Goal: Communication & Community: Ask a question

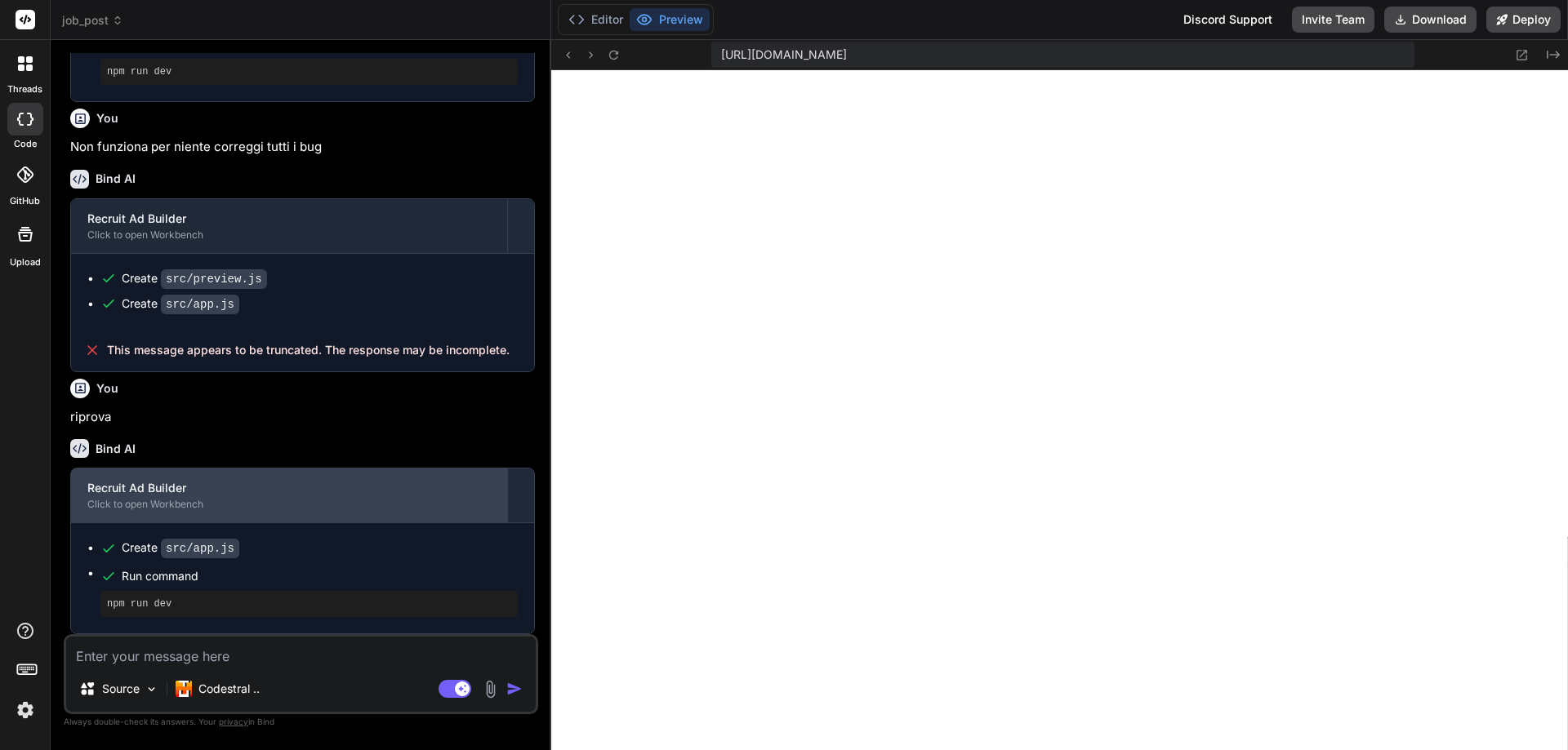
scroll to position [3022, 0]
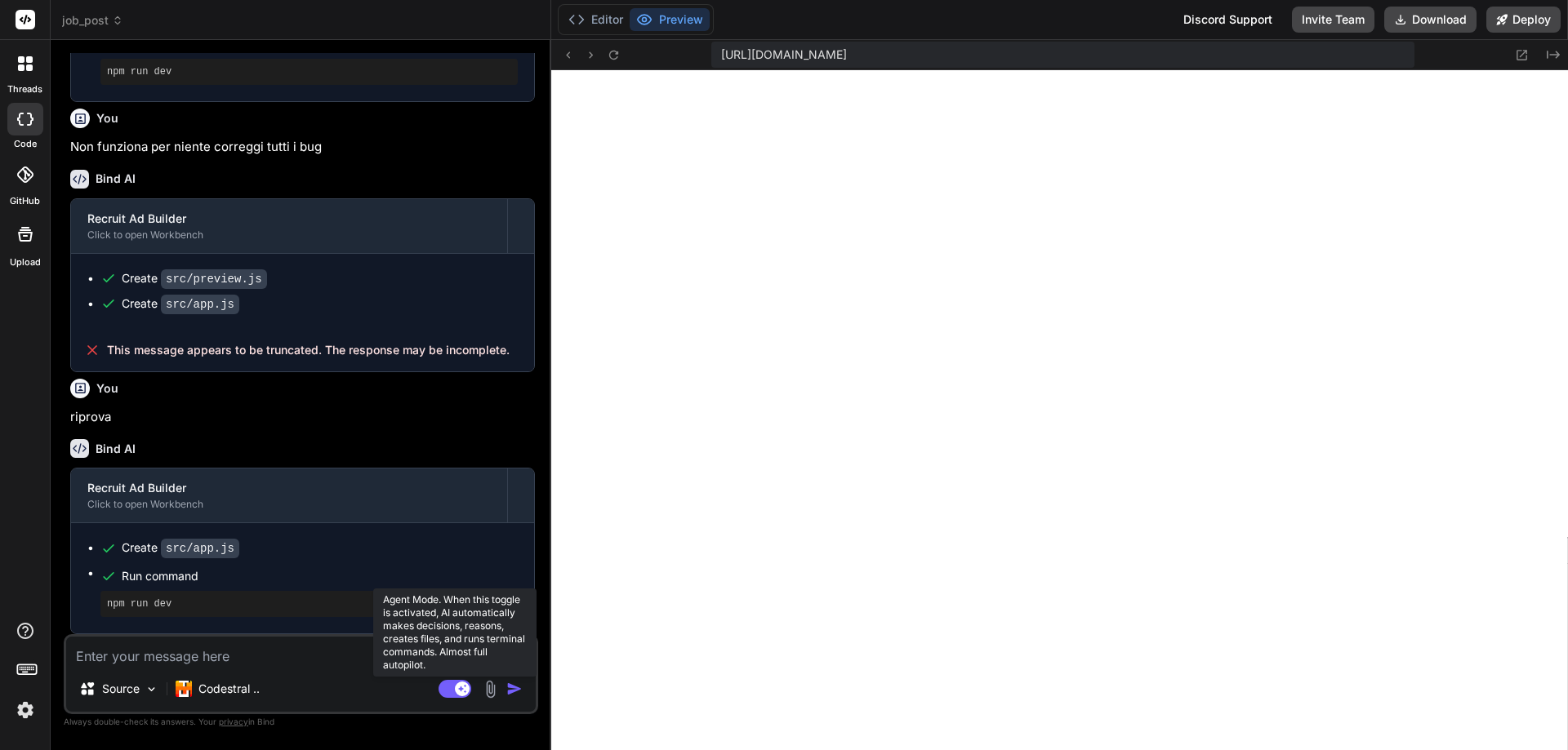
click at [459, 688] on rect at bounding box center [462, 689] width 15 height 15
type textarea "x"
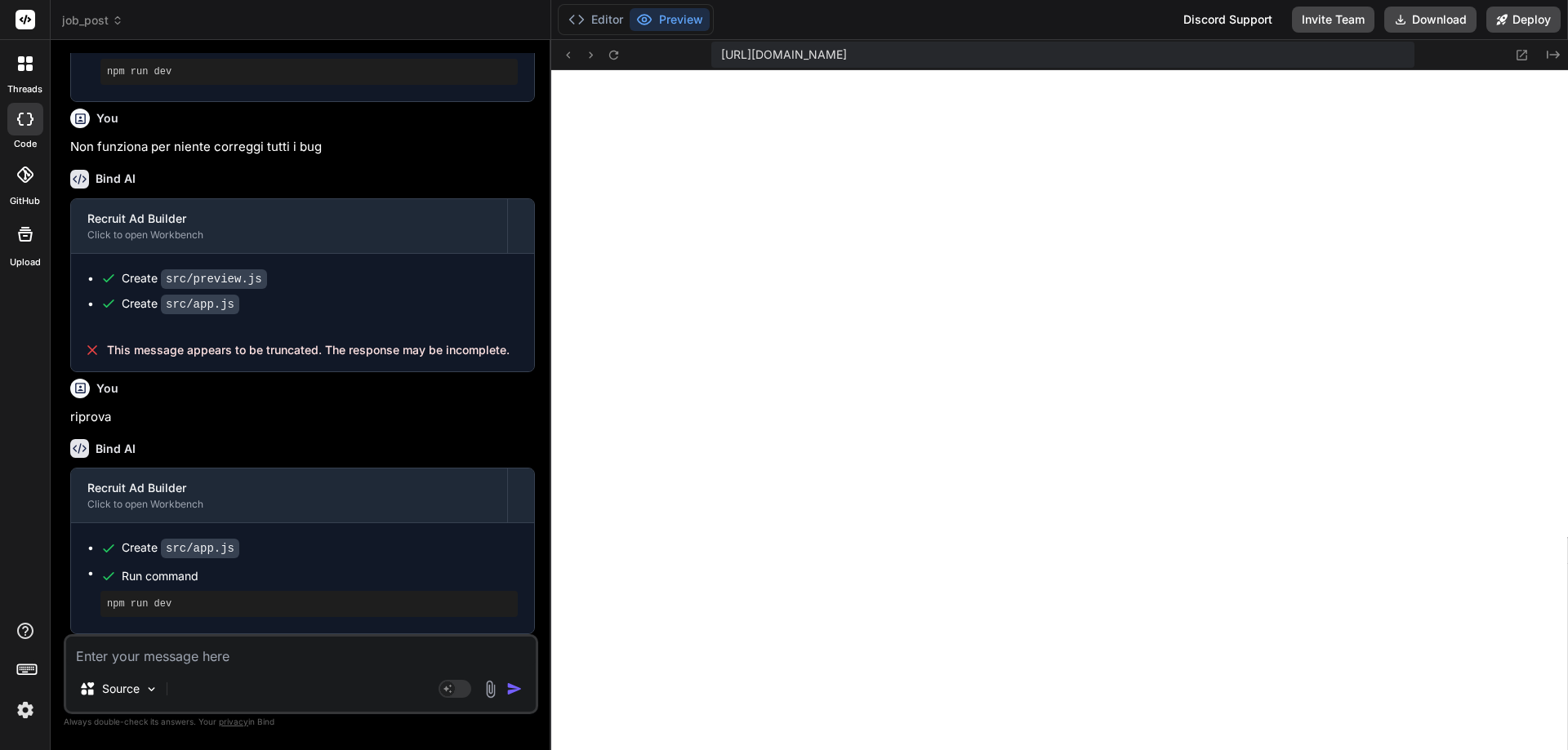
click at [250, 657] on textarea at bounding box center [301, 651] width 470 height 29
type textarea "I"
type textarea "x"
type textarea "I"
type textarea "x"
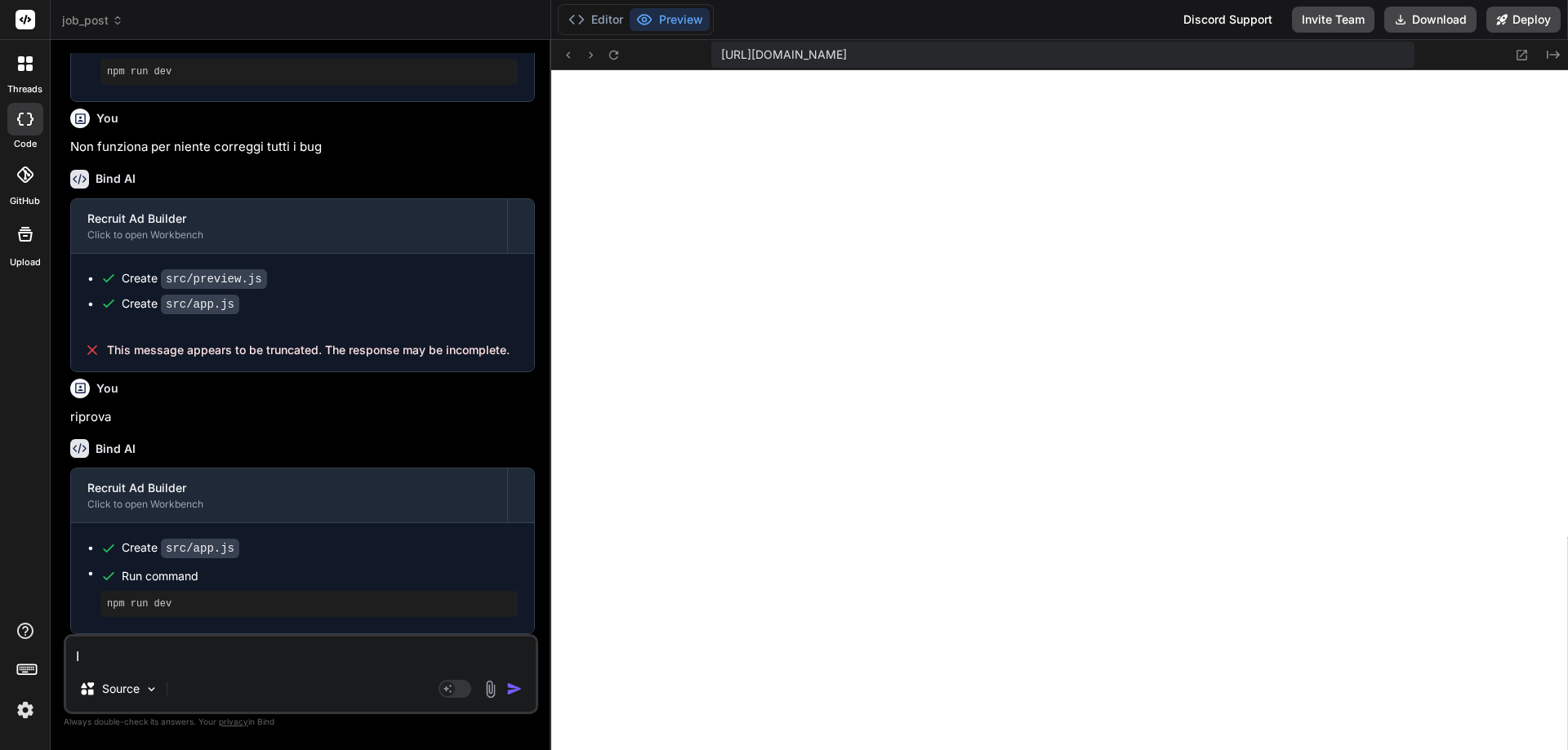
type textarea "I p"
type textarea "x"
type textarea "I pu"
type textarea "x"
type textarea "I pul"
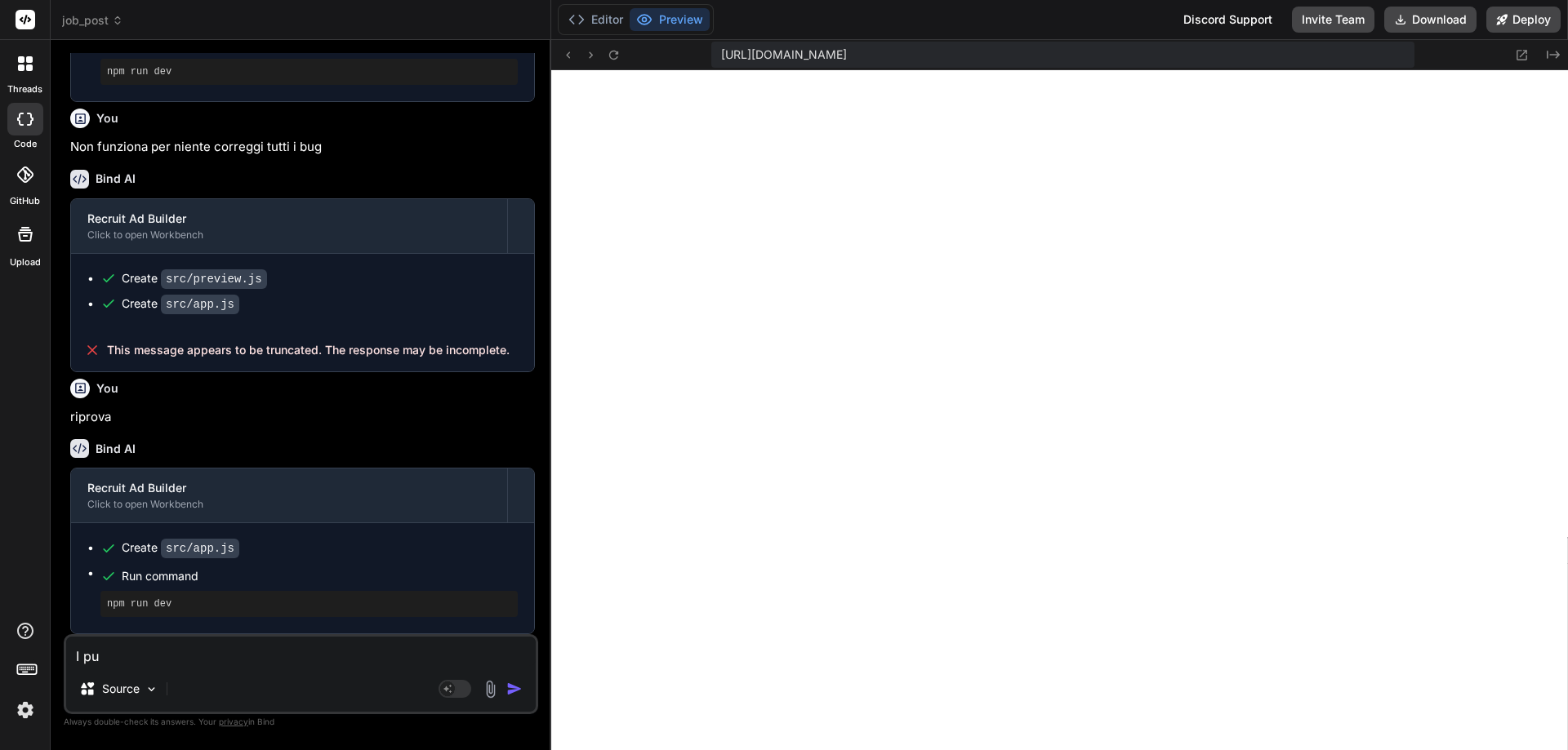
type textarea "x"
type textarea "I puls"
type textarea "x"
type textarea "I pulsa"
type textarea "x"
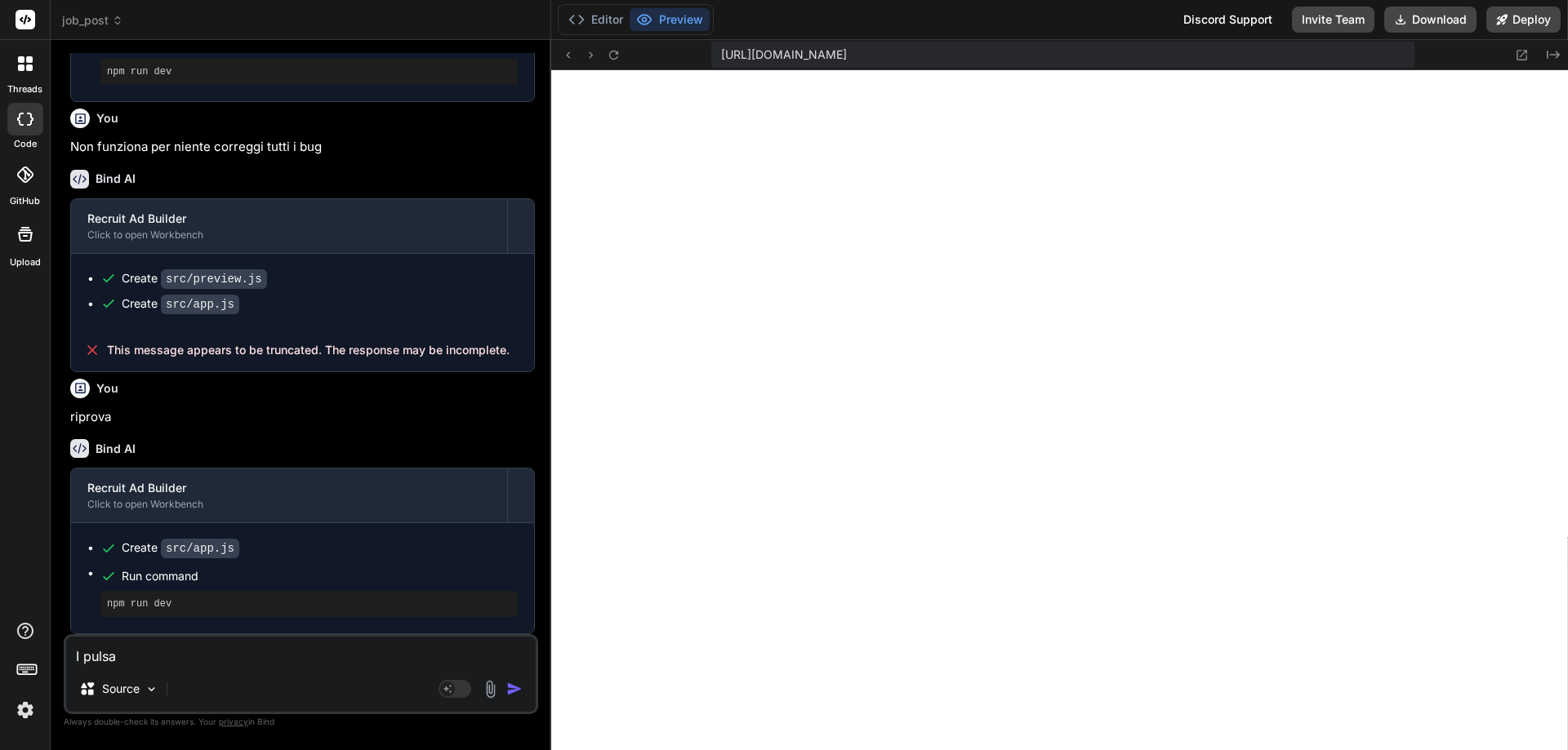
type textarea "I pulsan"
type textarea "x"
type textarea "I pulsant"
type textarea "x"
type textarea "I pulsanti"
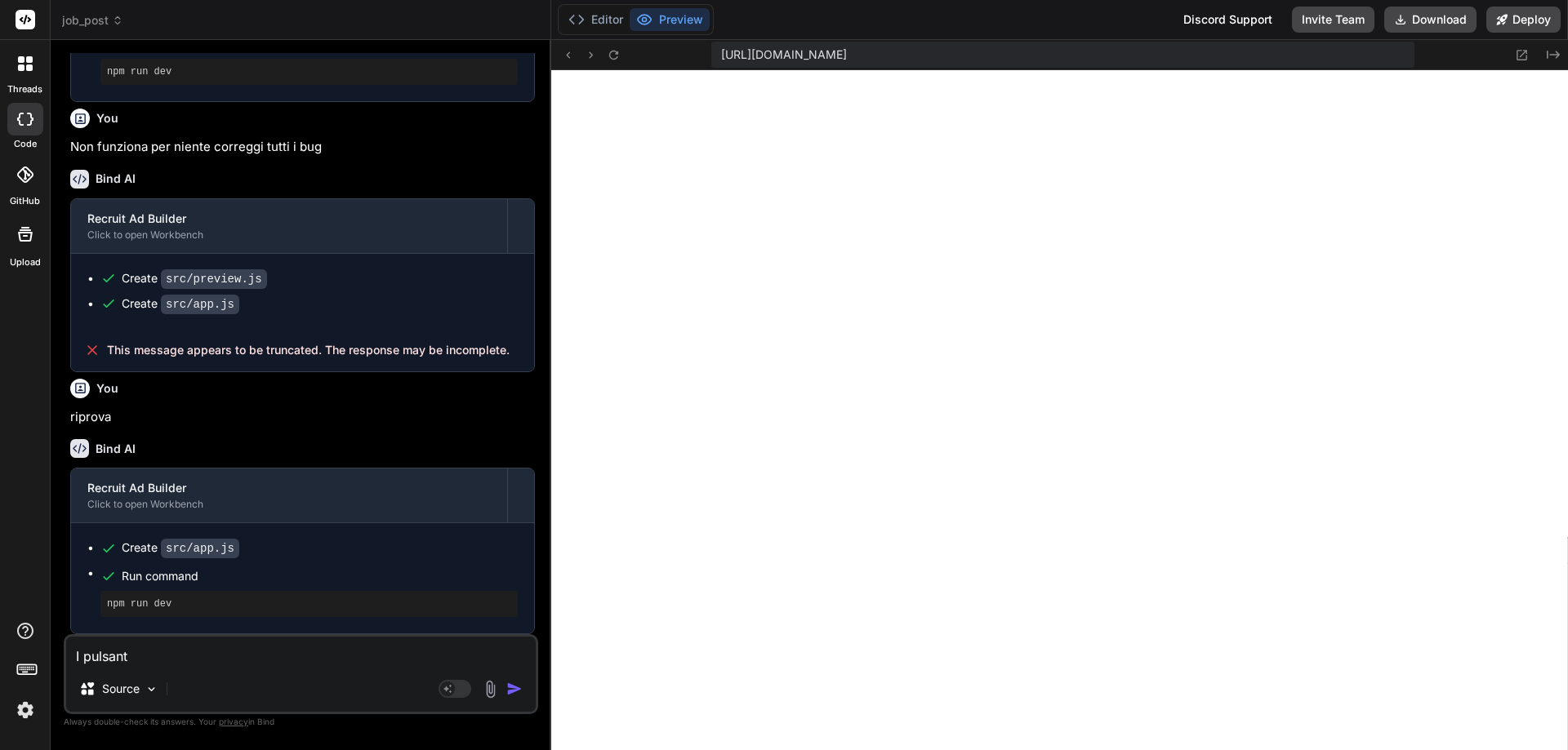
type textarea "x"
type textarea "I pulsanti"
type textarea "x"
type textarea "I pulsanti n"
type textarea "x"
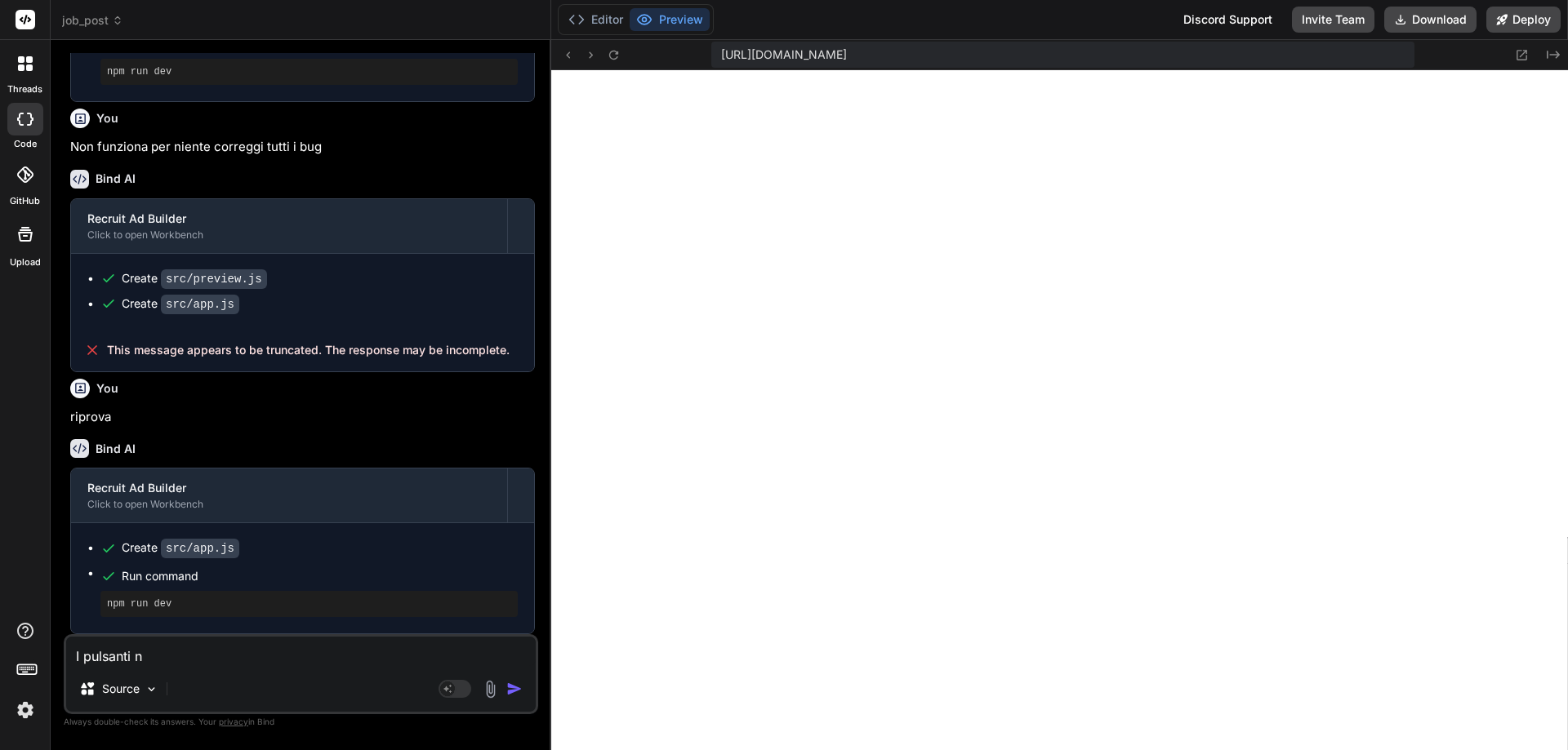
type textarea "I pulsanti no"
type textarea "x"
type textarea "I pulsanti non"
type textarea "x"
type textarea "I pulsanti non"
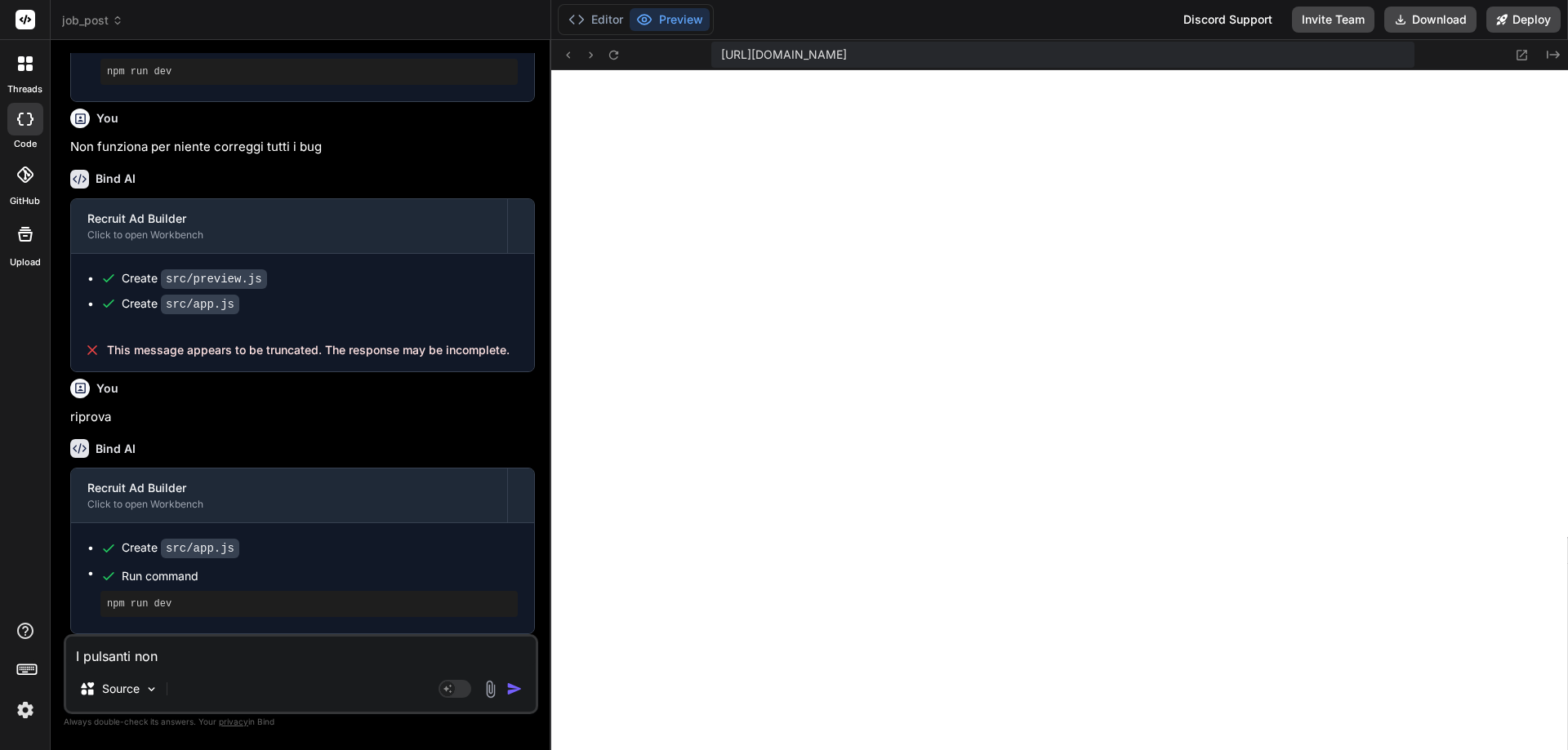
type textarea "x"
type textarea "I pulsanti non f"
type textarea "x"
type textarea "I pulsanti non fu"
type textarea "x"
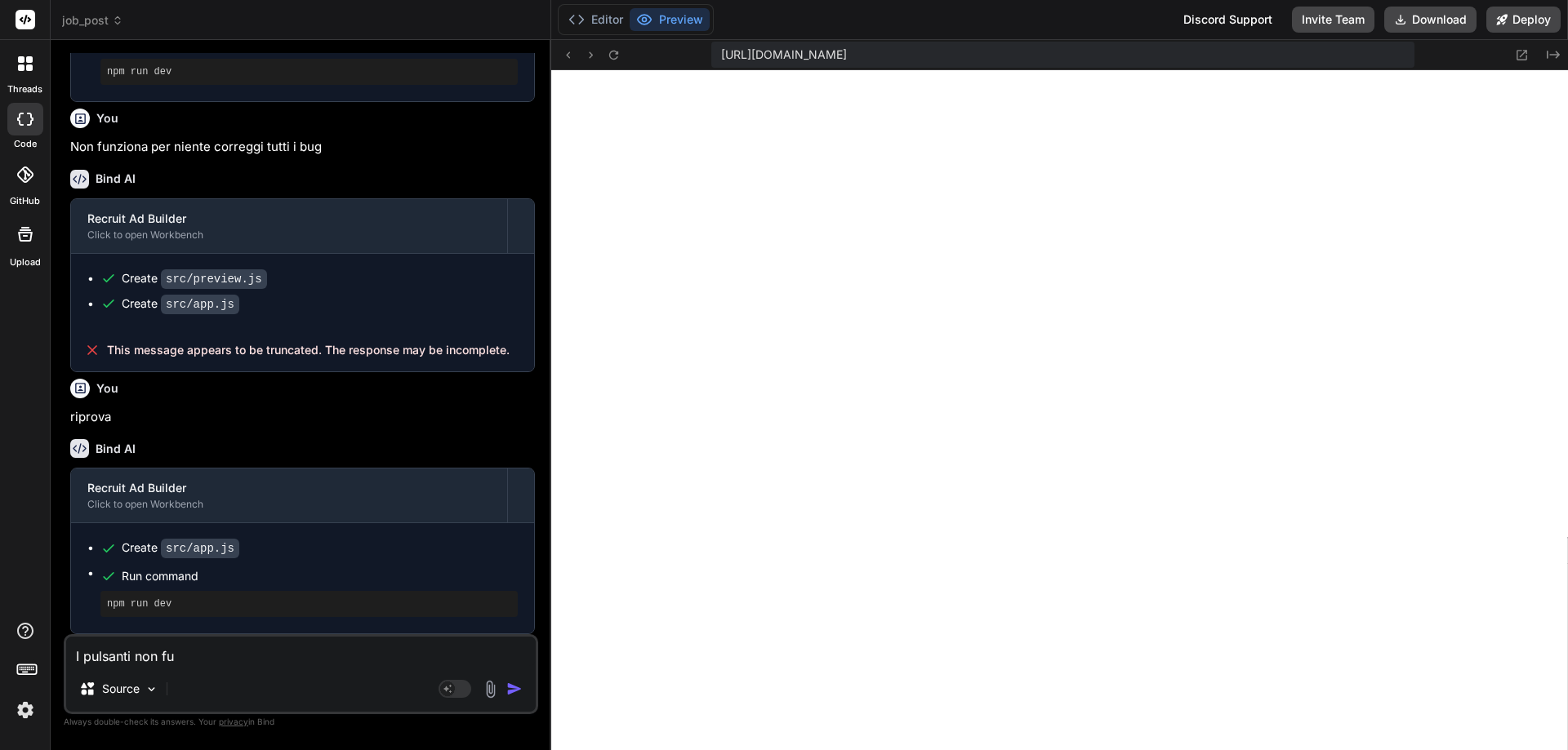
type textarea "I pulsanti non fun"
type textarea "x"
type textarea "I pulsanti non funz"
type textarea "x"
type textarea "I pulsanti non funzi"
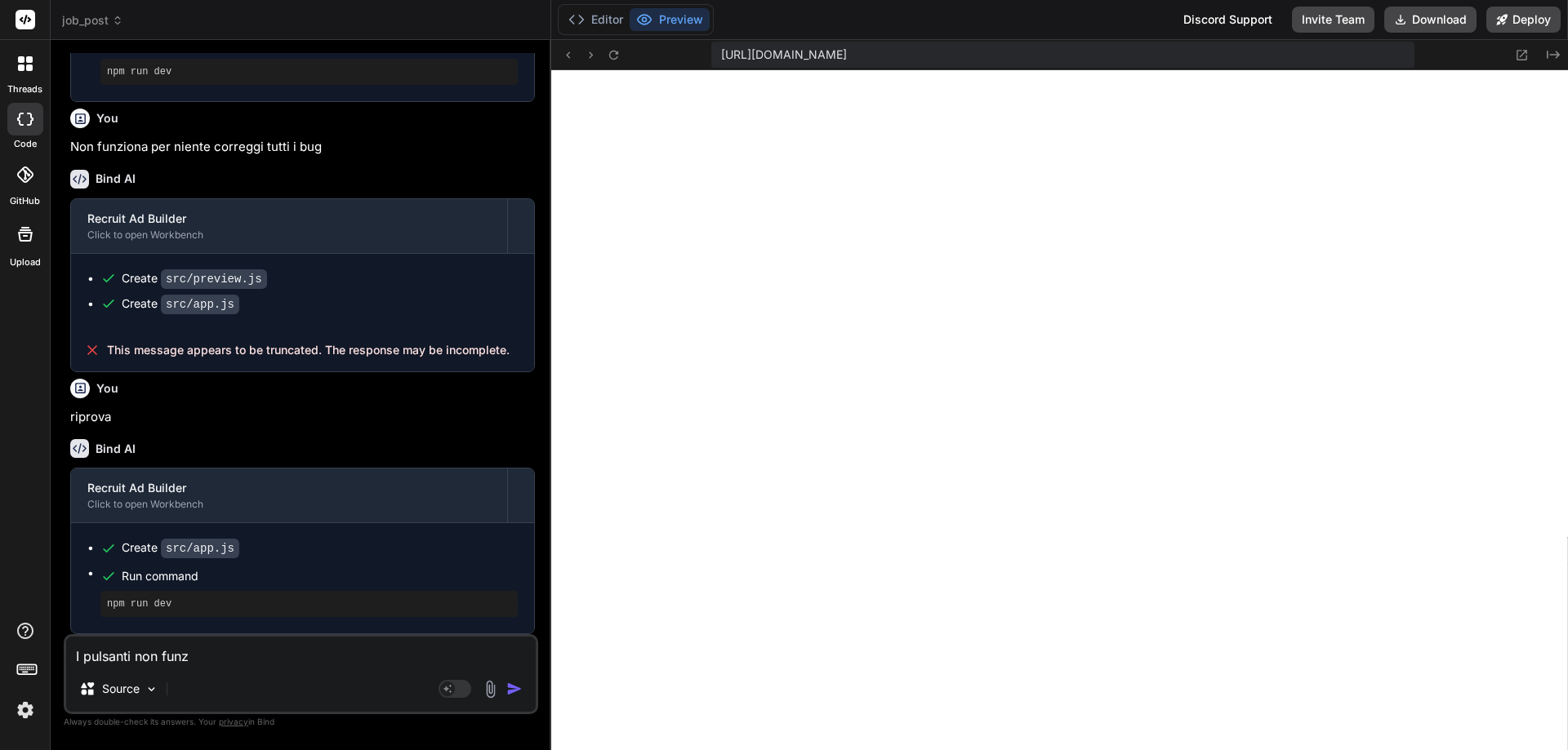
type textarea "x"
type textarea "I pulsanti non funzio"
type textarea "x"
type textarea "I pulsanti non funzion"
type textarea "x"
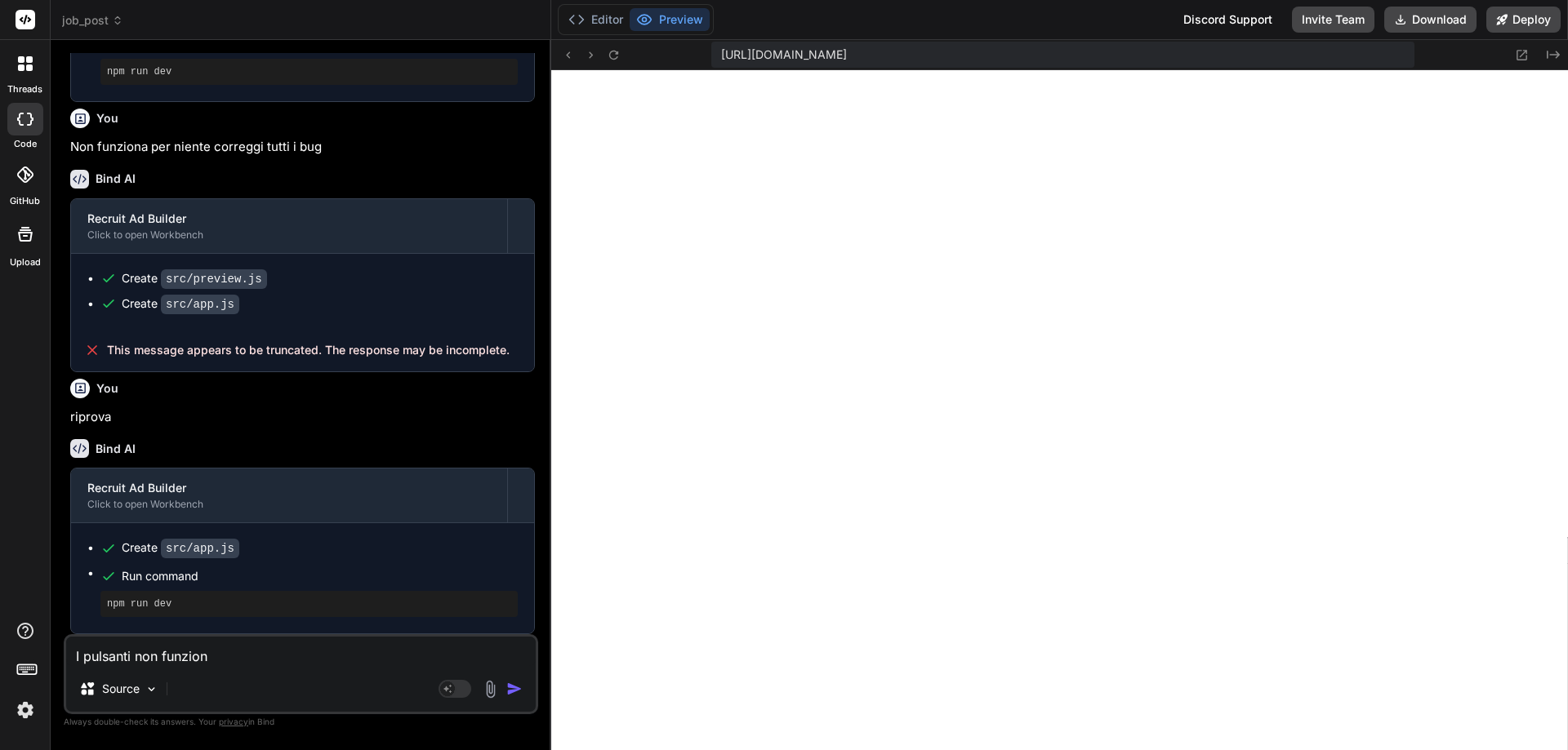
type textarea "I pulsanti non funziona"
type textarea "x"
type textarea "I pulsanti non funzionan"
type textarea "x"
type textarea "I pulsanti non funzionano"
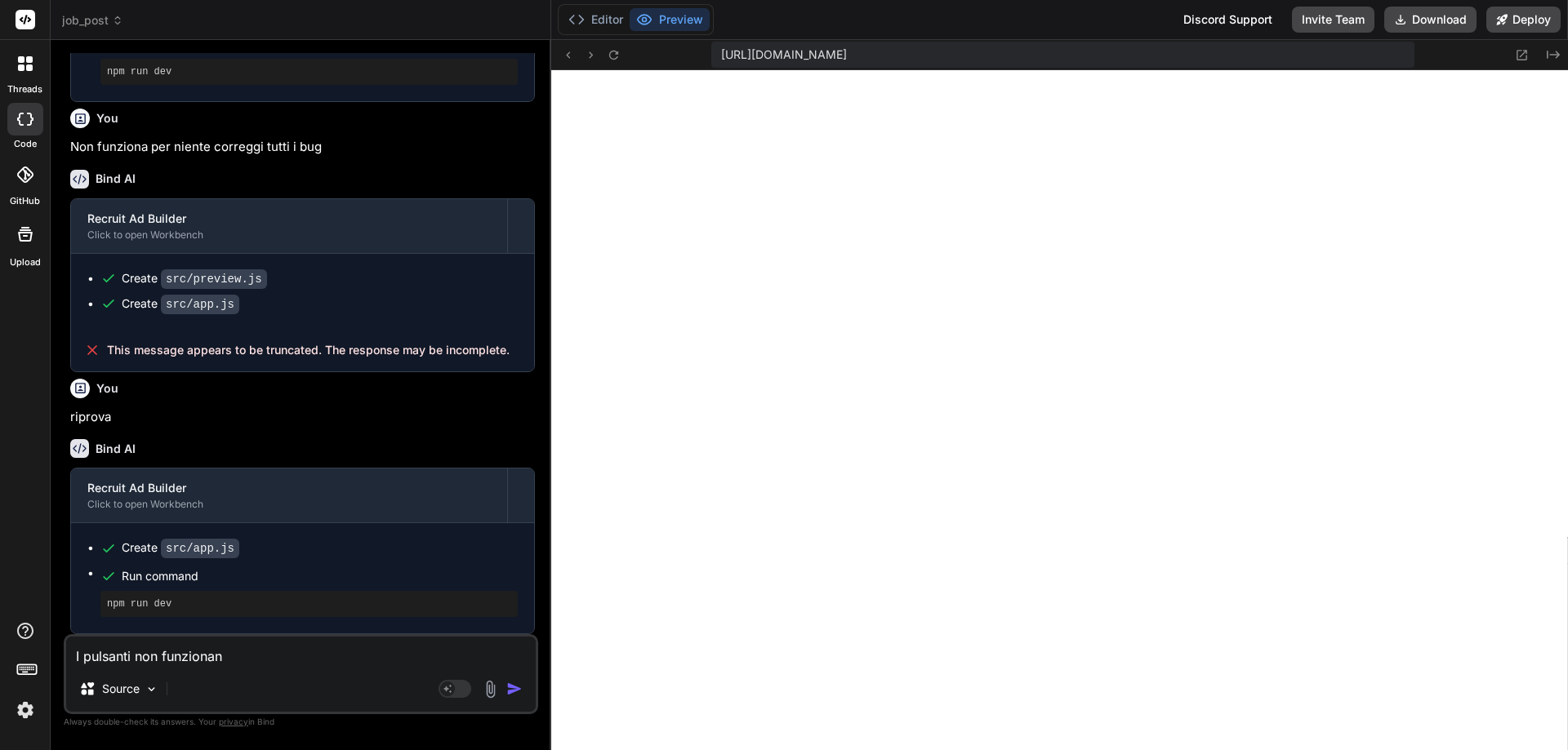
type textarea "x"
type textarea "I pulsanti non funzionano"
type textarea "x"
type textarea "I pulsanti non funzionano i"
type textarea "x"
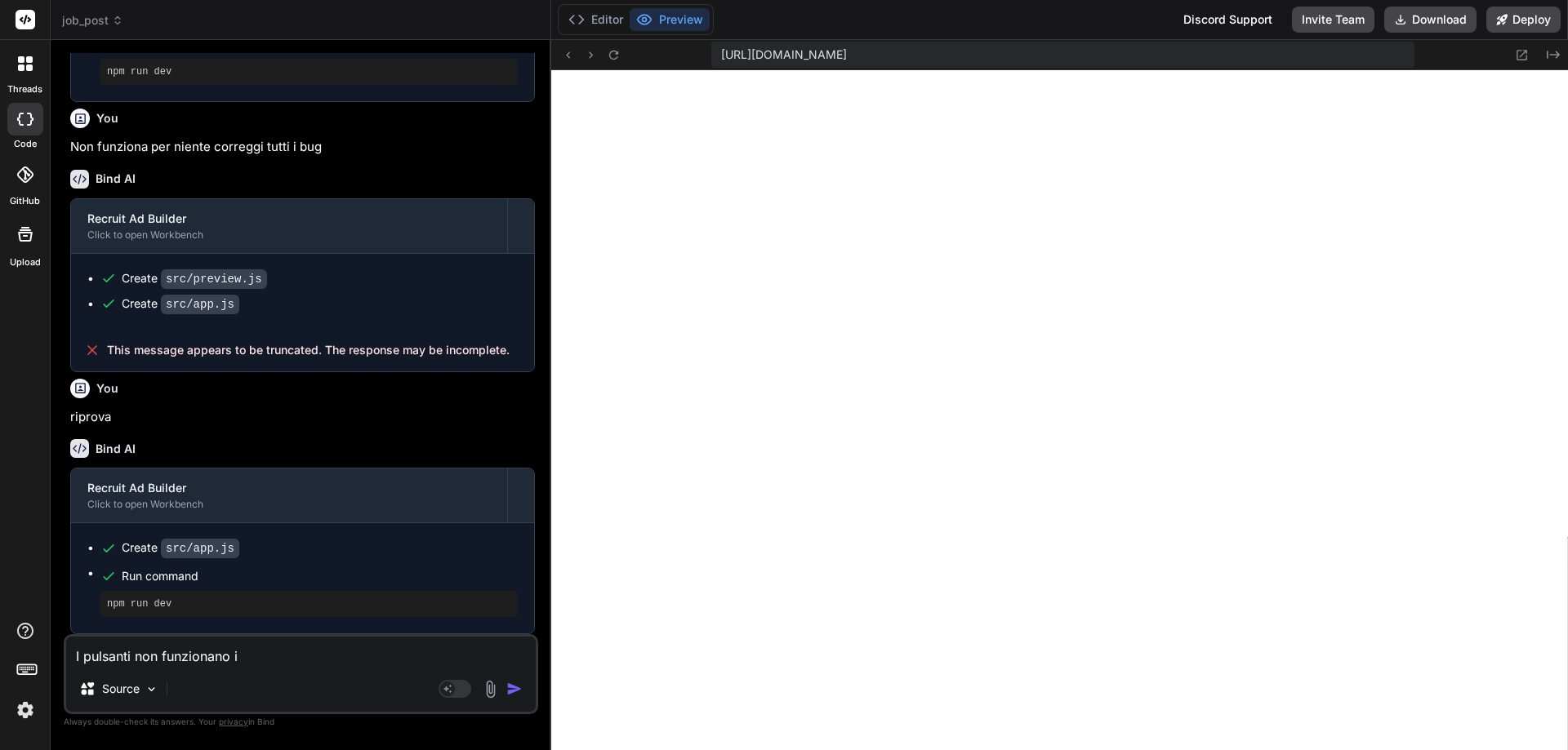
type textarea "I pulsanti non funzionano in"
type textarea "x"
type textarea "I pulsanti non funzionano in"
type textarea "x"
type textarea "I pulsanti non funzionano in g"
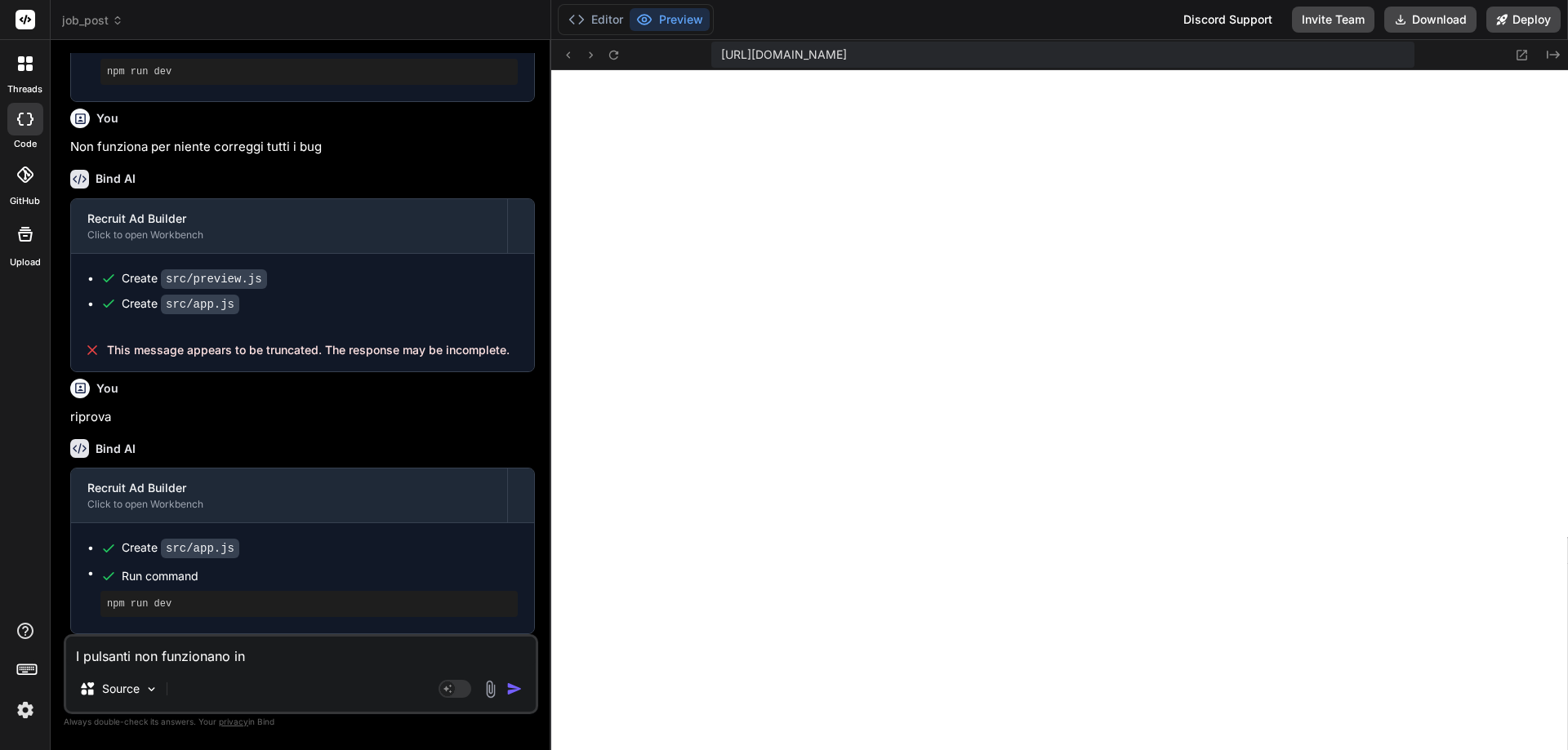
type textarea "x"
type textarea "I pulsanti non funzionano in ge"
type textarea "x"
type textarea "I pulsanti non funzionano in gen"
type textarea "x"
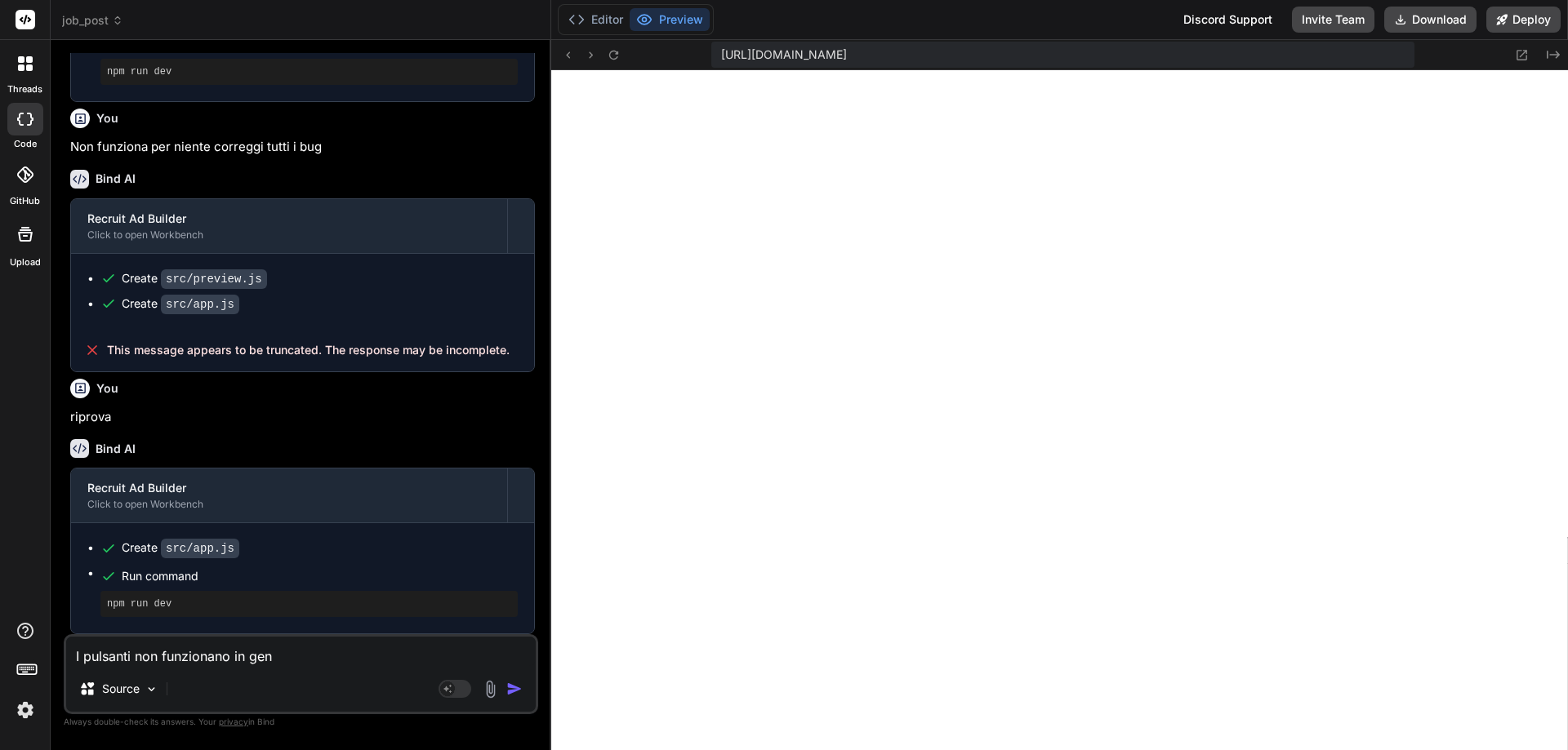
type textarea "I pulsanti non funzionano in gene"
type textarea "x"
type textarea "I pulsanti non funzionano in gener"
type textarea "x"
type textarea "I pulsanti non funzionano in genera"
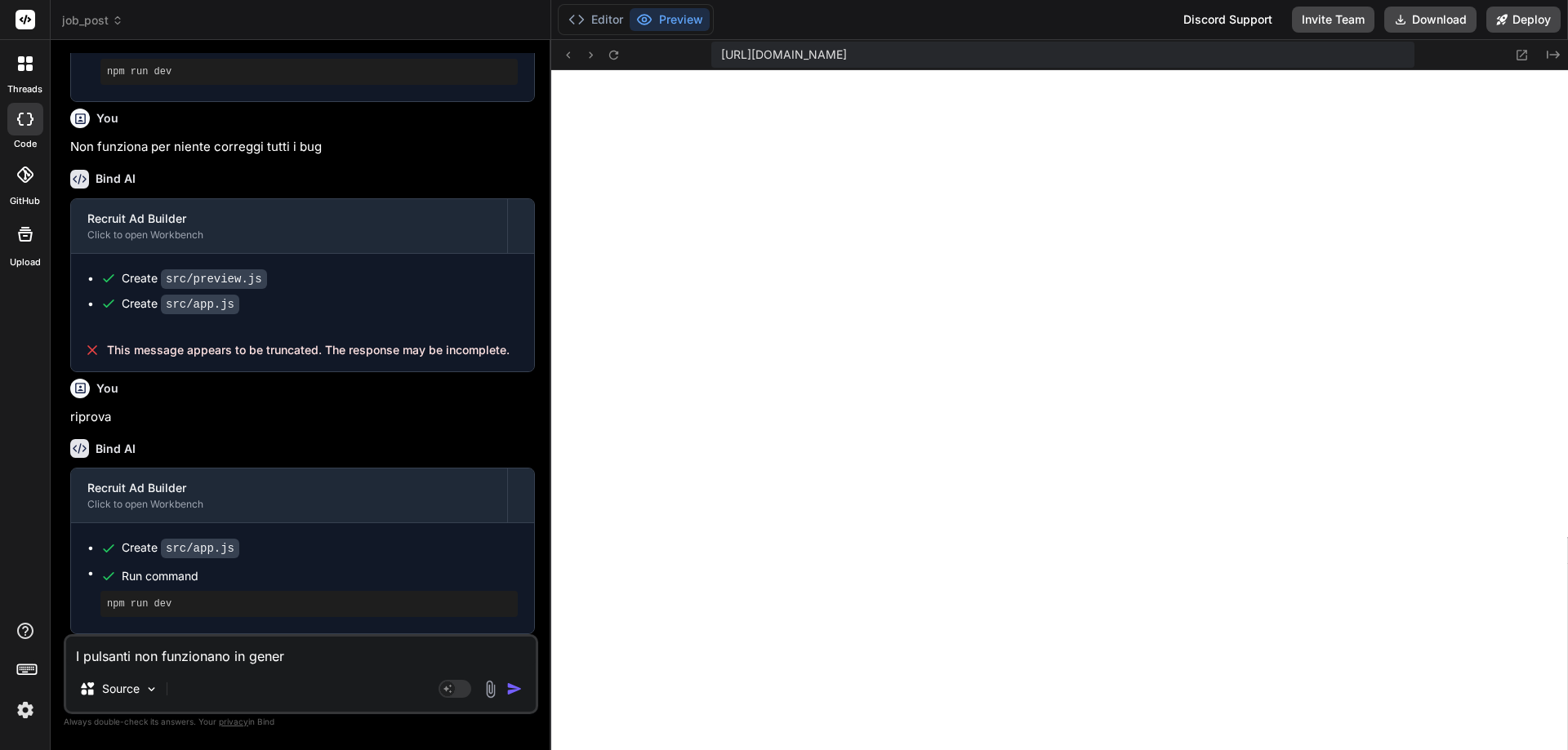
type textarea "x"
type textarea "I pulsanti non funzionano in general"
type textarea "x"
type textarea "I pulsanti non funzionano in generale"
type textarea "x"
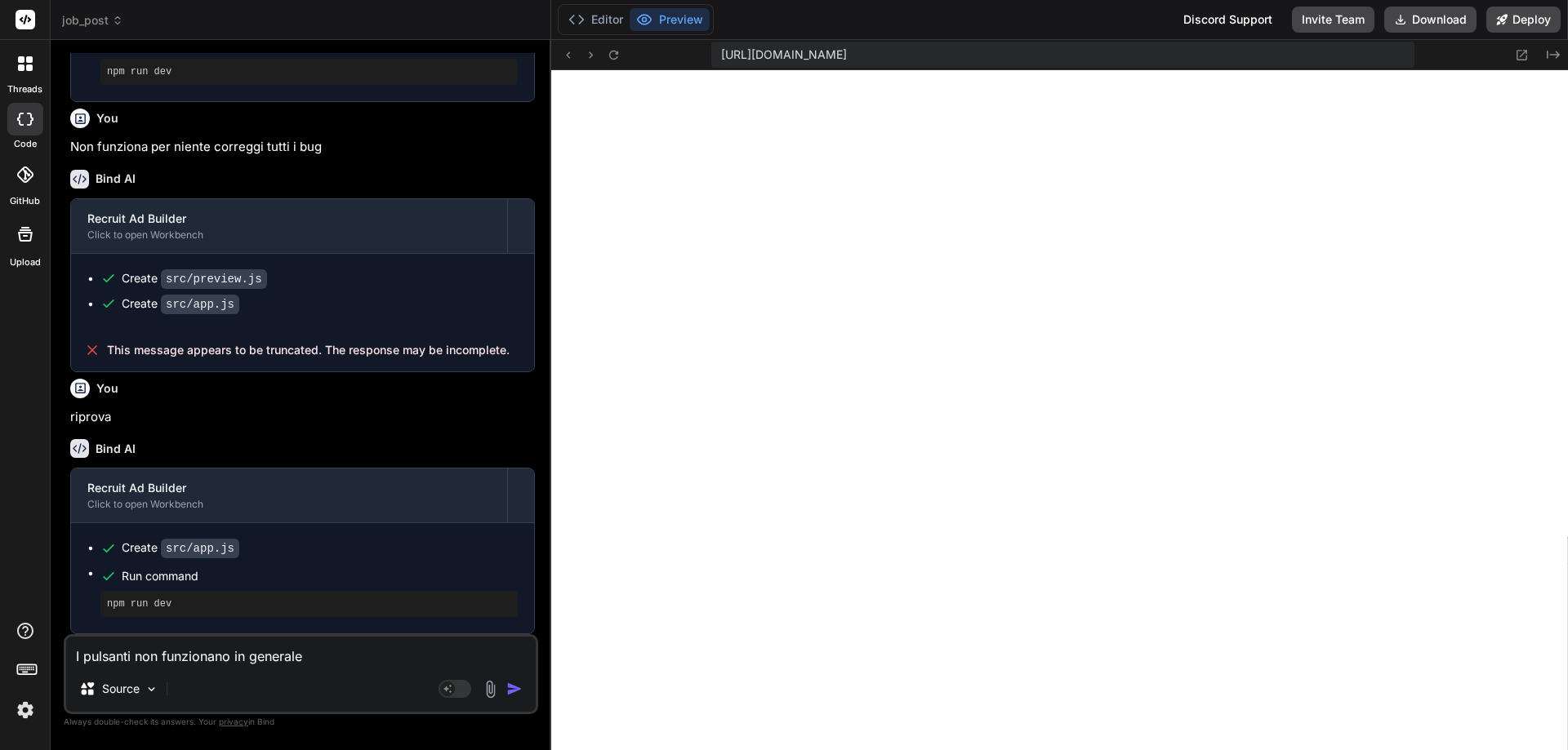
type textarea "I pulsanti non funzionano in generale"
type textarea "x"
type textarea "I pulsanti non funzionano in generale l"
type textarea "x"
type textarea "I pulsanti non funzionano in generale l'"
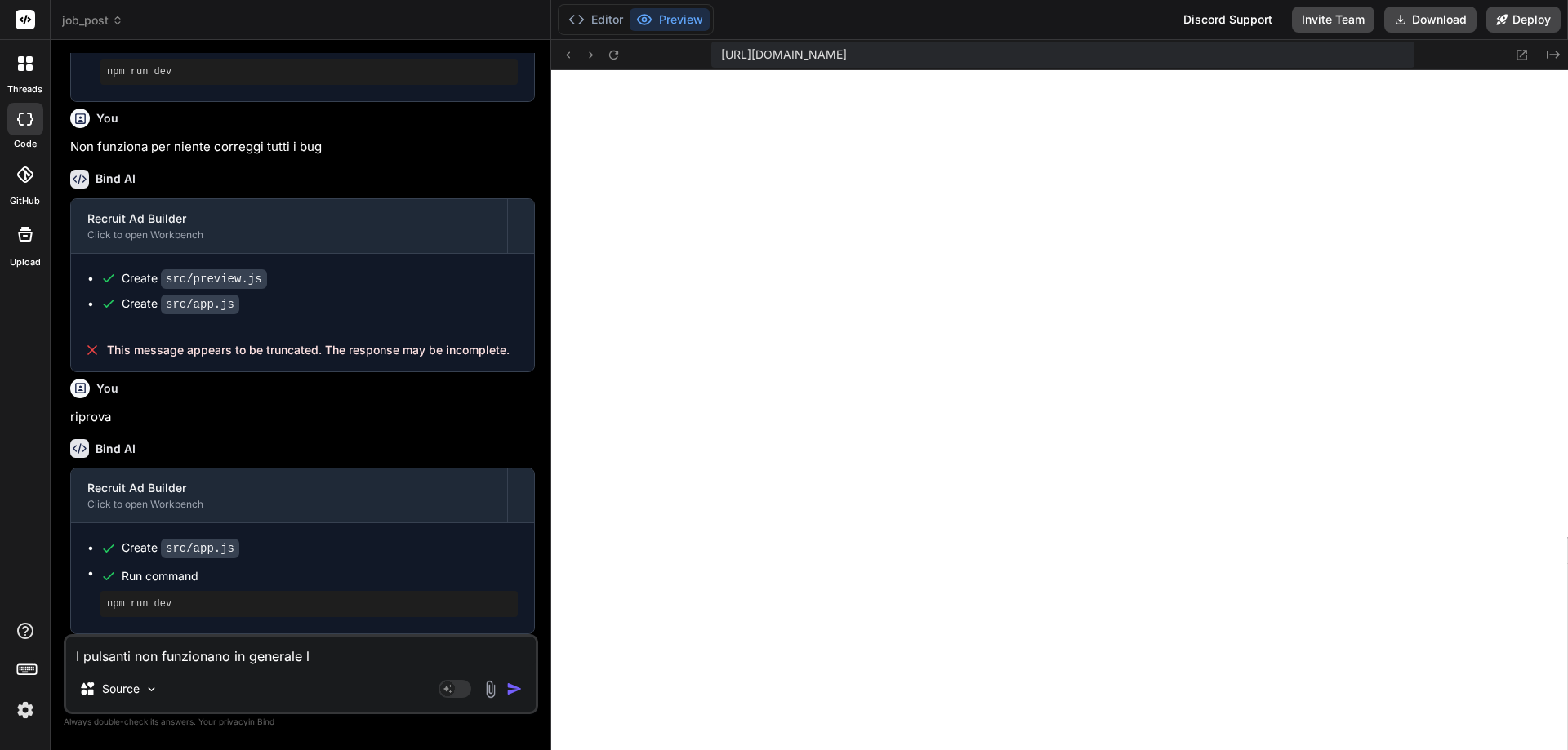
type textarea "x"
type textarea "I pulsanti non funzionano in generale l'a"
type textarea "x"
type textarea "I pulsanti non funzionano in generale l'ap"
type textarea "x"
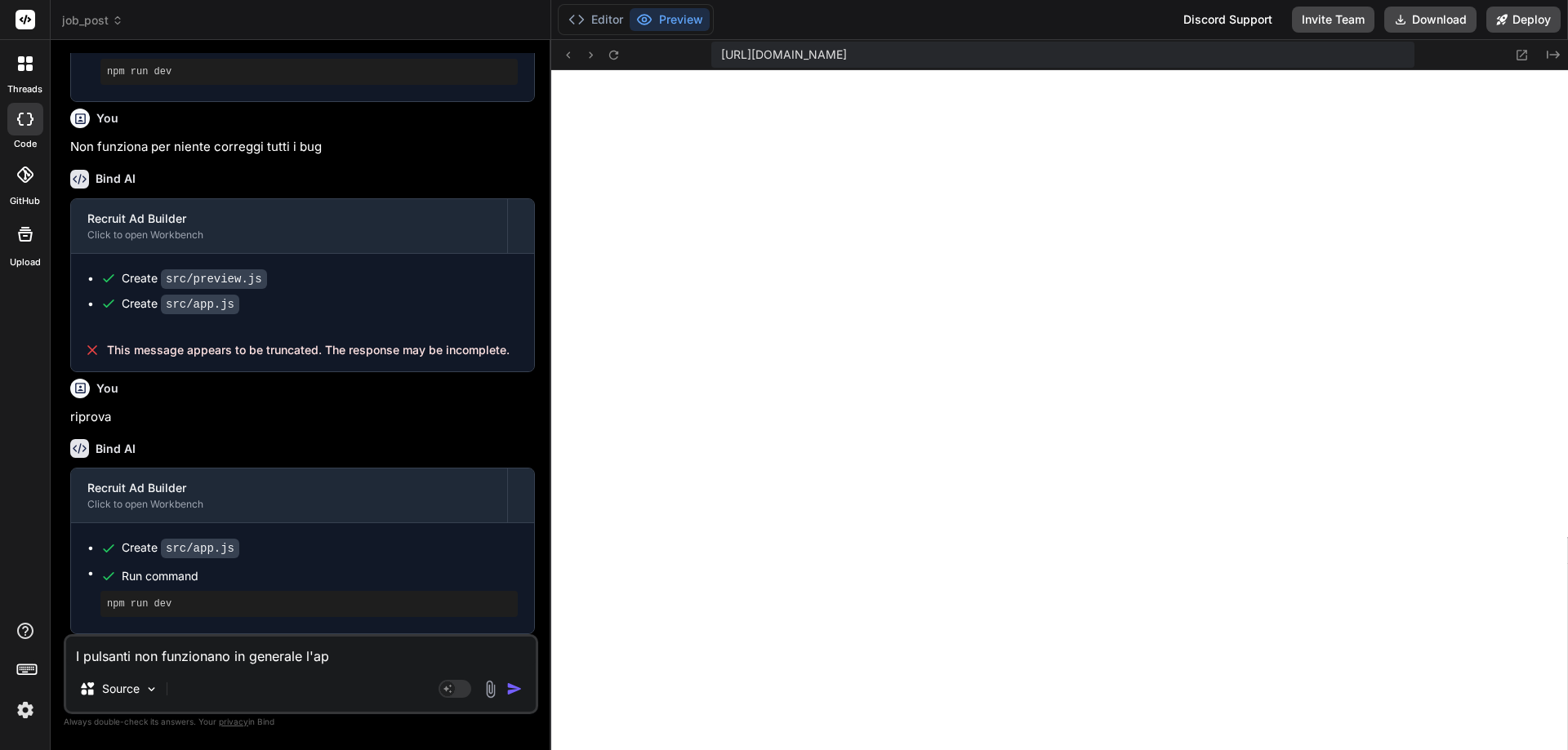
type textarea "I pulsanti non funzionano in generale l'app"
type textarea "x"
type textarea "I pulsanti non funzionano in generale l'app"
type textarea "x"
type textarea "I pulsanti non funzionano in generale l'app n"
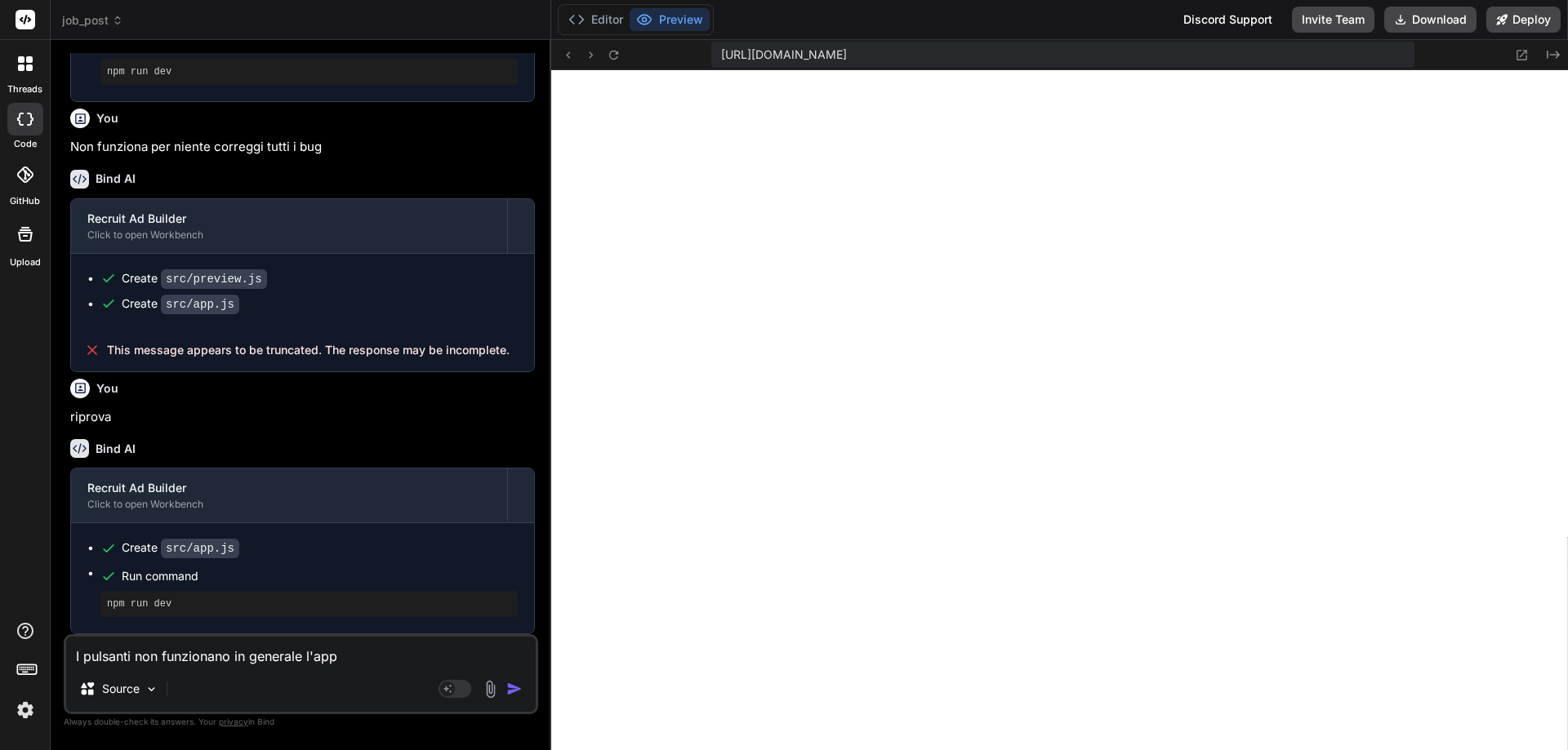
type textarea "x"
type textarea "I pulsanti non funzionano in generale l'app no"
type textarea "x"
type textarea "I pulsanti non funzionano in generale l'app non"
type textarea "x"
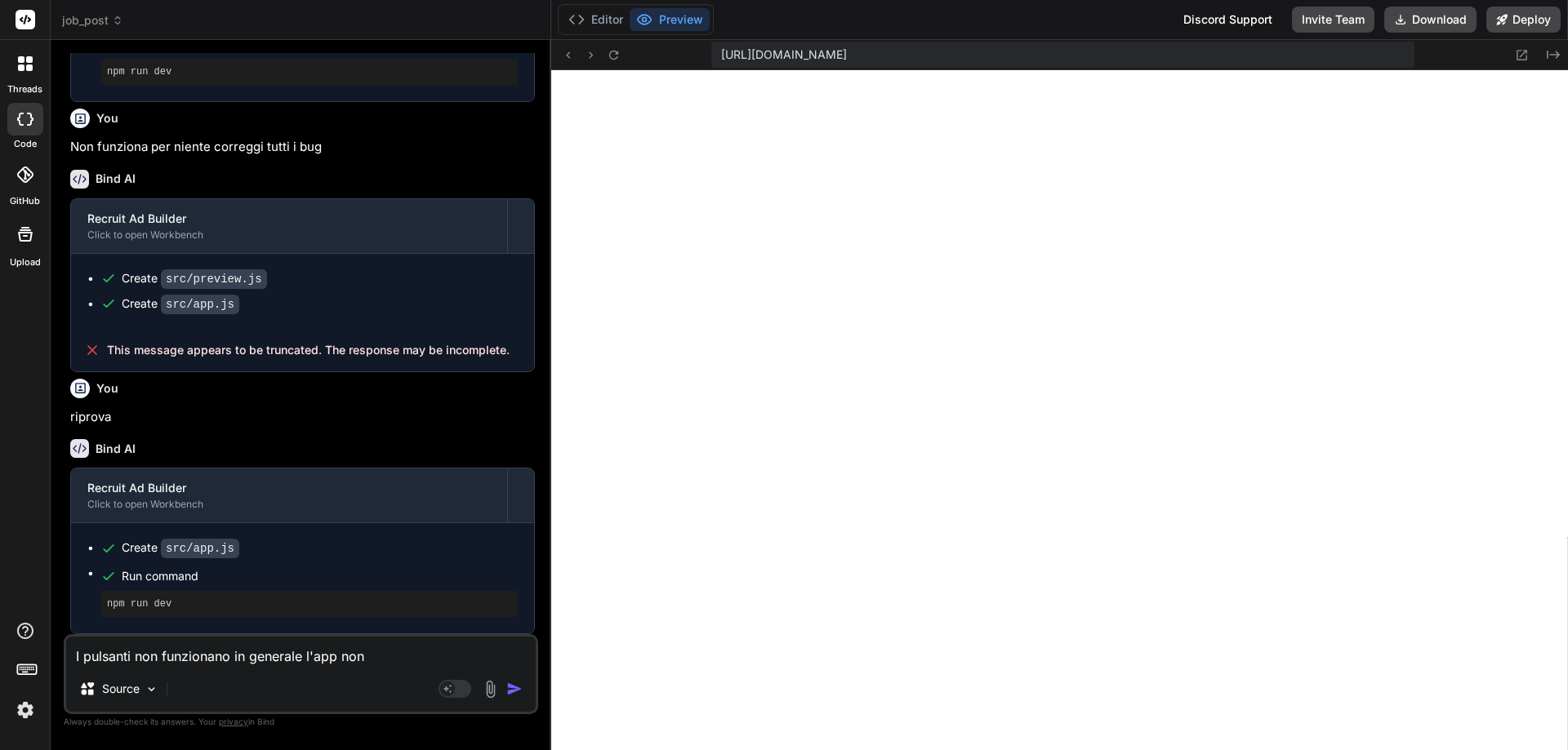
type textarea "I pulsanti non funzionano in generale l'app non"
type textarea "x"
type textarea "I pulsanti non funzionano in generale l'app non f"
type textarea "x"
type textarea "I pulsanti non funzionano in generale l'app non fu"
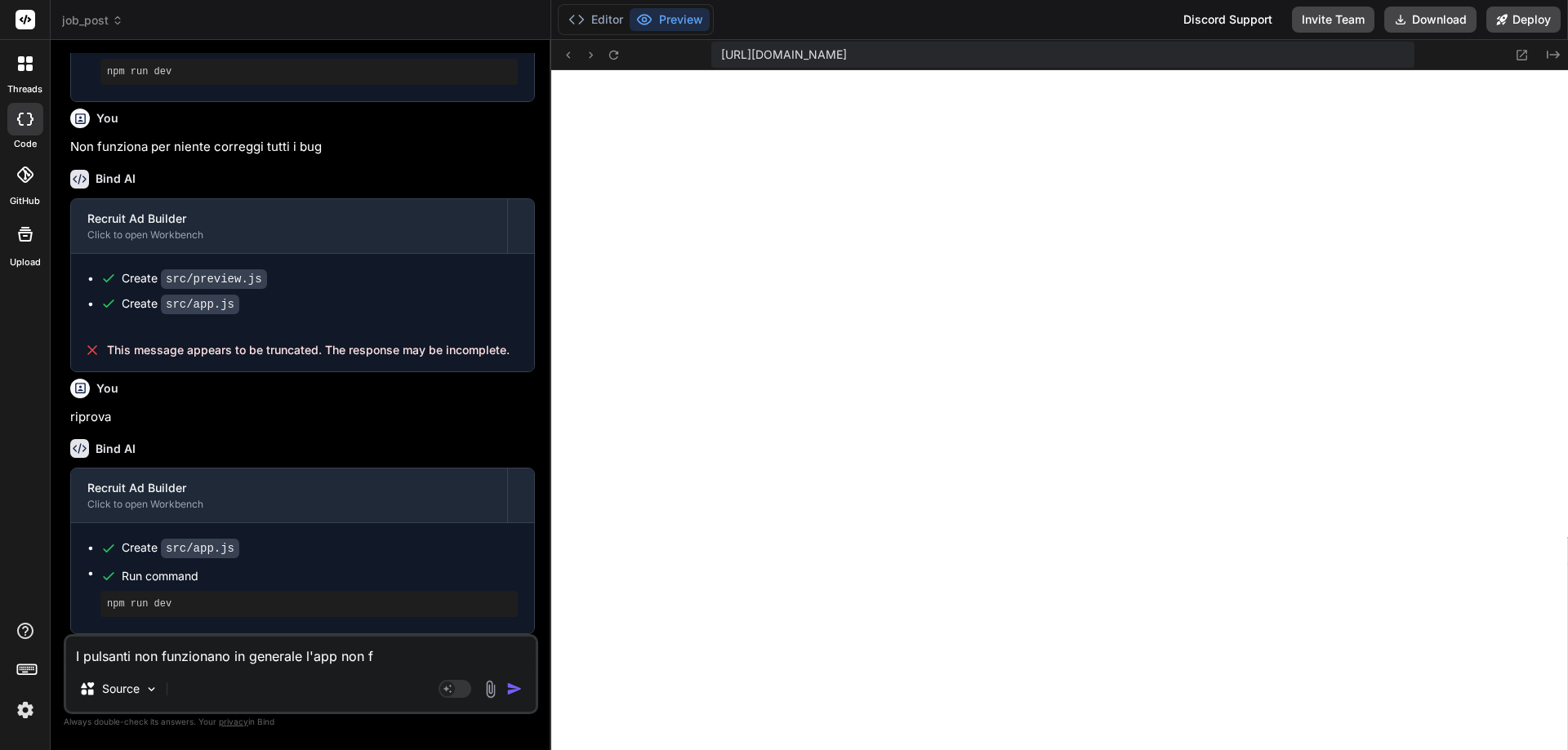
type textarea "x"
type textarea "I pulsanti non funzionano in generale l'app non fun"
type textarea "x"
type textarea "I pulsanti non funzionano in generale l'app non funz"
type textarea "x"
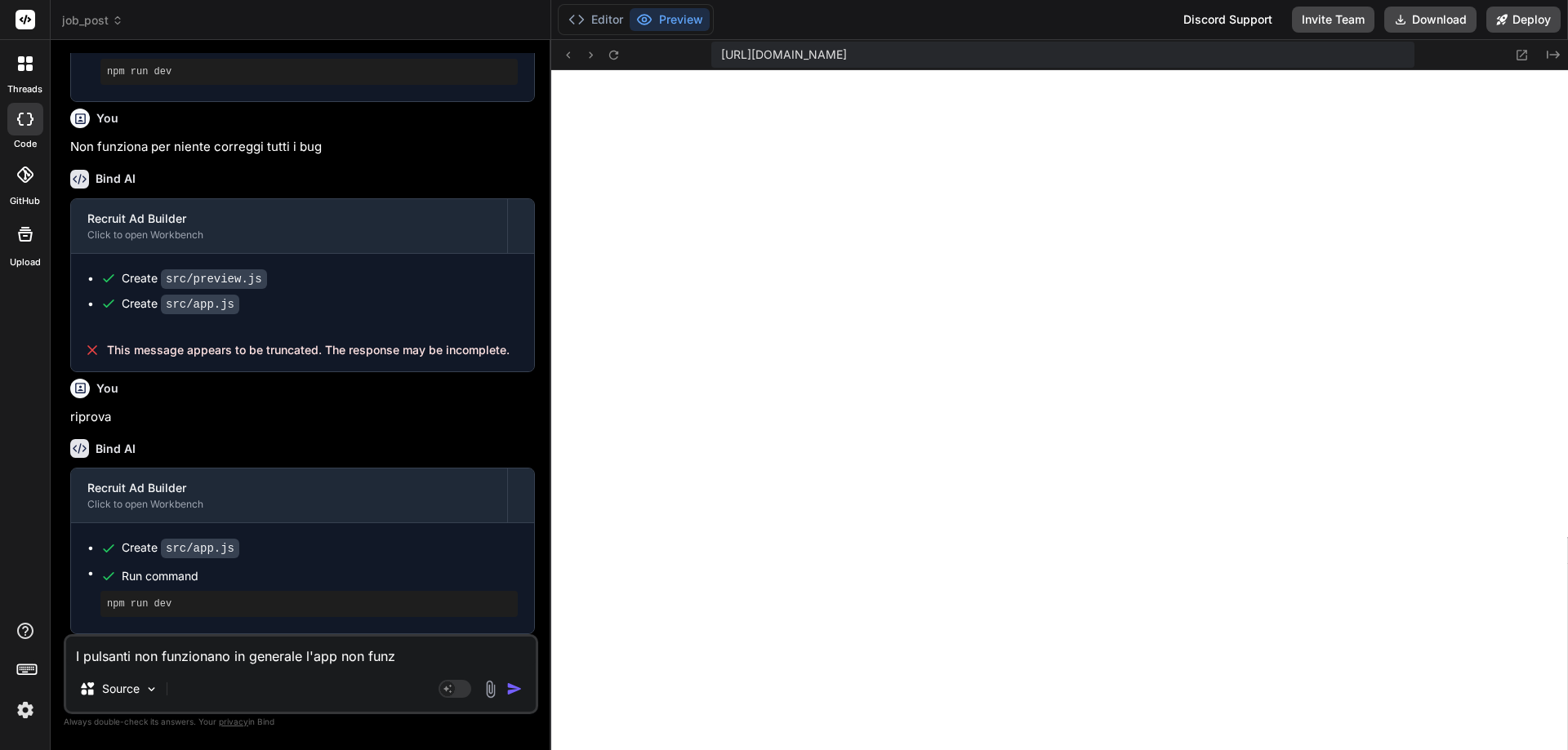
type textarea "I pulsanti non funzionano in generale l'app non funzi"
type textarea "x"
type textarea "I pulsanti non funzionano in generale l'app non funzio"
type textarea "x"
type textarea "I pulsanti non funzionano in generale l'app non funzion"
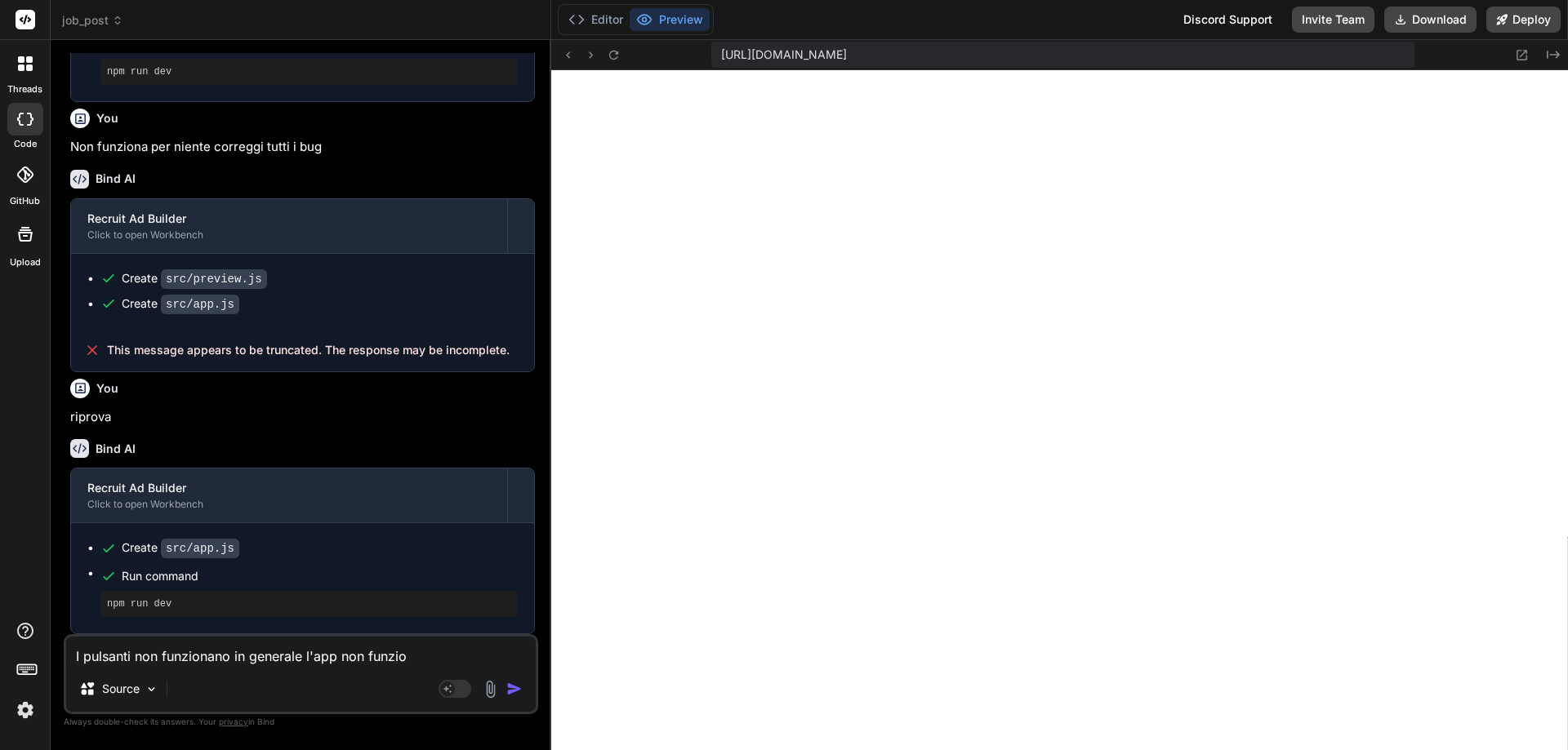
type textarea "x"
type textarea "I pulsanti non funzionano in generale l'app non funziona"
type textarea "x"
type textarea "I pulsanti non funzionano in generale l'app non funziona"
click at [516, 687] on img "button" at bounding box center [515, 689] width 17 height 17
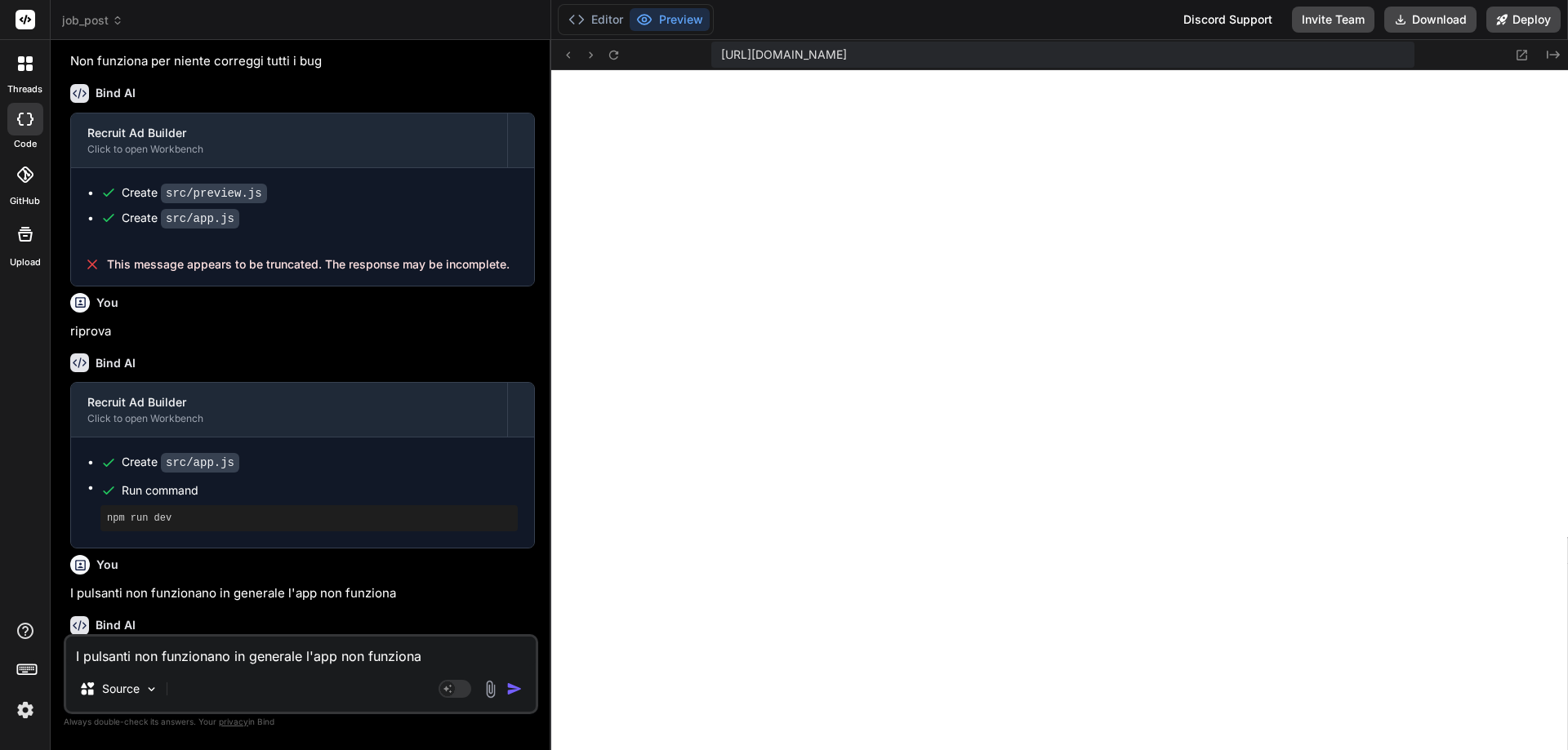
scroll to position [3191, 0]
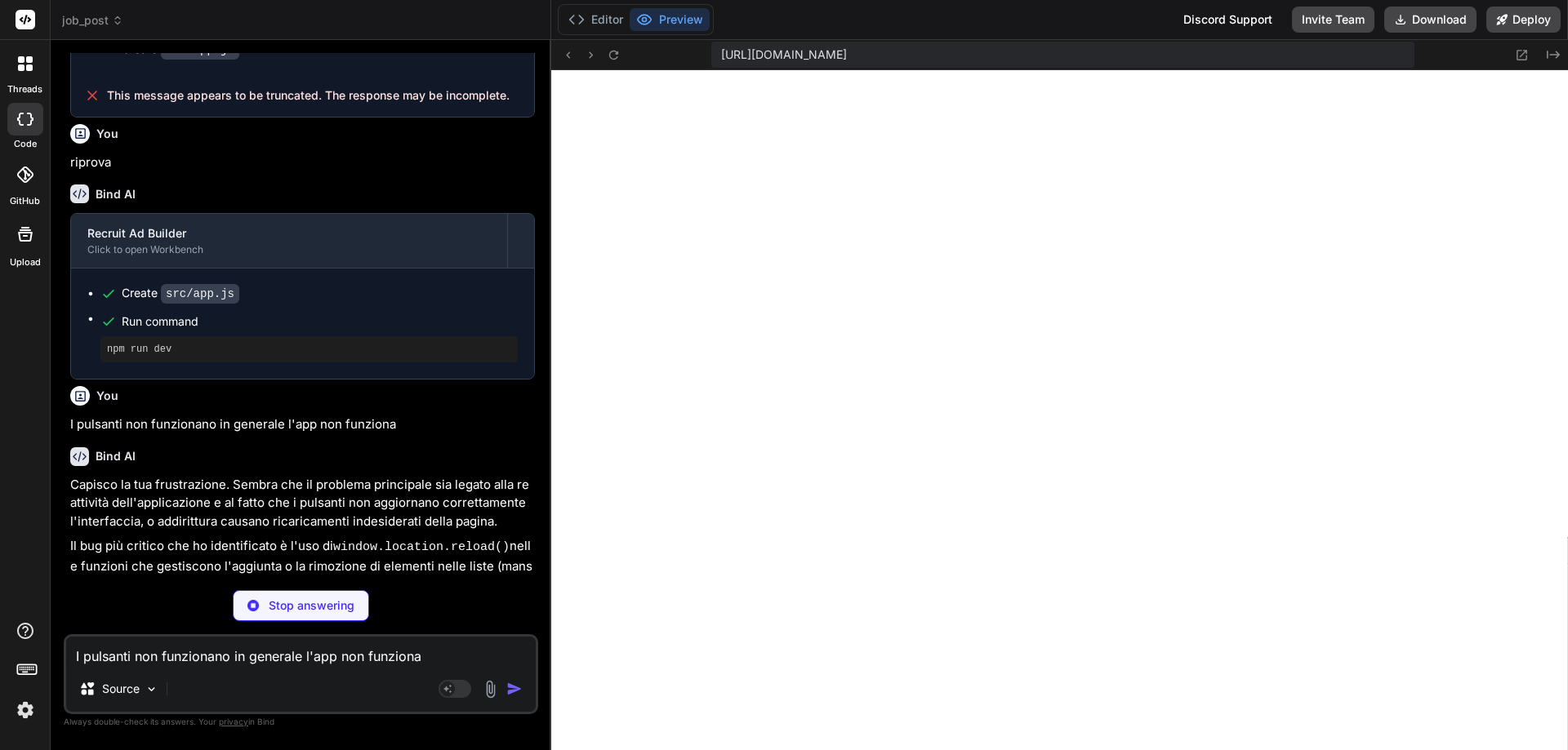
type textarea "x"
type textarea "showPage("intake"); } document.addEventListener("DOMContentLoaded", init);"
type textarea "x"
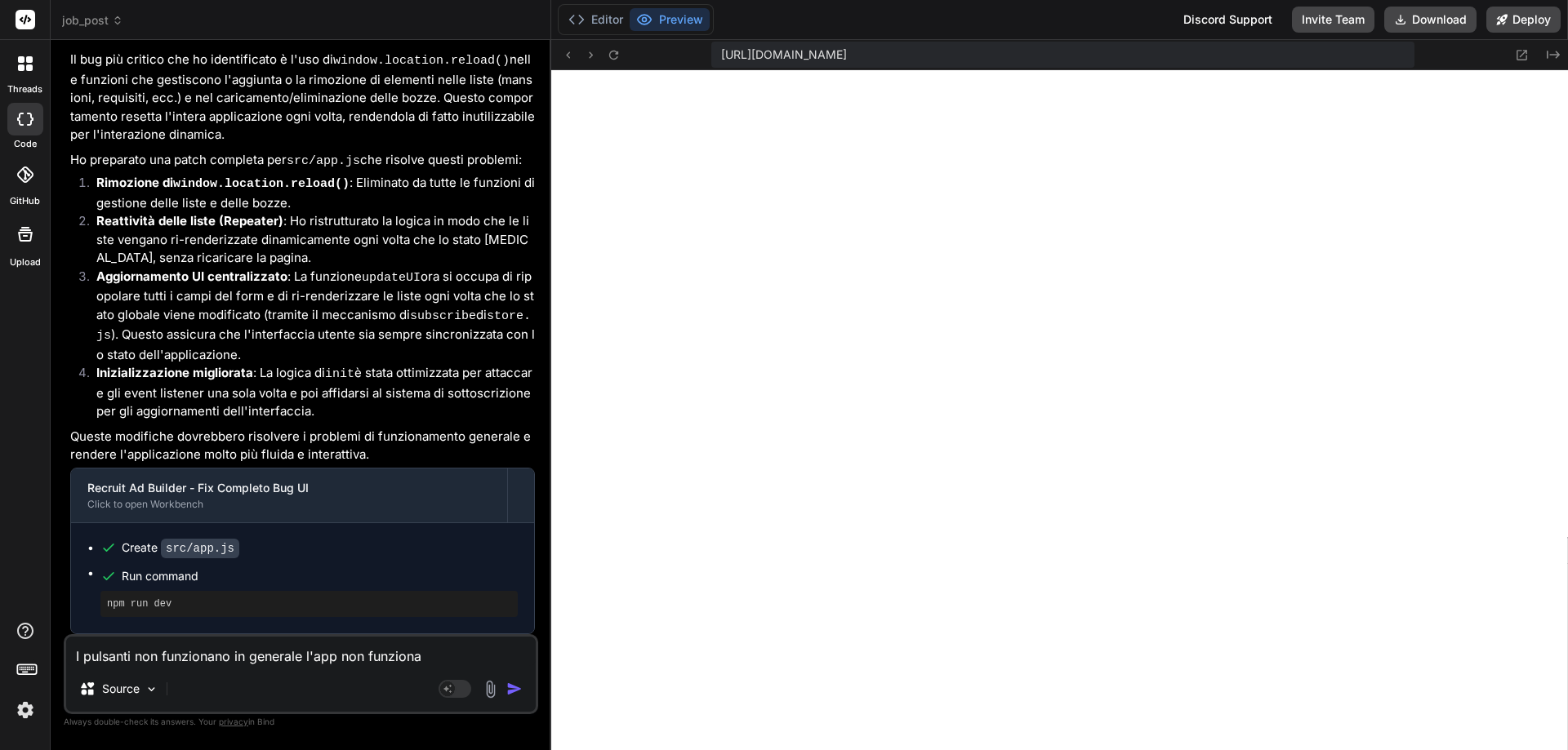
scroll to position [3751, 0]
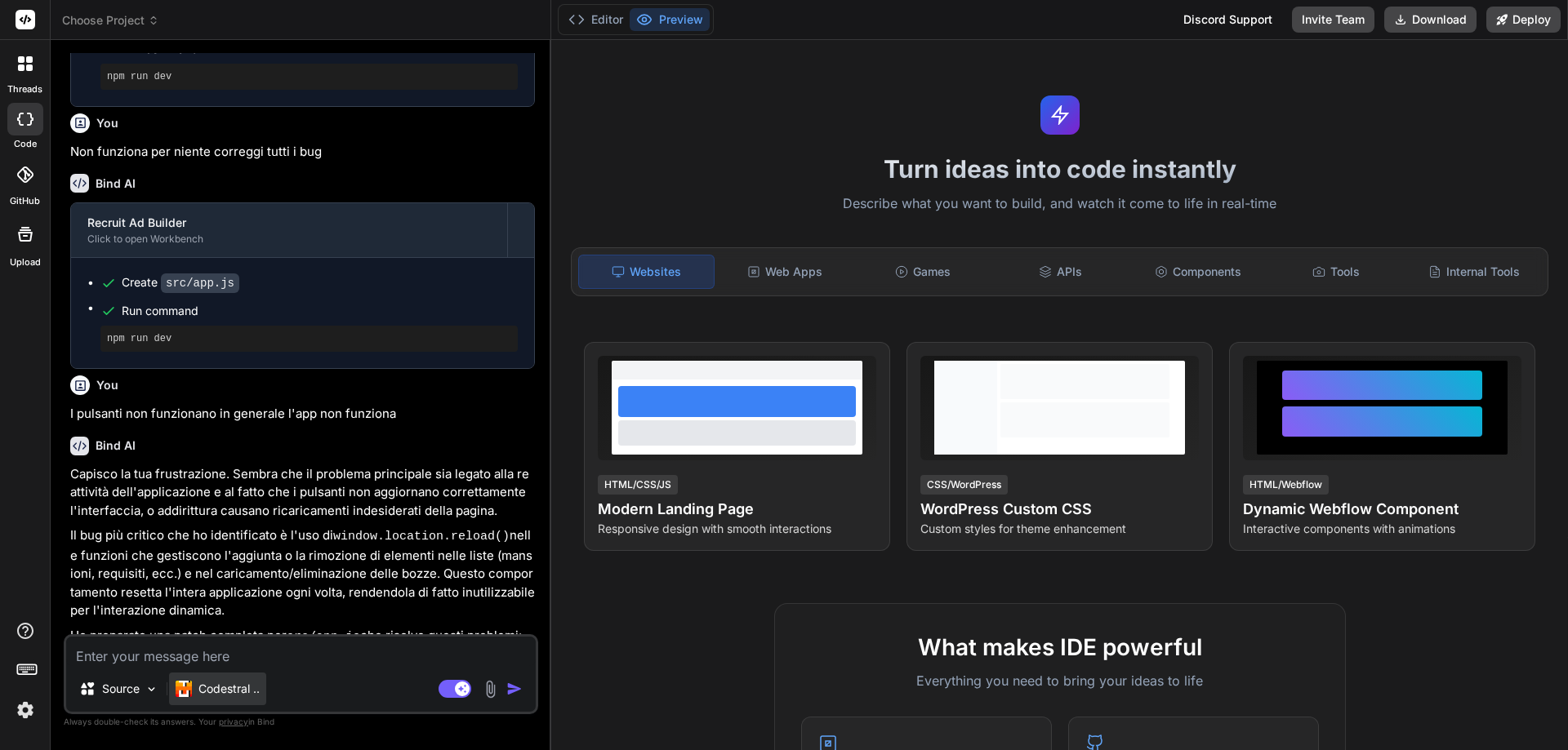
scroll to position [1346, 0]
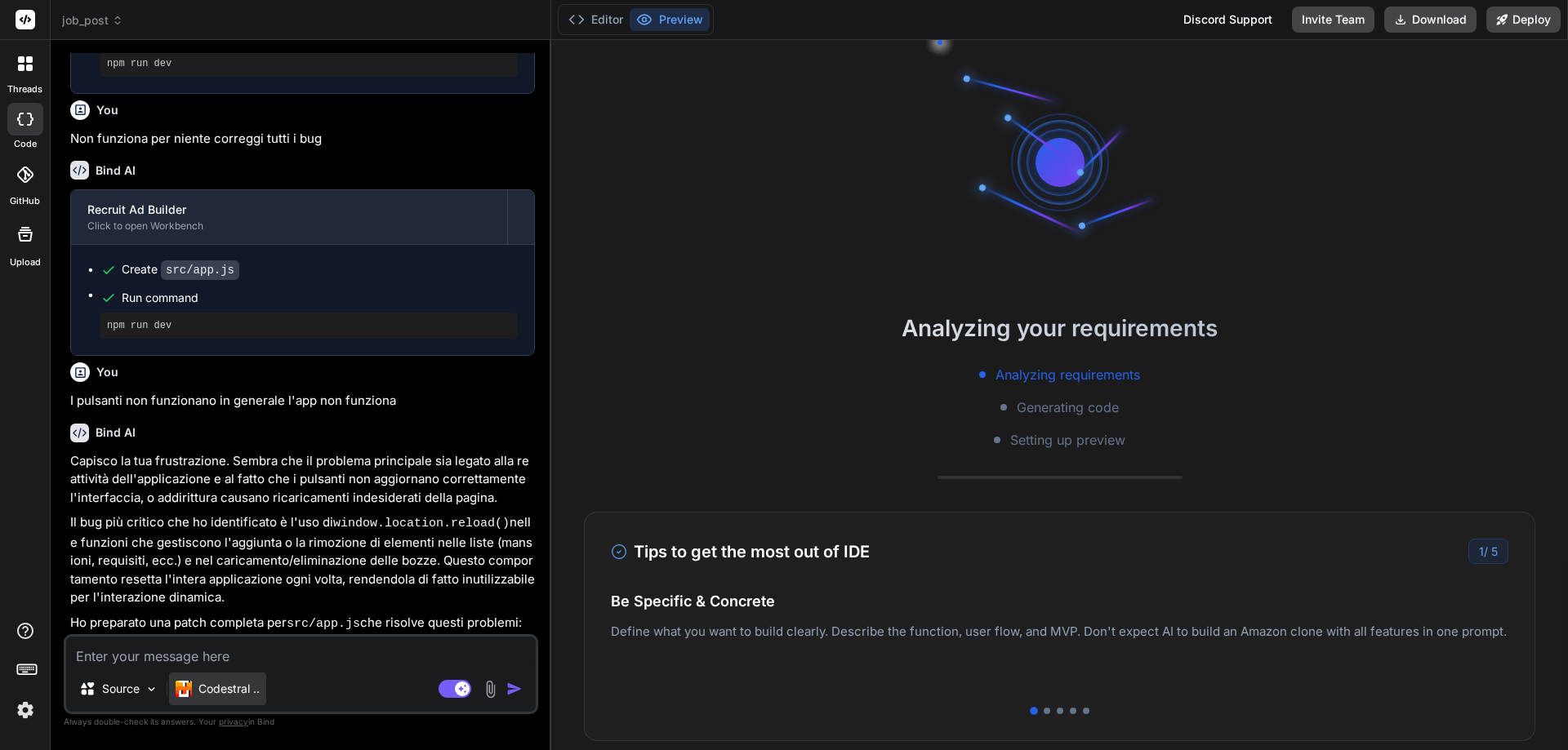
click at [256, 693] on p "Codestral .." at bounding box center [229, 689] width 62 height 17
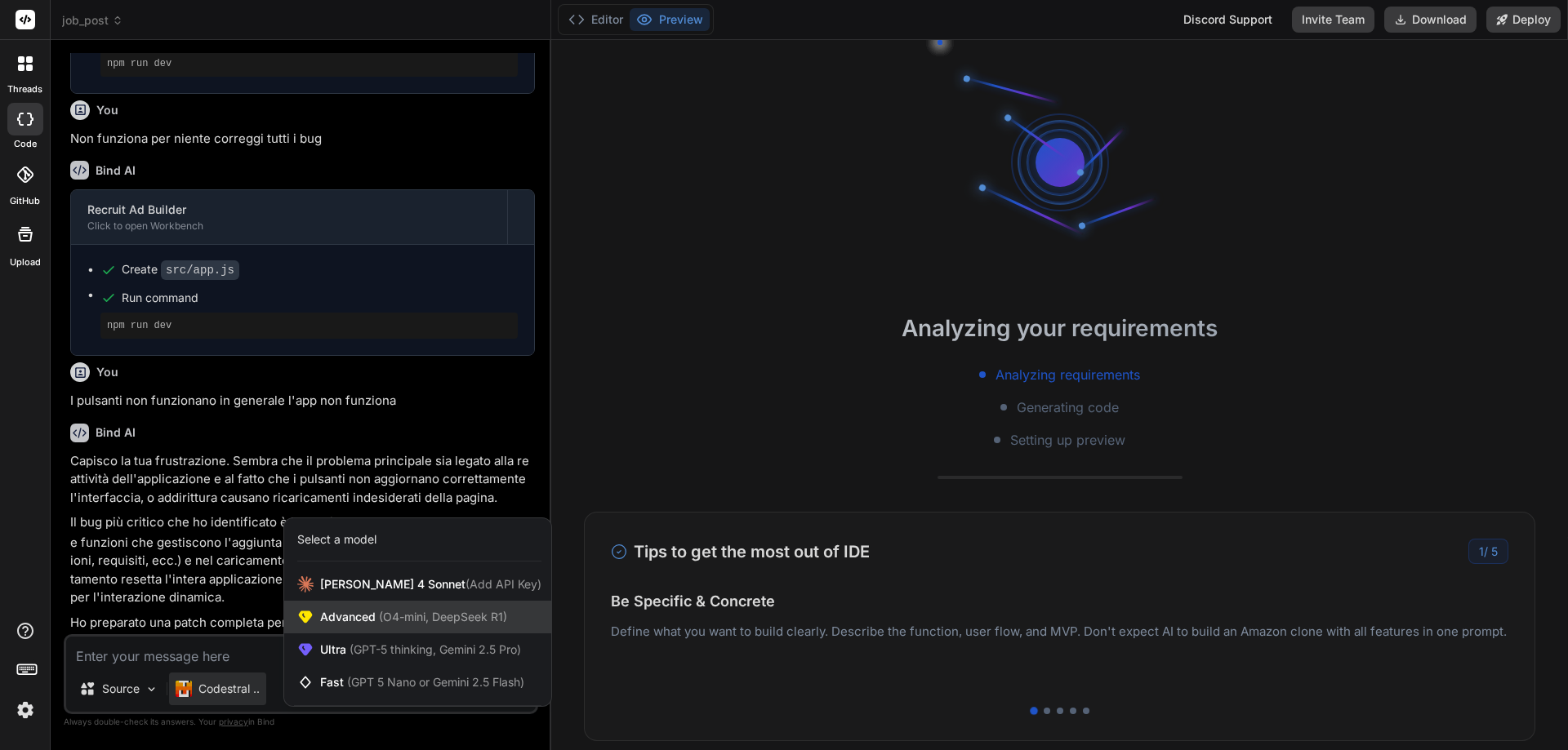
click at [372, 608] on div "Advanced (O4-mini, DeepSeek R1)" at bounding box center [417, 617] width 267 height 32
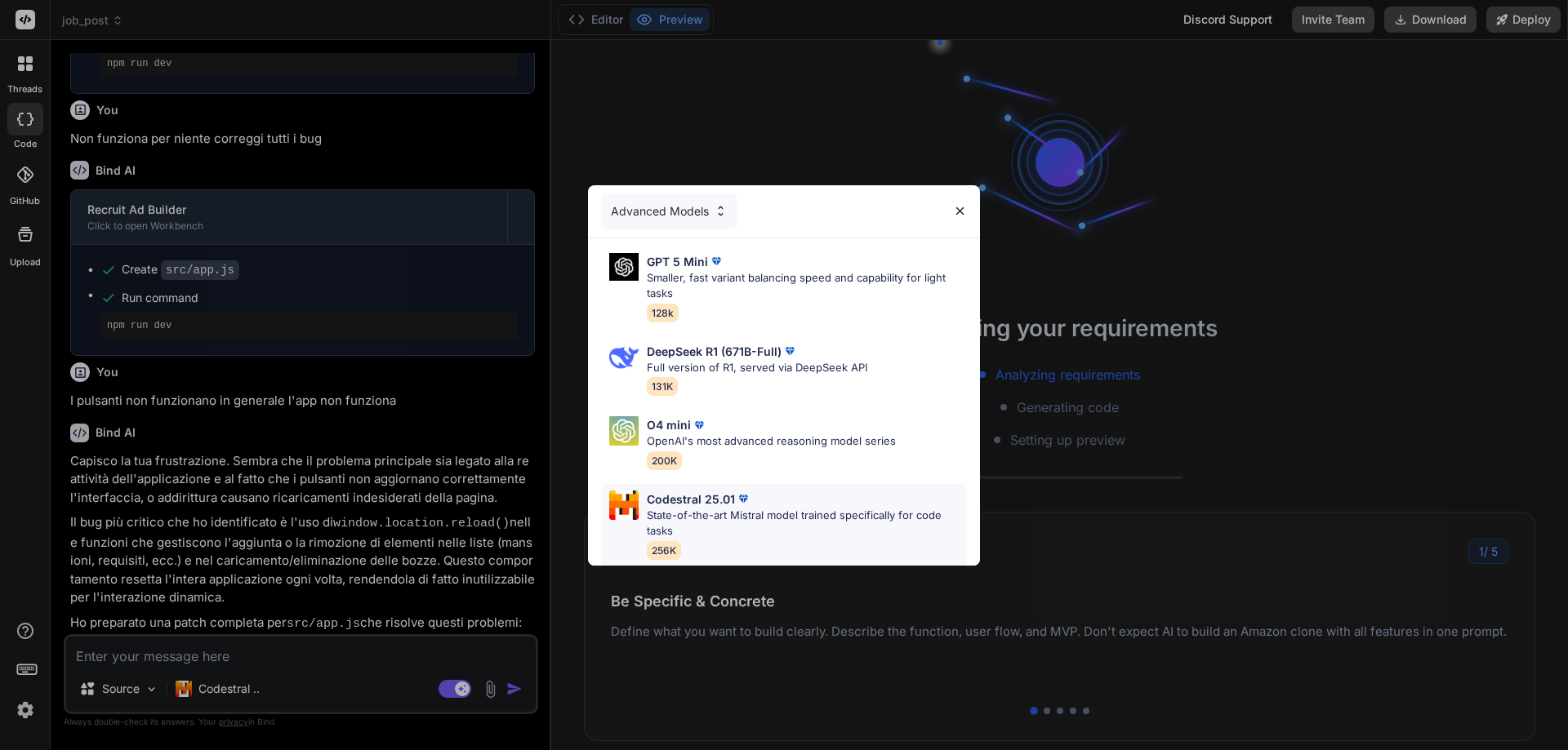
scroll to position [98, 0]
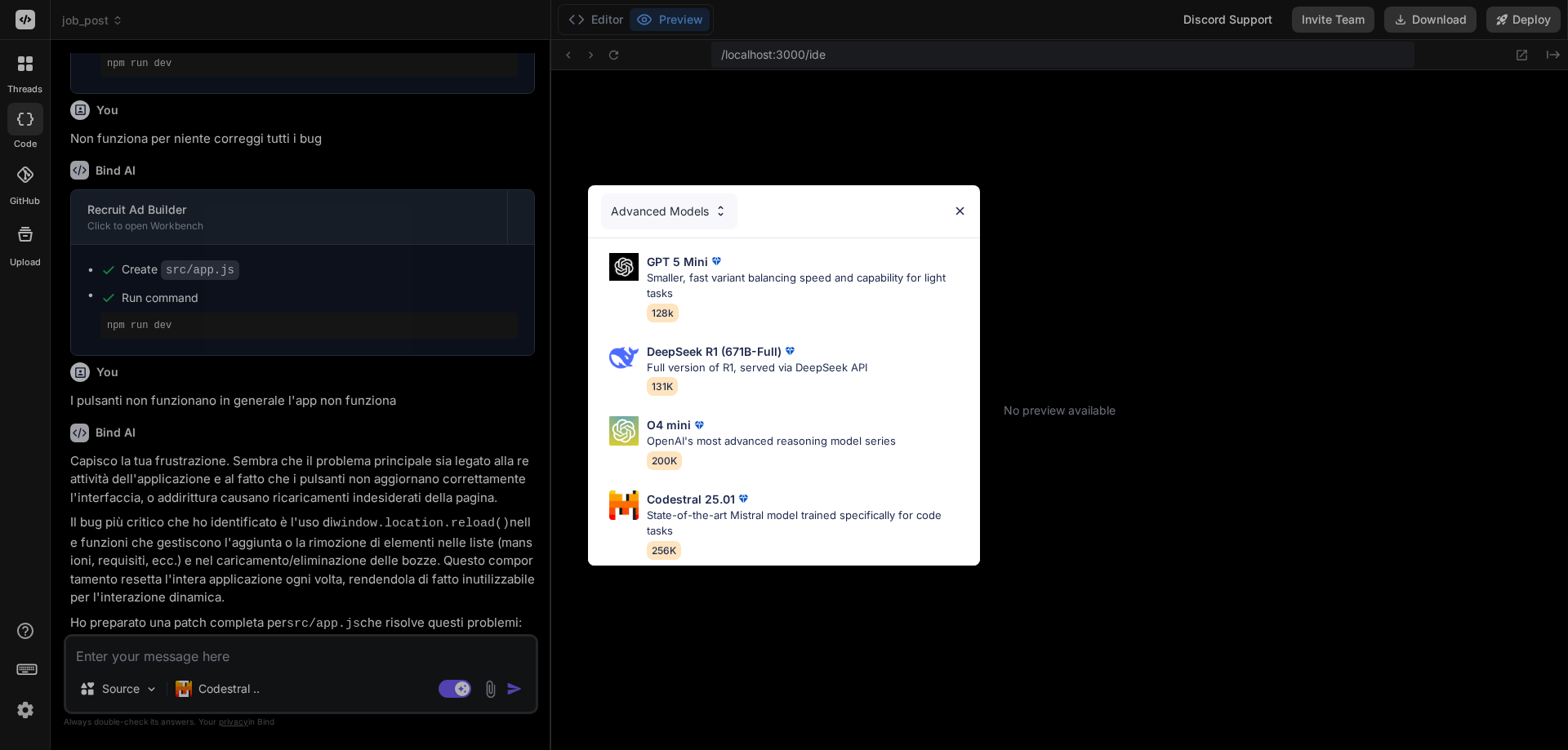
click at [960, 209] on img at bounding box center [960, 211] width 14 height 14
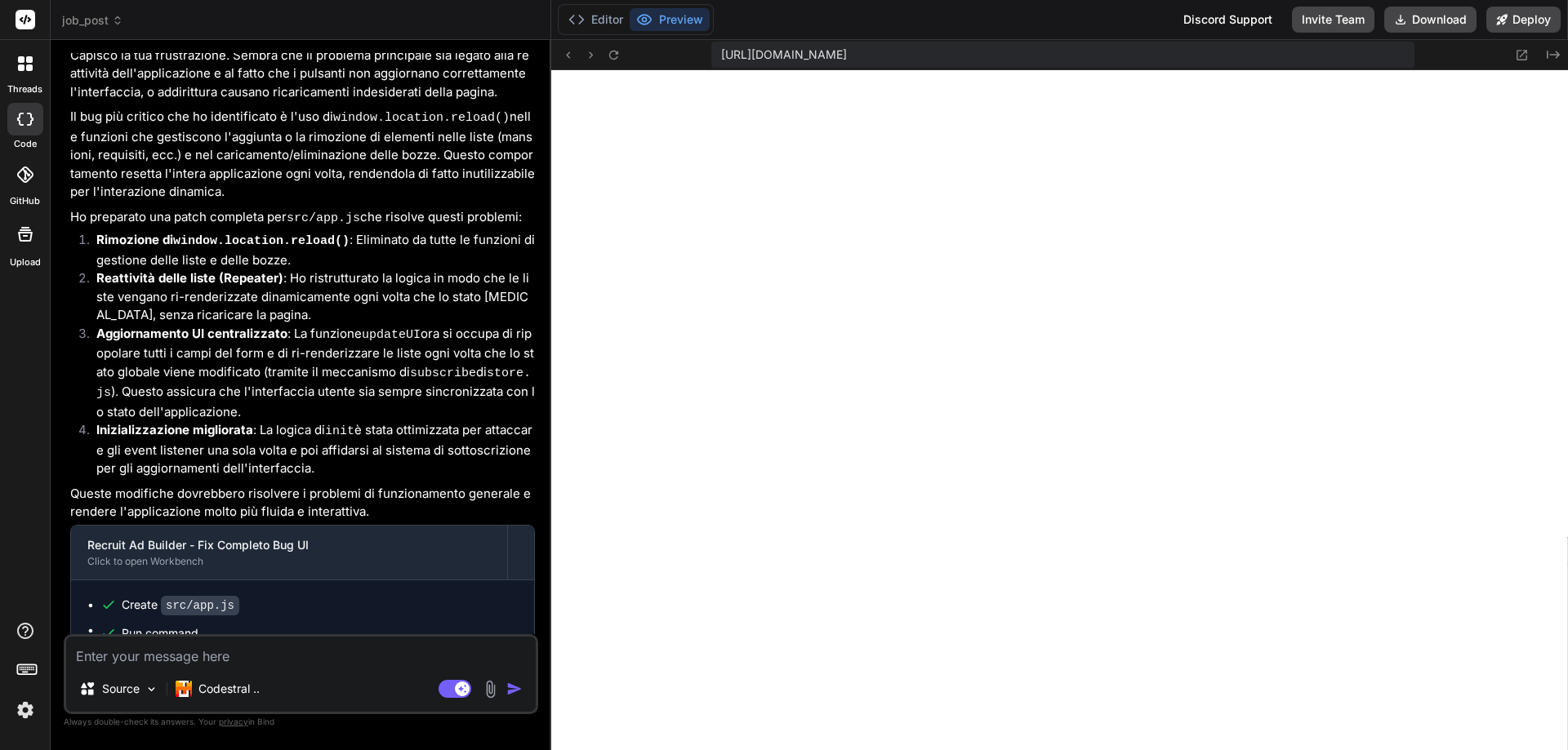
scroll to position [1848, 0]
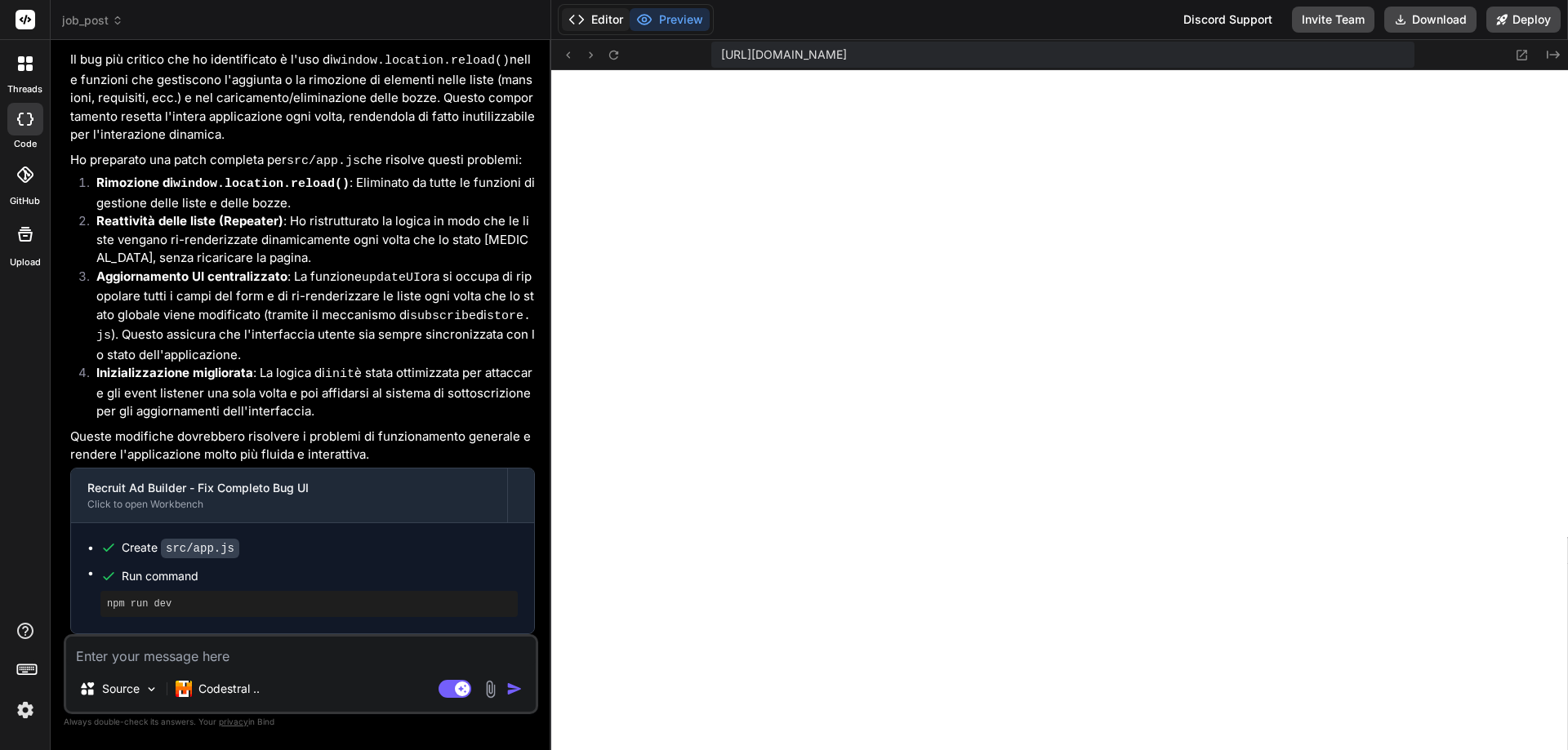
click at [606, 23] on button "Editor" at bounding box center [595, 19] width 67 height 22
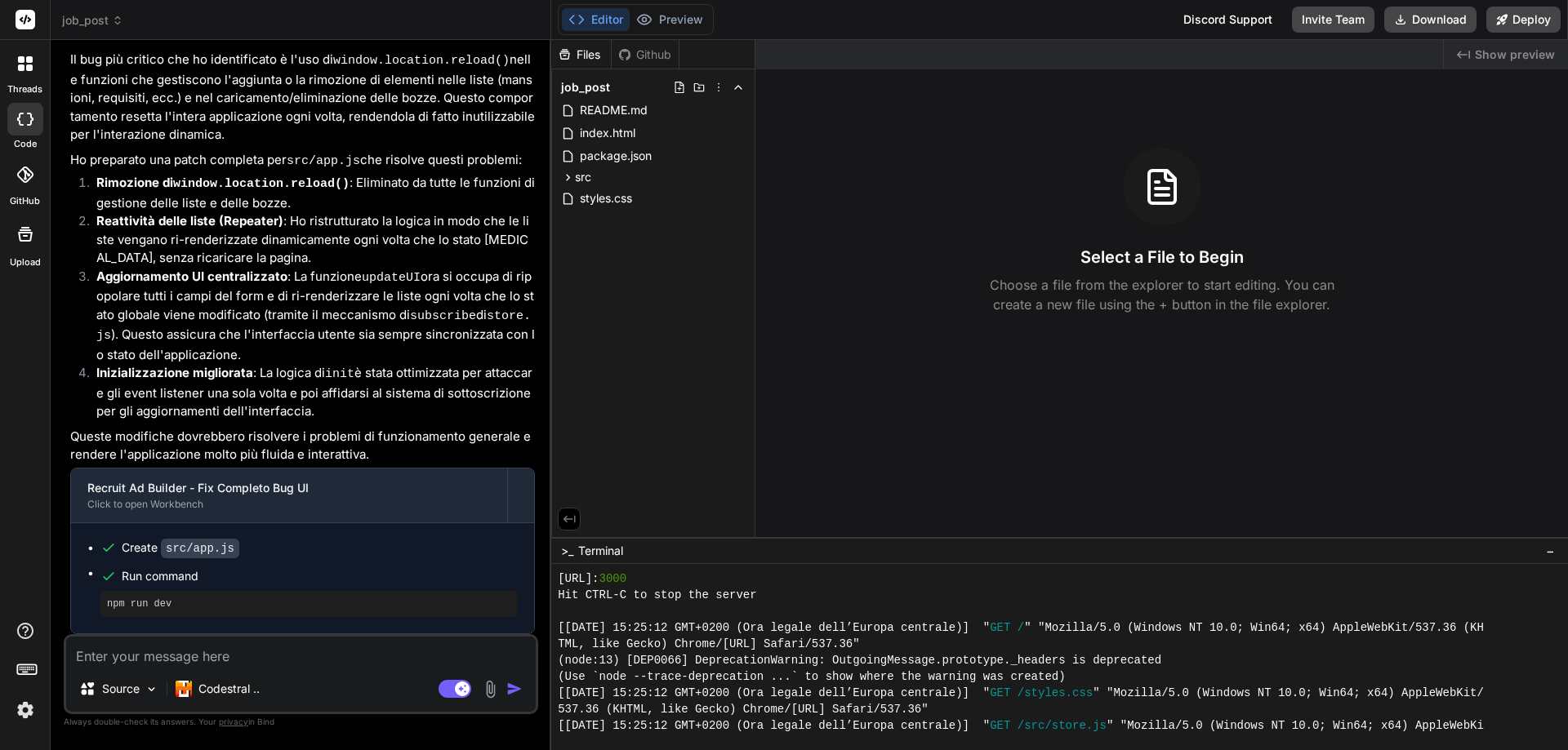
scroll to position [849, 0]
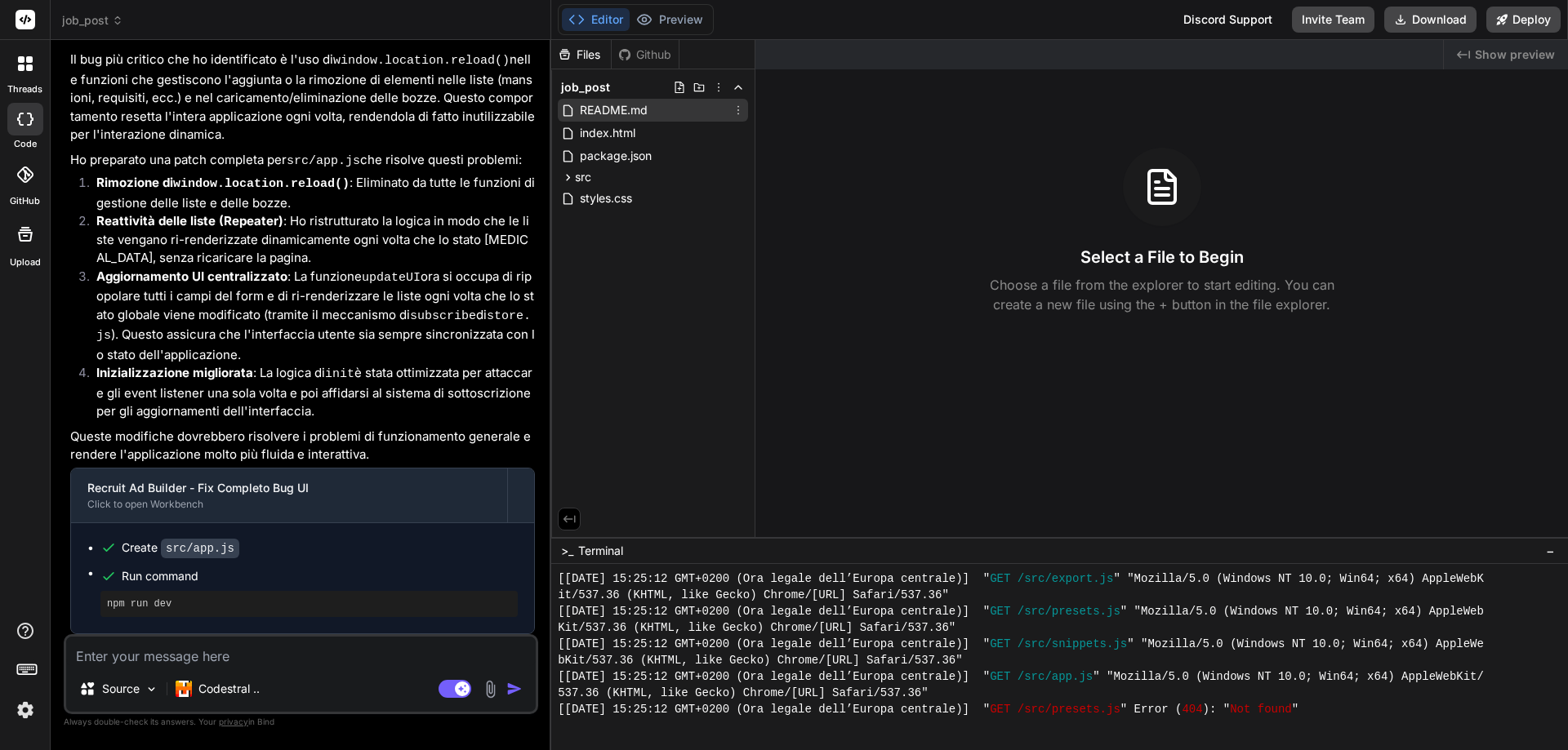
click at [586, 110] on span "README.md" at bounding box center [613, 111] width 71 height 20
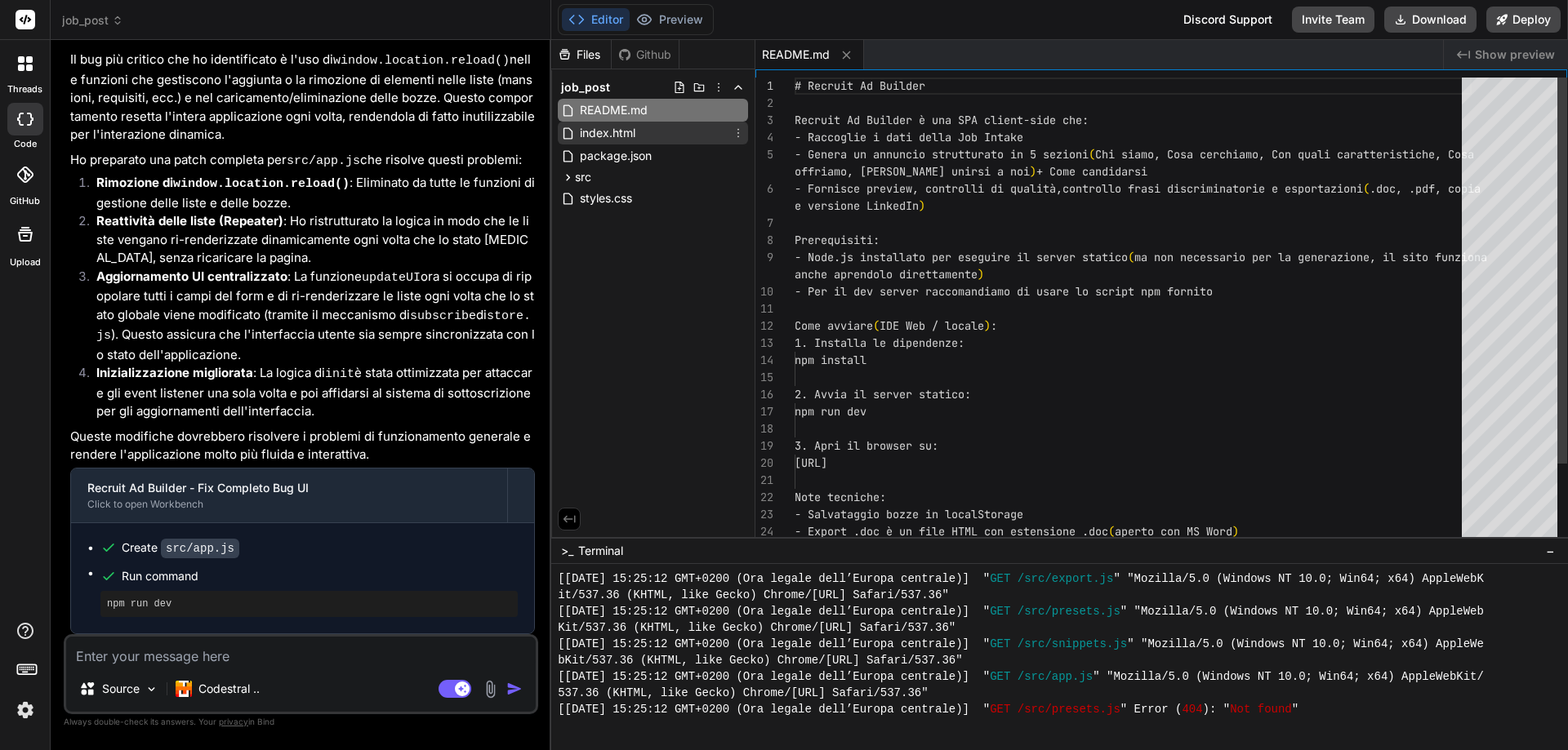
type textarea "x"
click at [592, 133] on span "index.html" at bounding box center [607, 133] width 59 height 20
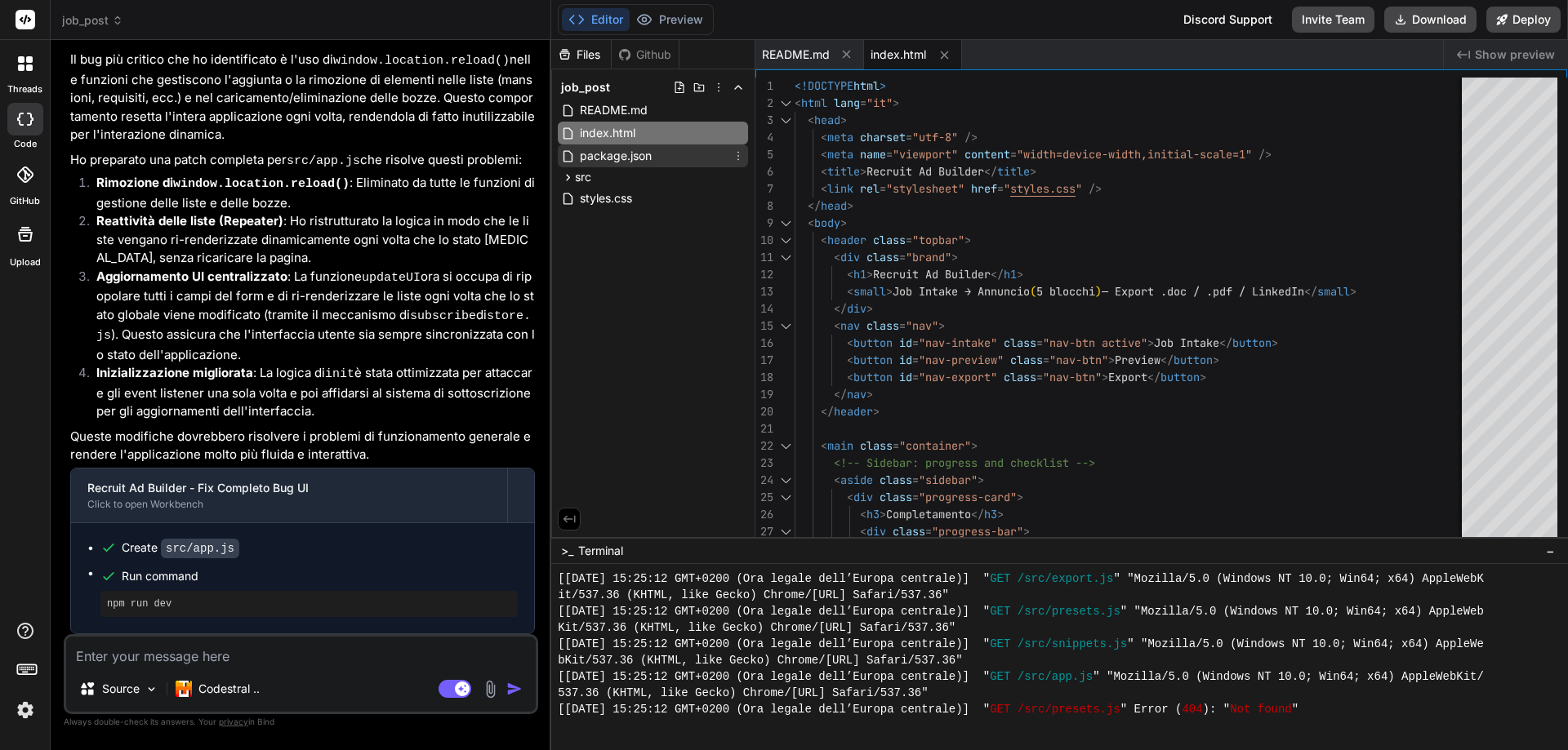
click at [635, 157] on span "package.json" at bounding box center [615, 156] width 75 height 20
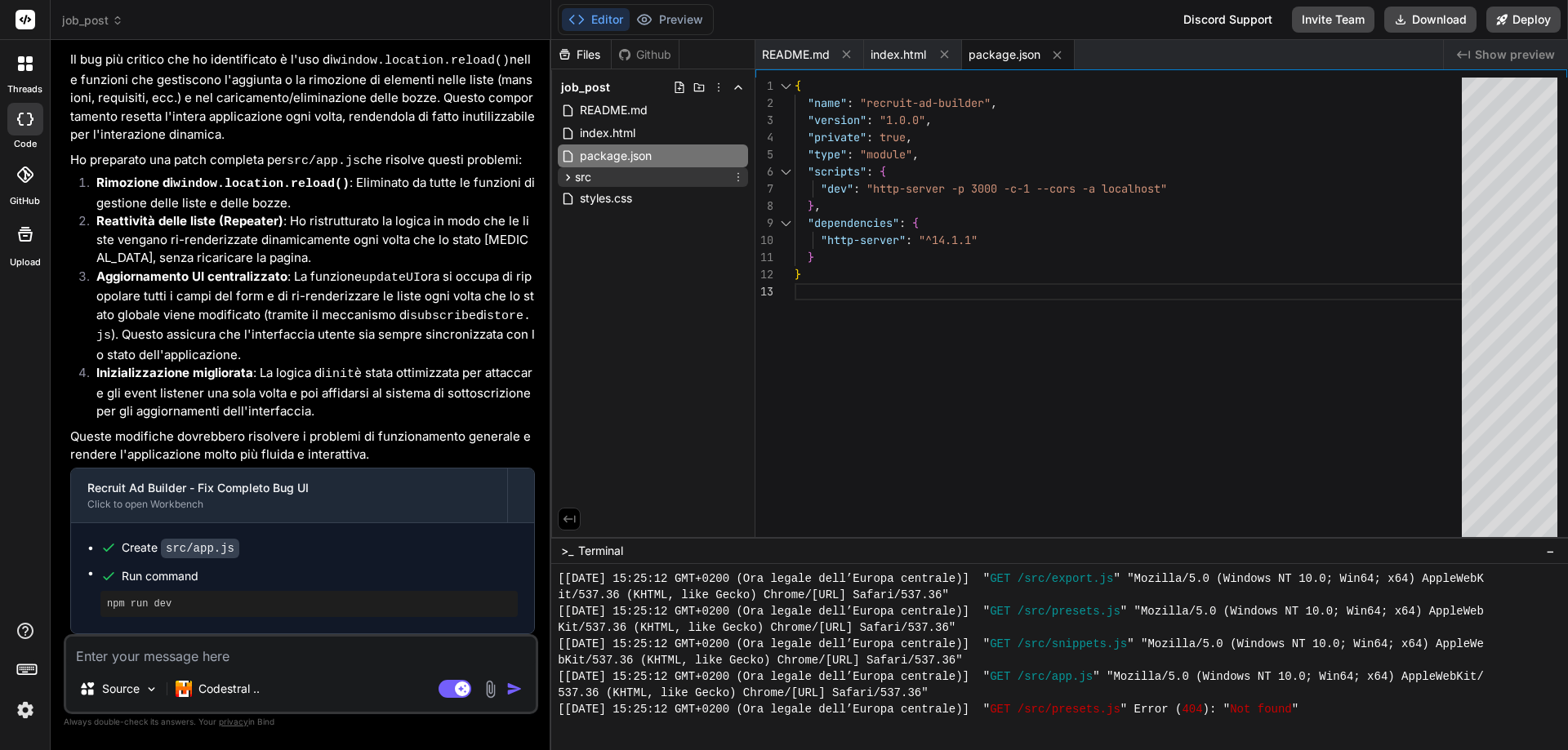
click at [625, 178] on div "src" at bounding box center [653, 177] width 191 height 20
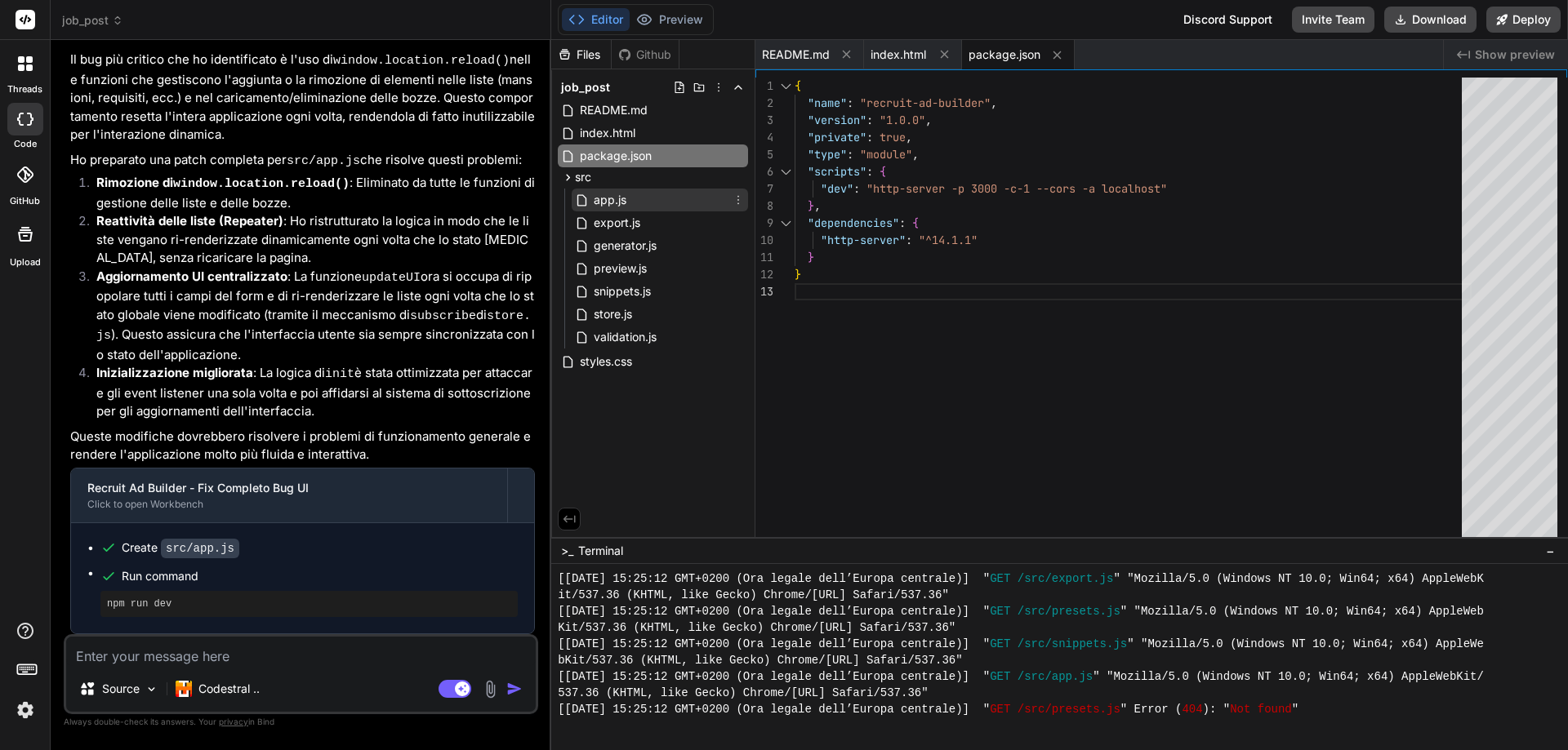
click at [611, 206] on span "app.js" at bounding box center [610, 201] width 36 height 20
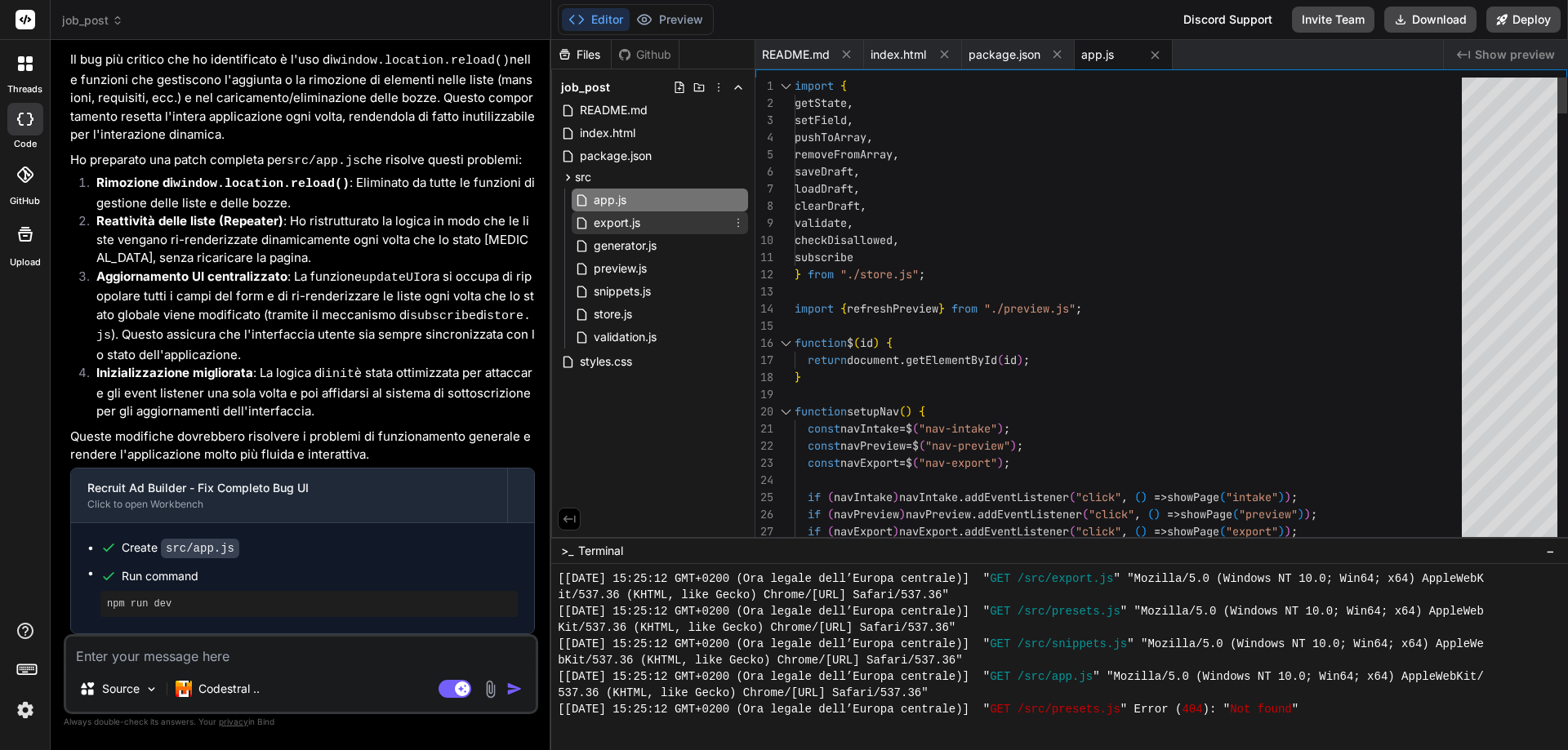
click at [612, 226] on span "export.js" at bounding box center [617, 223] width 50 height 20
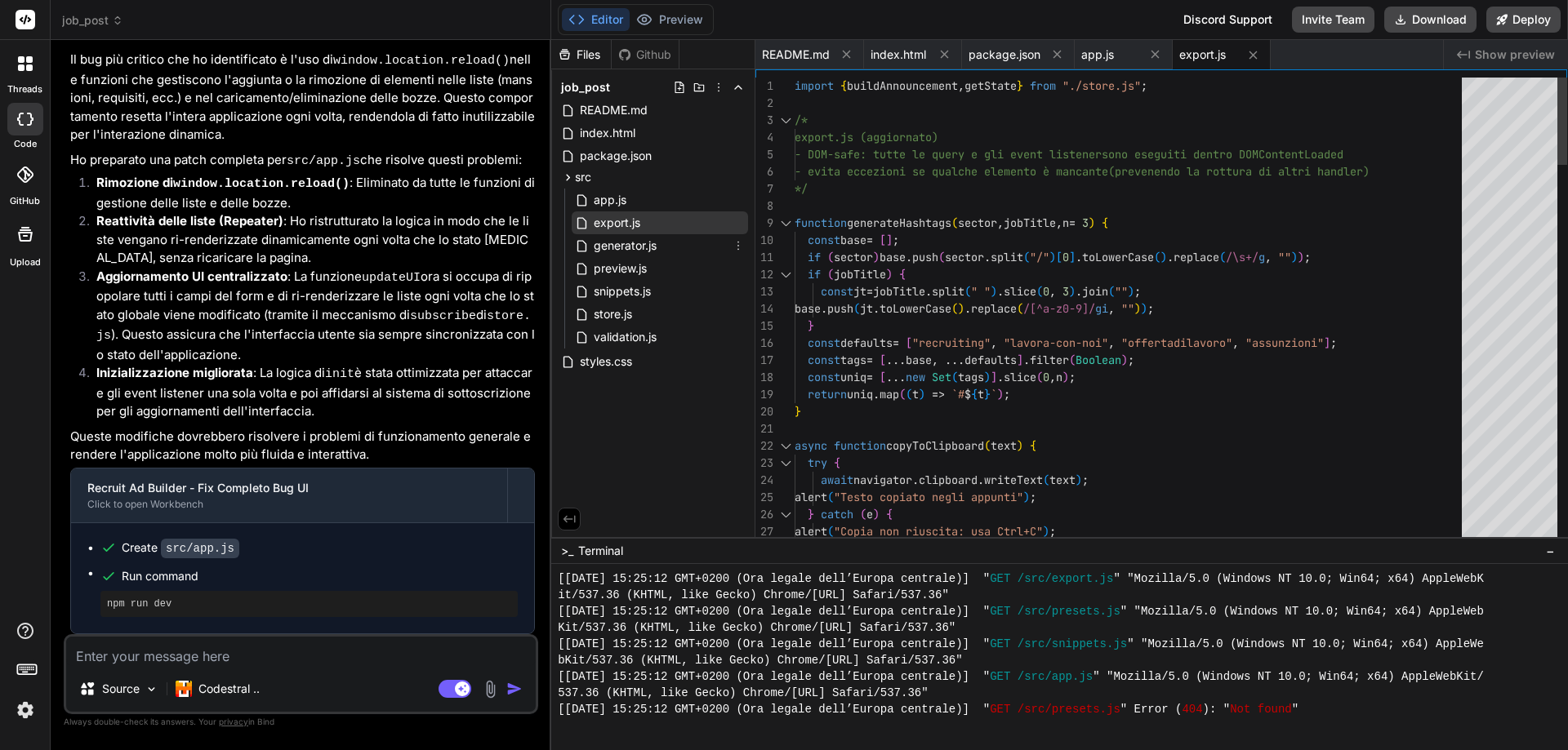
click at [610, 251] on span "generator.js" at bounding box center [625, 246] width 66 height 20
type textarea ".replace(/&/g, "&amp;") .replace(/</g, "&lt;") .replace(/>/g, "&gt;"); }"
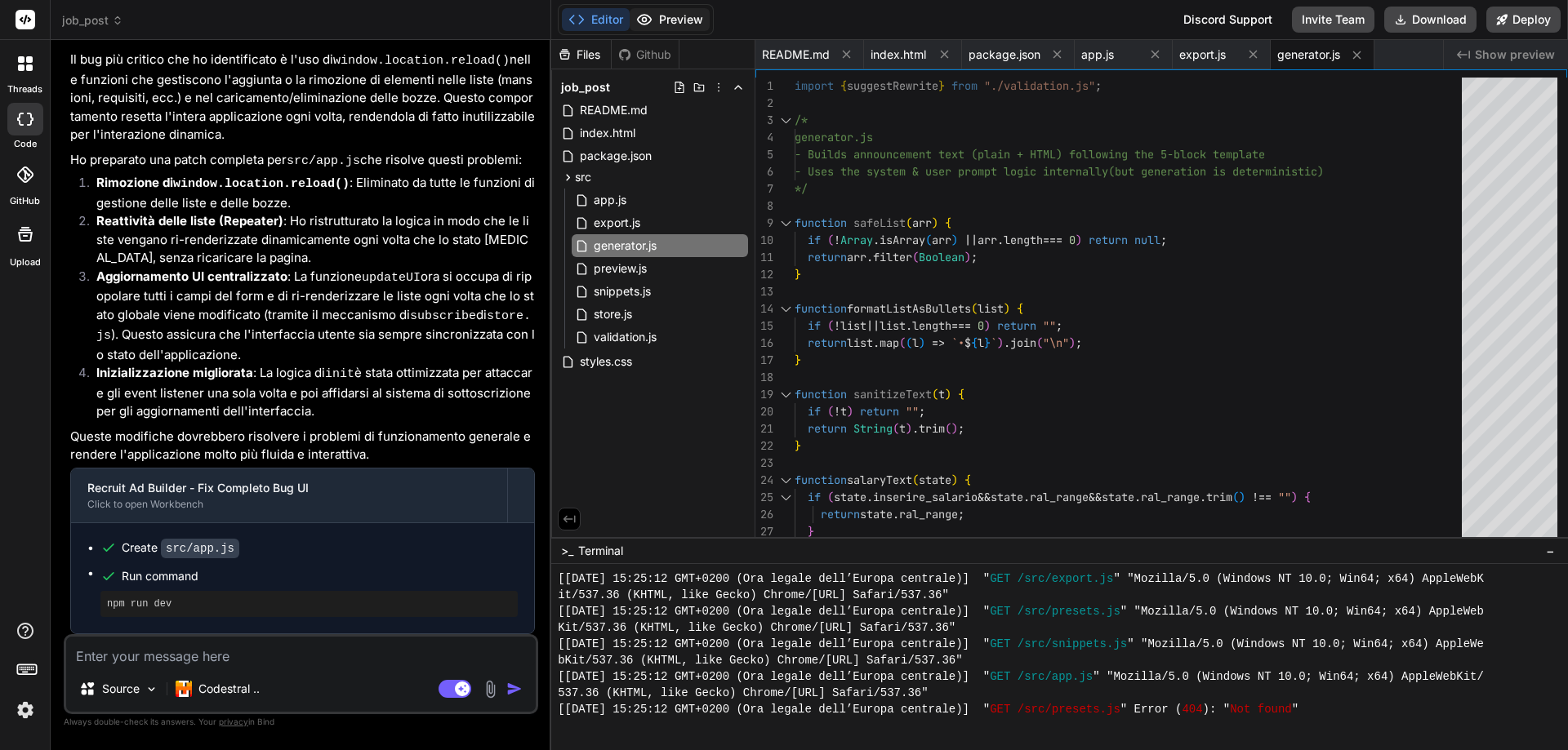
click at [674, 17] on button "Preview" at bounding box center [670, 19] width 80 height 22
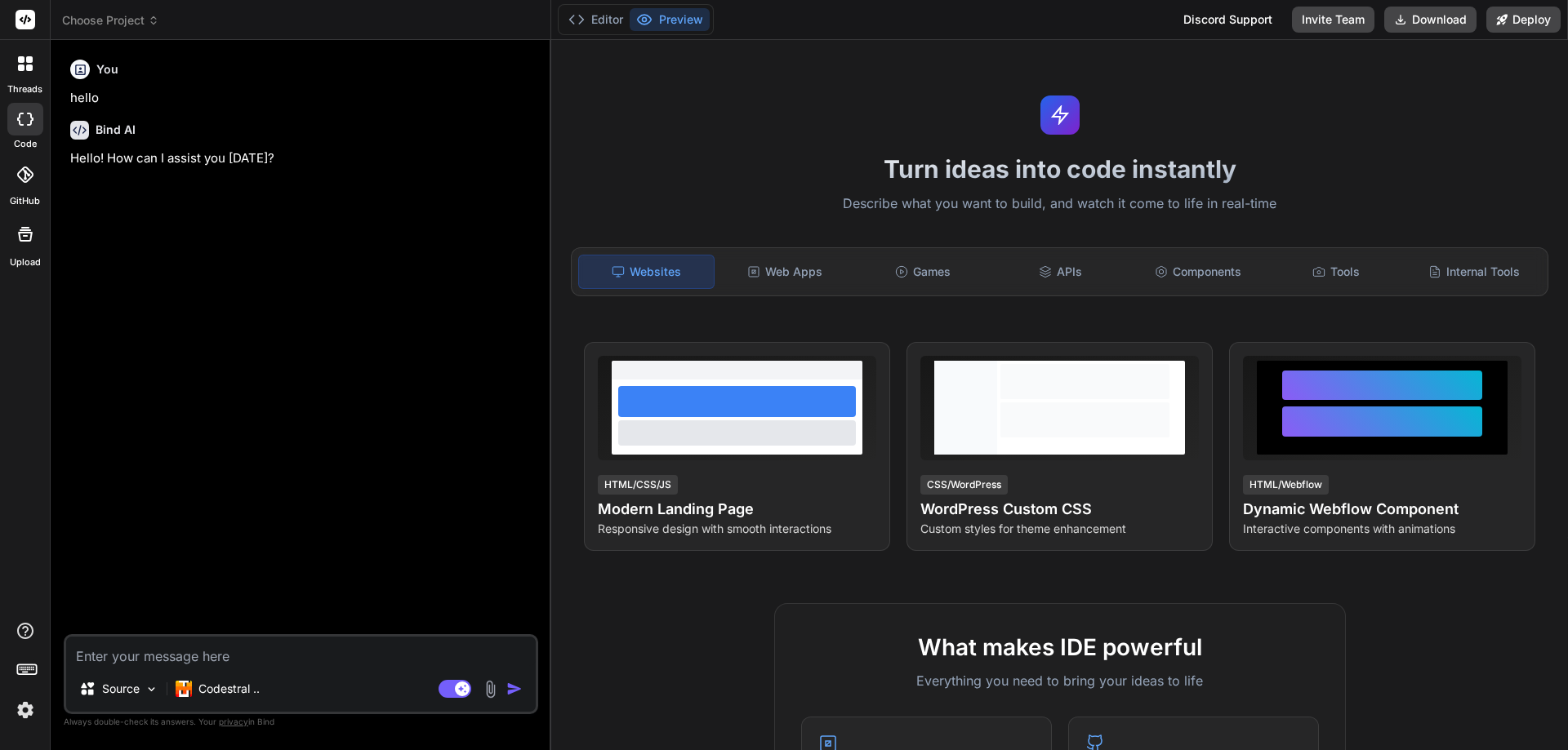
click at [118, 24] on span "Choose Project" at bounding box center [111, 21] width 97 height 17
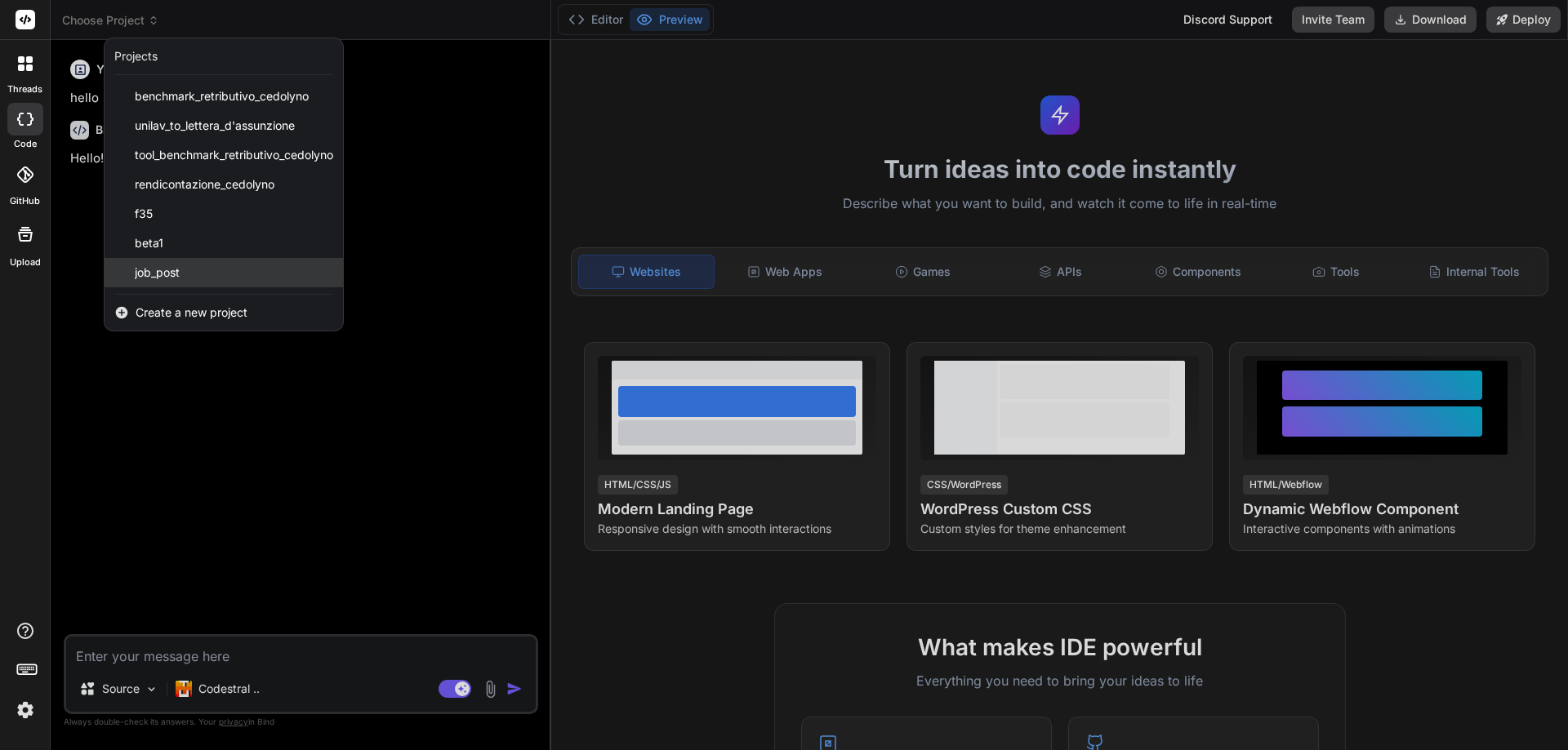
click at [178, 271] on span "job_post" at bounding box center [157, 273] width 45 height 17
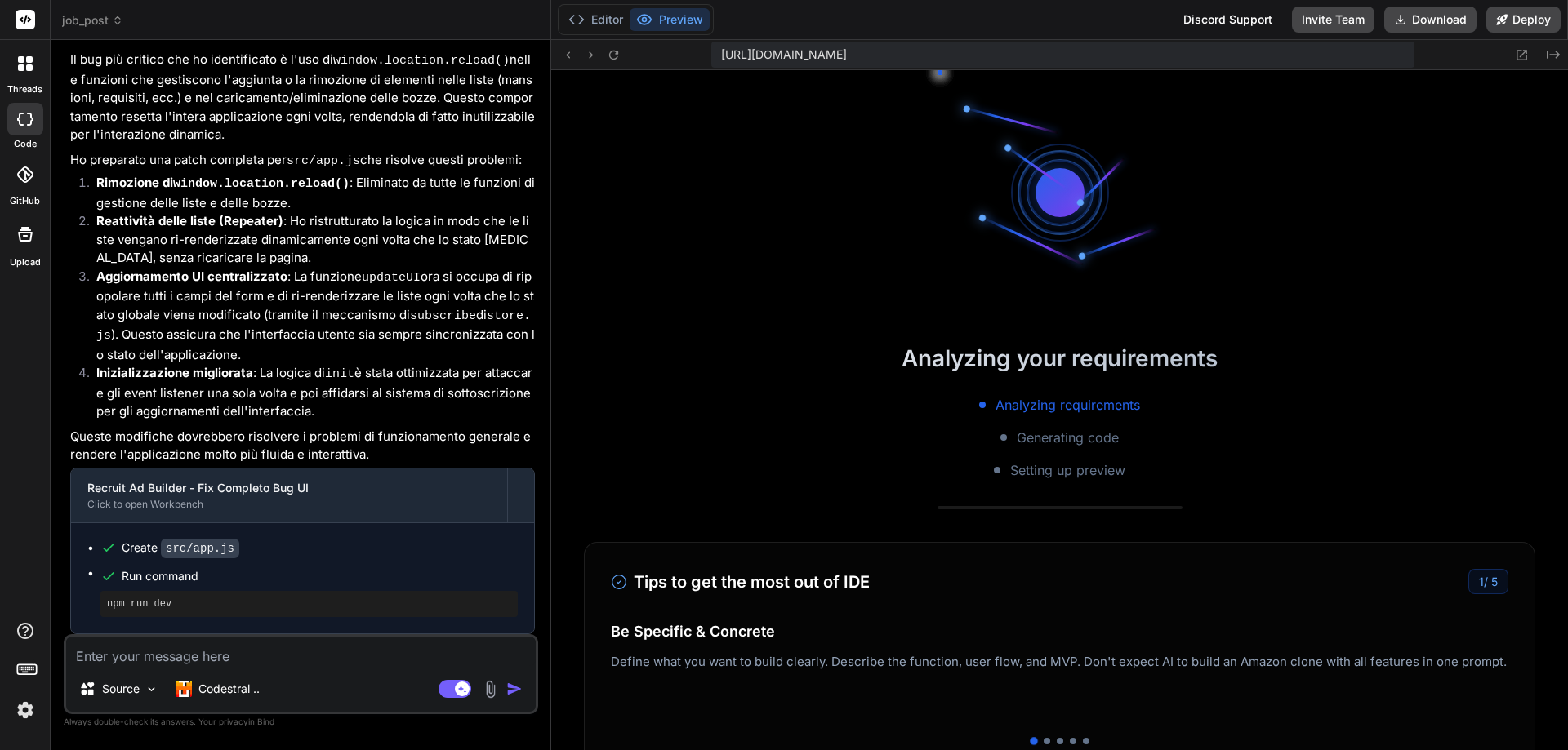
scroll to position [914, 0]
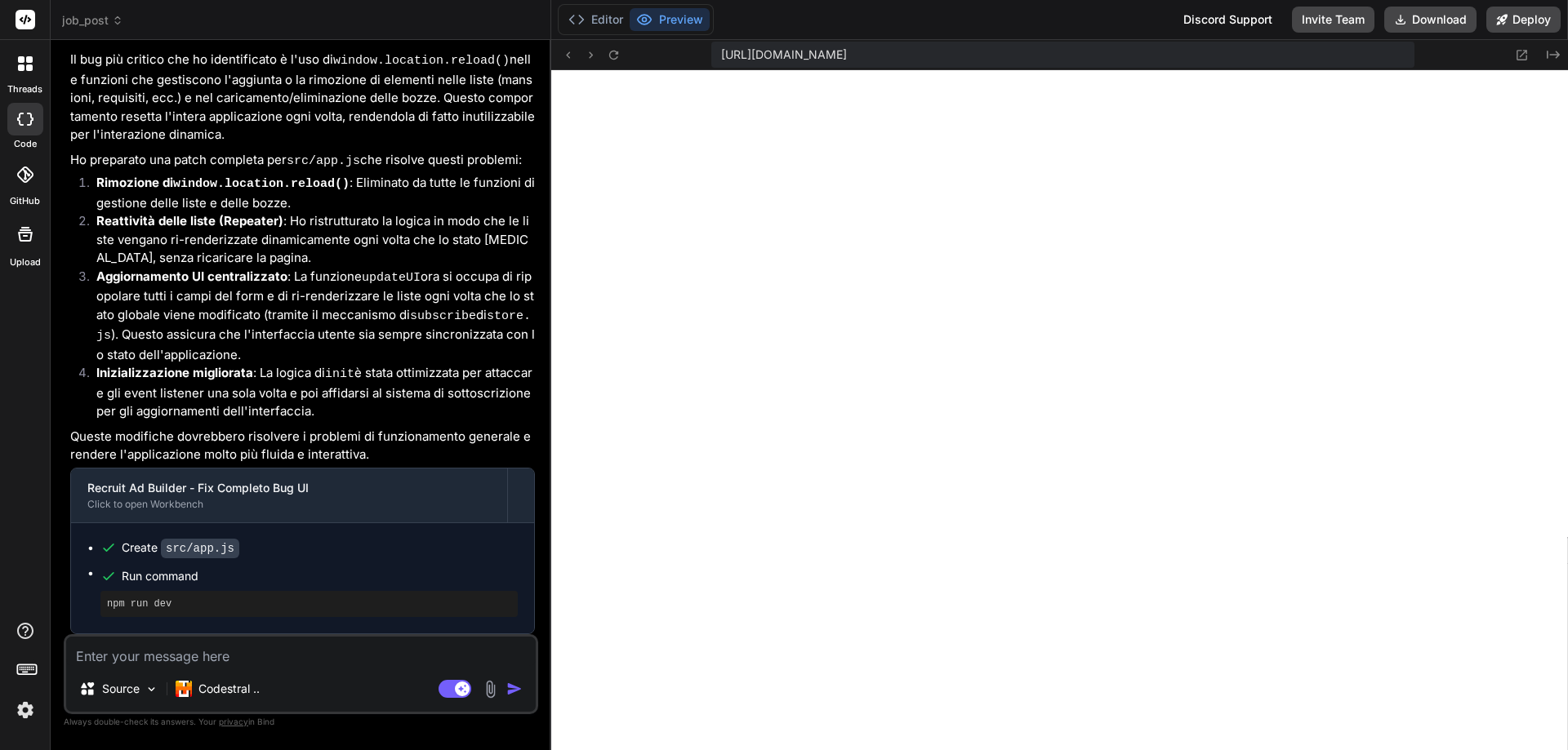
click at [290, 656] on textarea at bounding box center [301, 651] width 470 height 29
click at [457, 691] on rect at bounding box center [462, 689] width 15 height 15
type textarea "x"
click at [249, 659] on textarea at bounding box center [301, 651] width 470 height 29
type textarea "i"
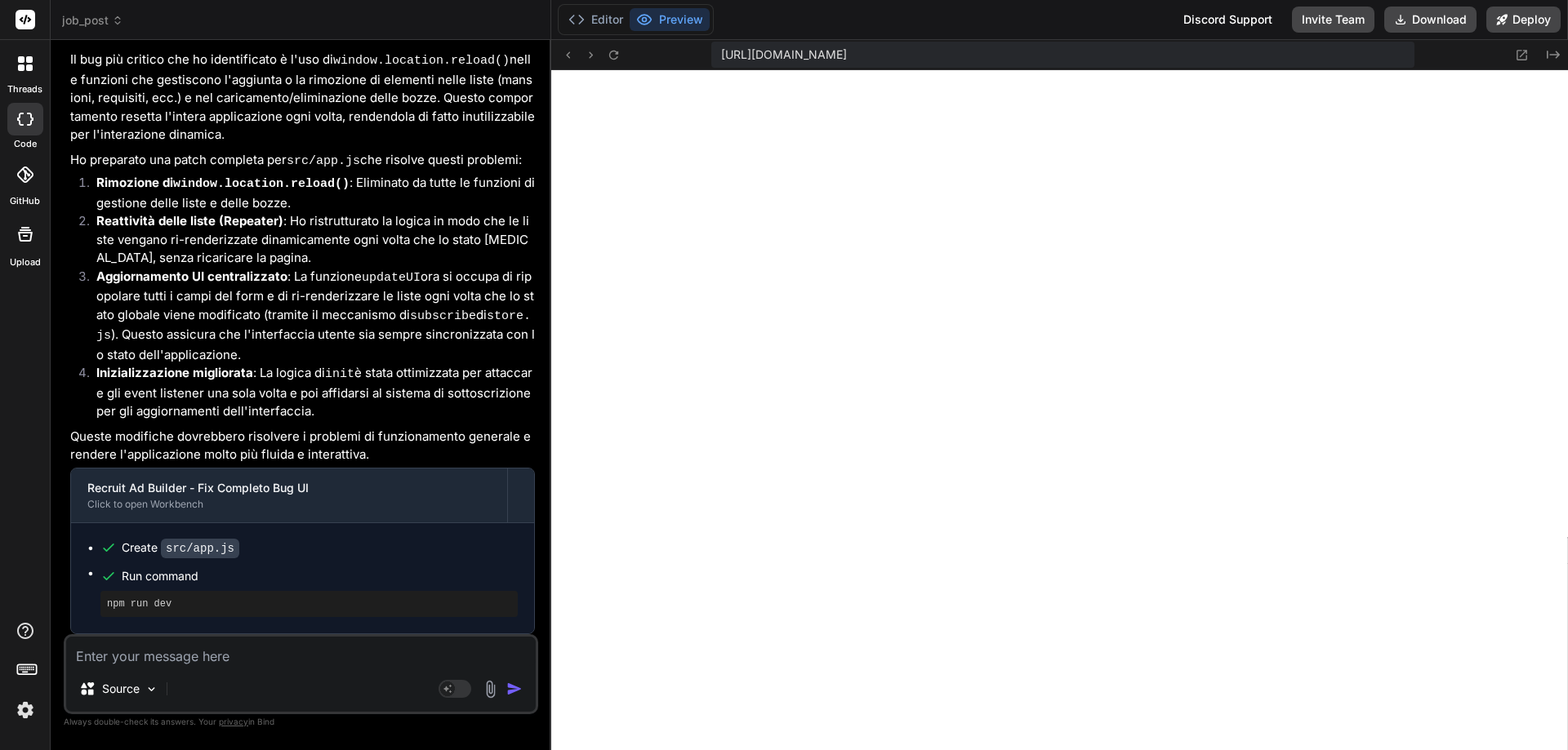
type textarea "x"
type textarea "i"
type textarea "x"
type textarea "i c"
type textarea "x"
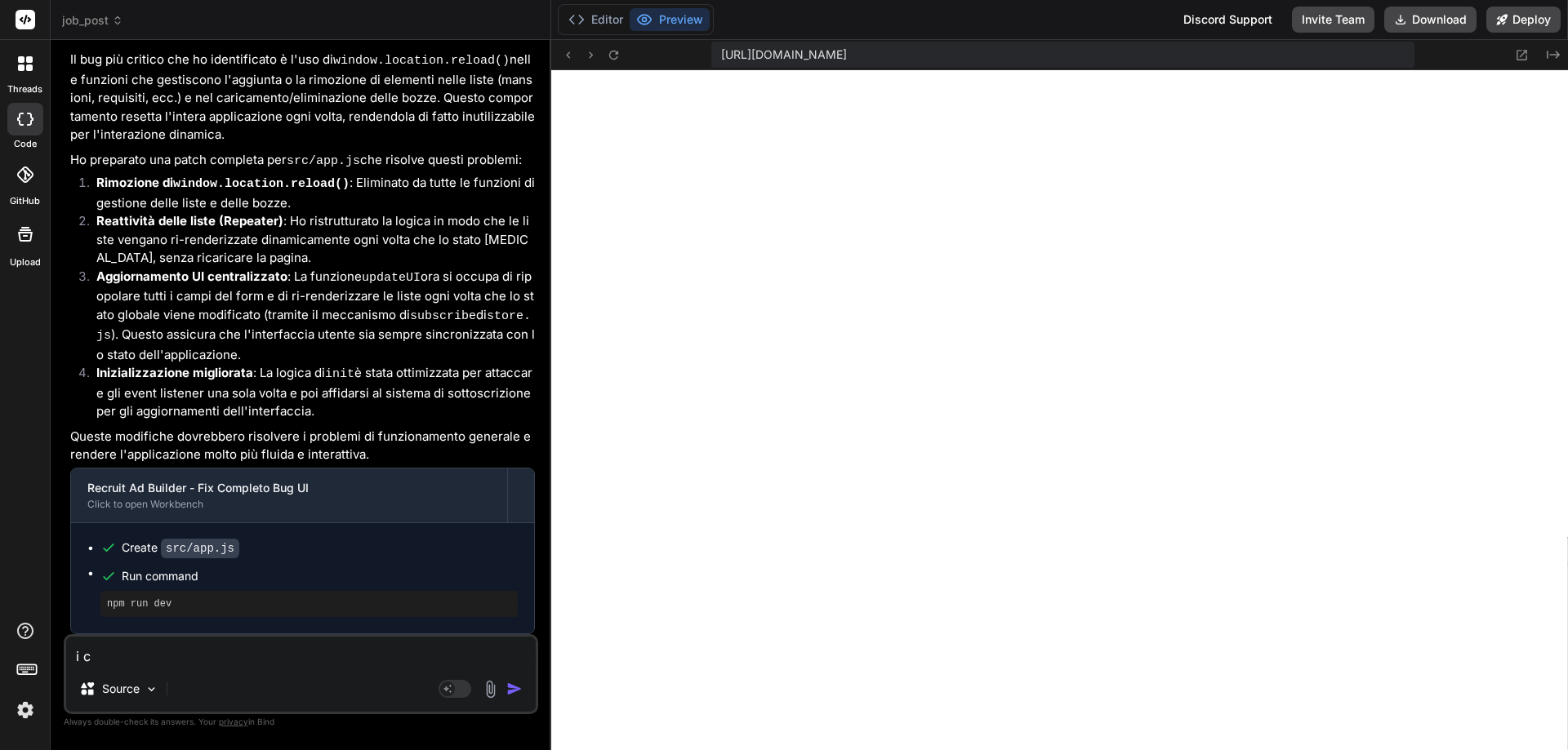
type textarea "i co"
type textarea "x"
type textarea "i col"
type textarea "x"
type textarea "i coll"
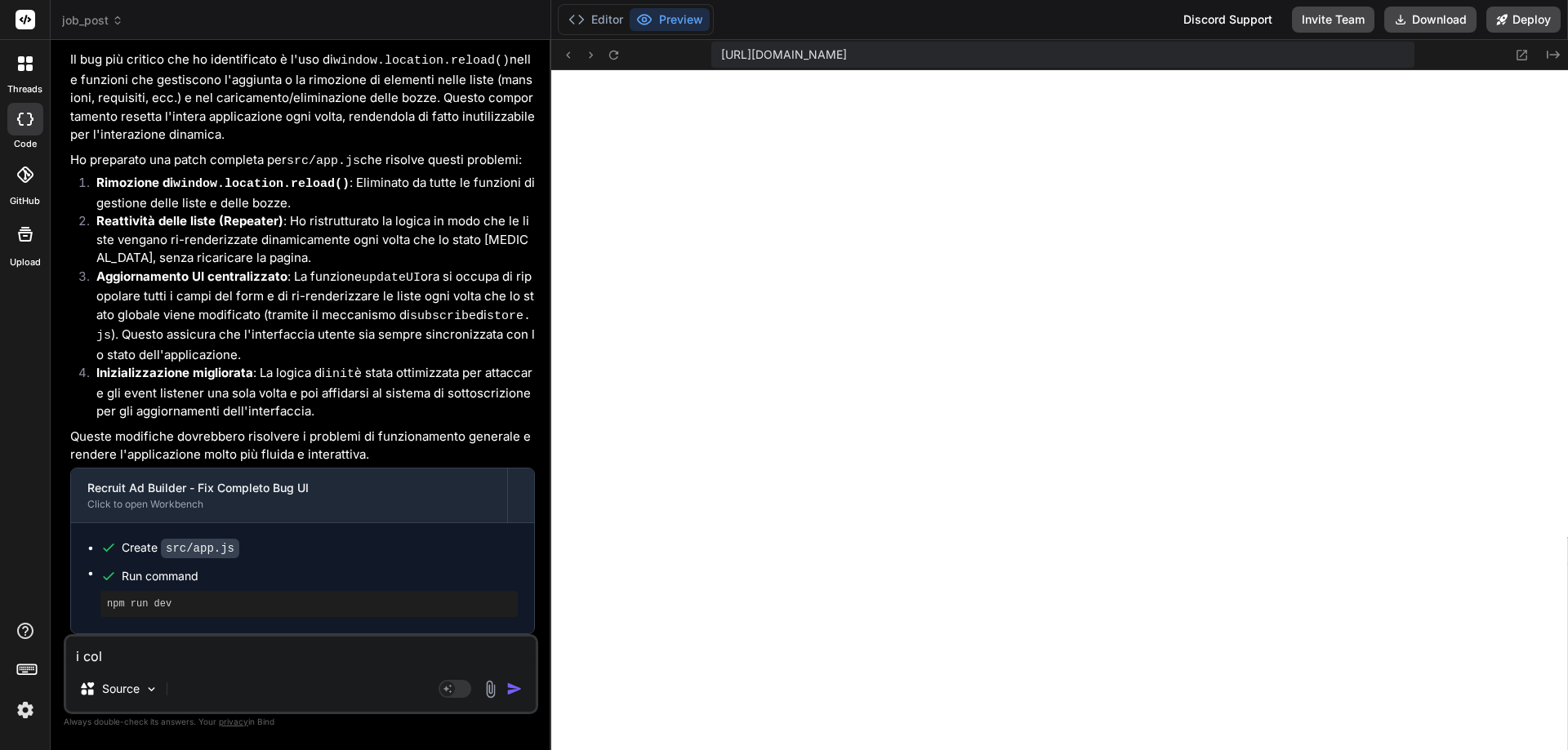
type textarea "x"
type textarea "i colle"
type textarea "x"
type textarea "i colleg"
type textarea "x"
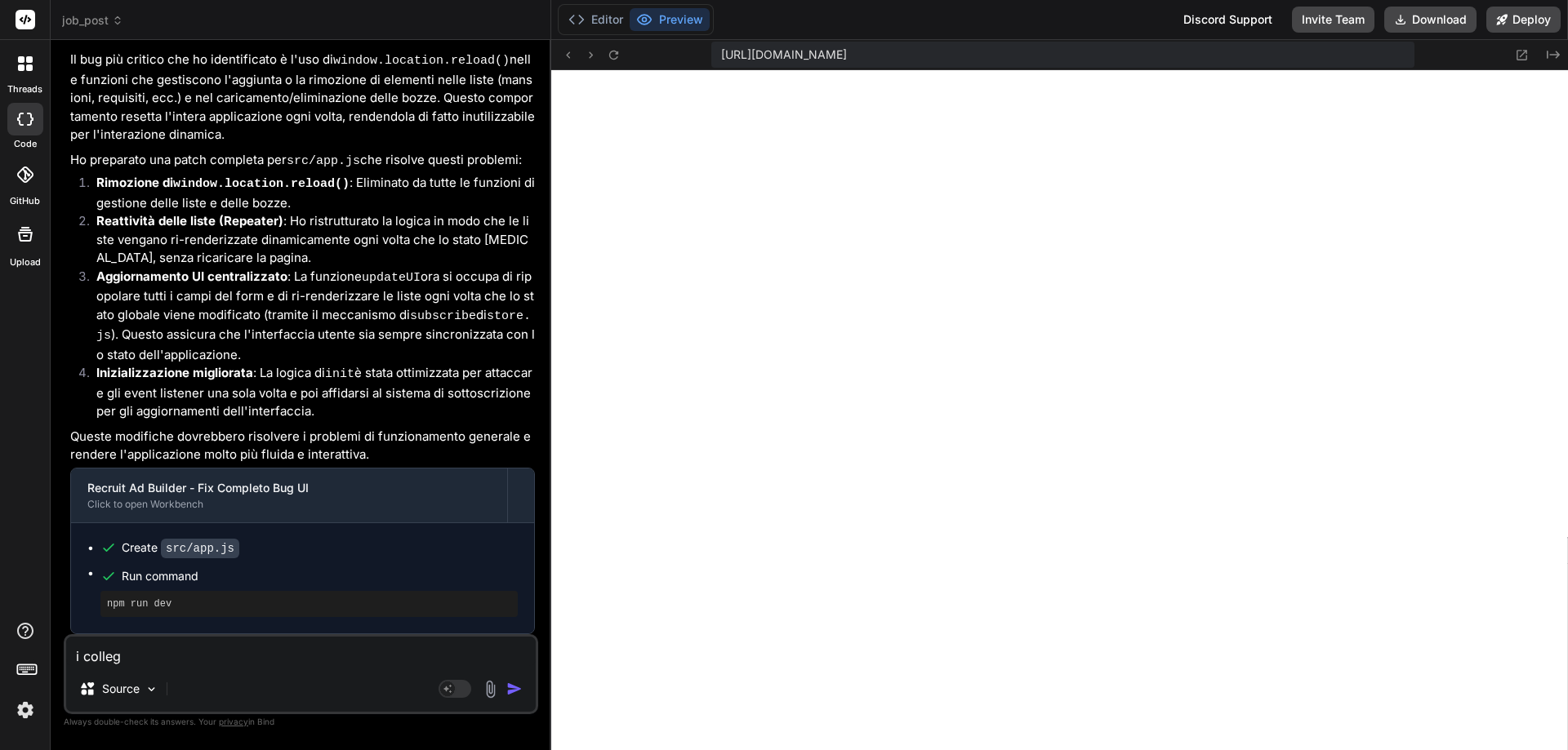
type textarea "i collega"
type textarea "x"
type textarea "i collegam"
type textarea "x"
type textarea "i collegame"
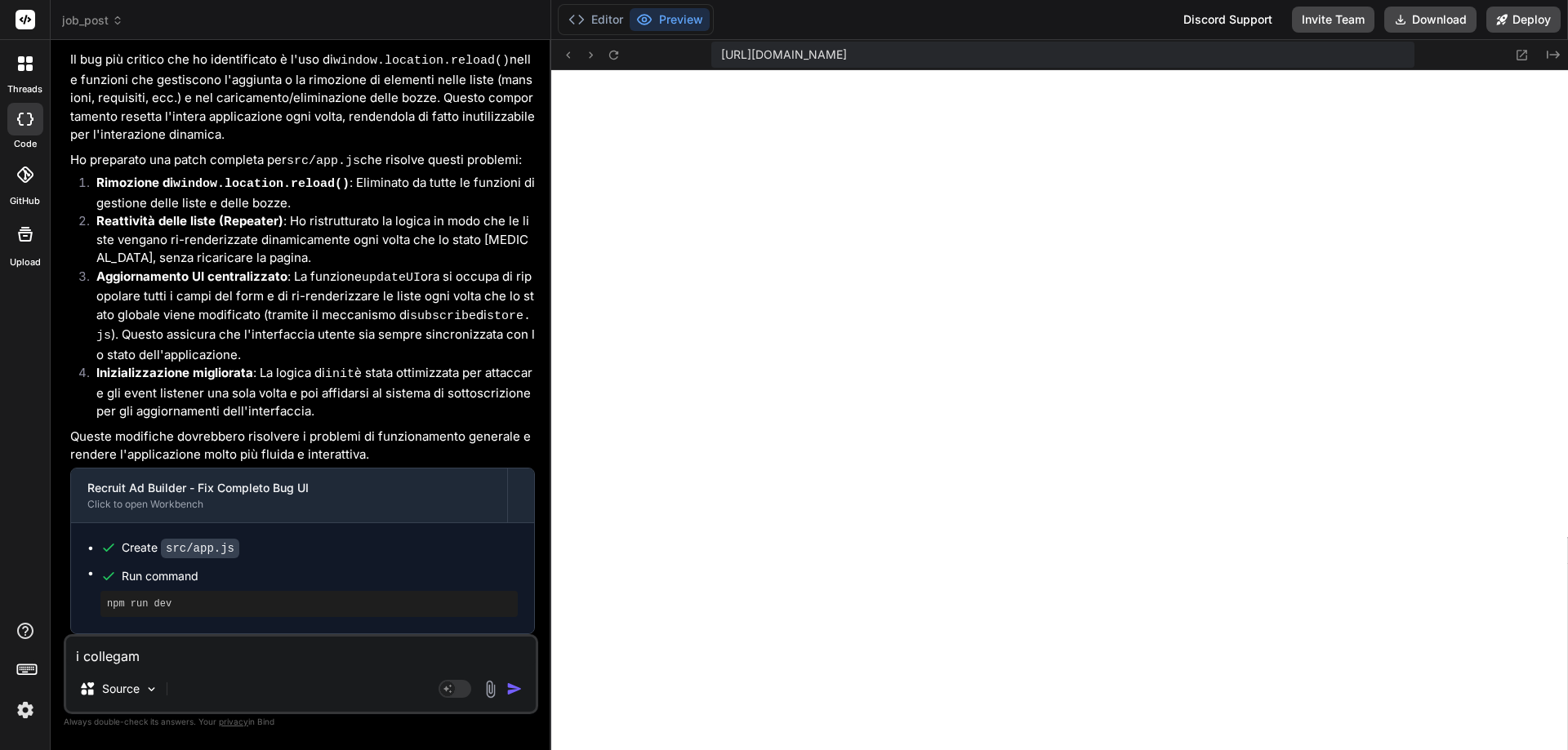
type textarea "x"
type textarea "i collegamen"
type textarea "x"
type textarea "i collegament"
type textarea "x"
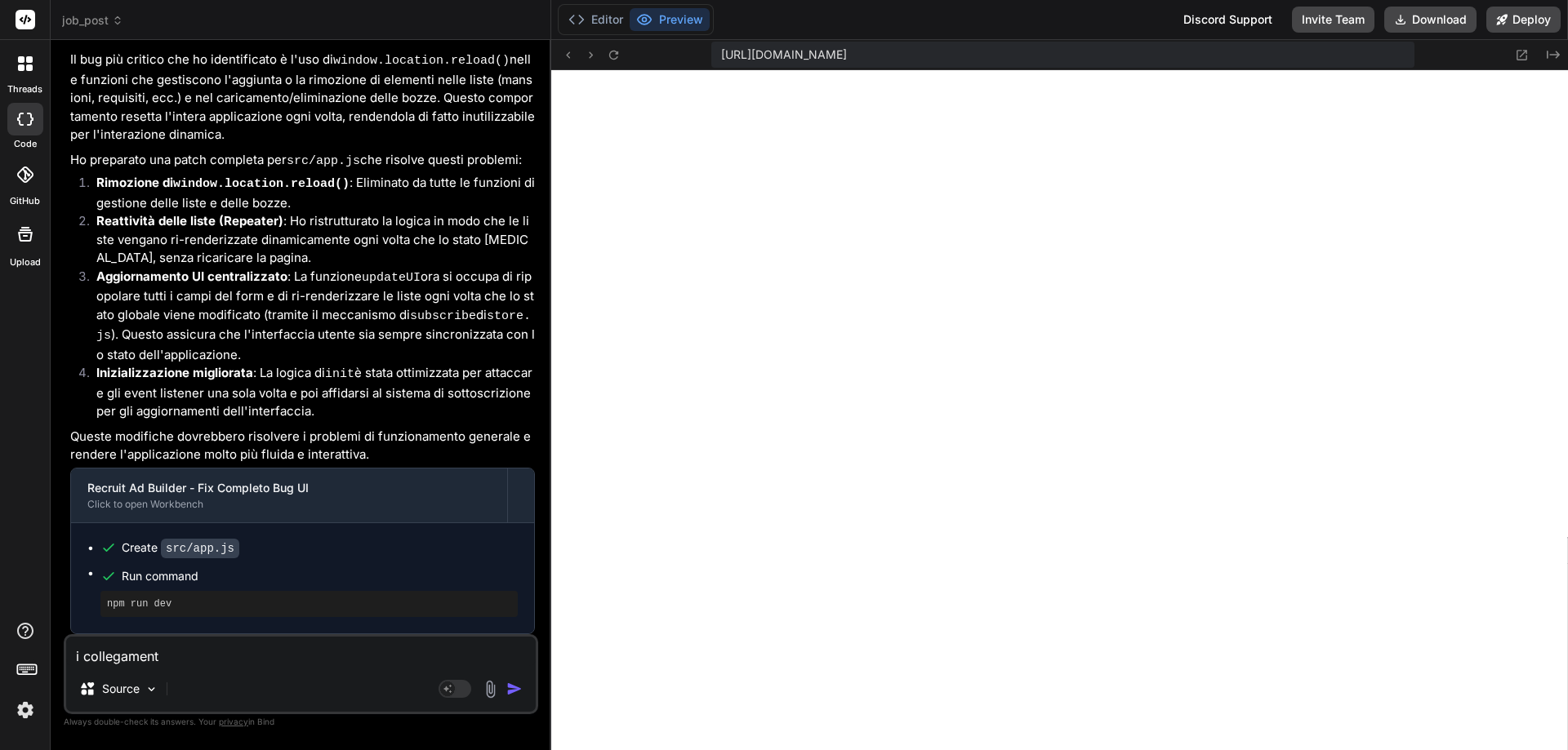
type textarea "i collegamenti"
type textarea "x"
type textarea "i collegamenti"
type textarea "x"
type textarea "i collegamenti"
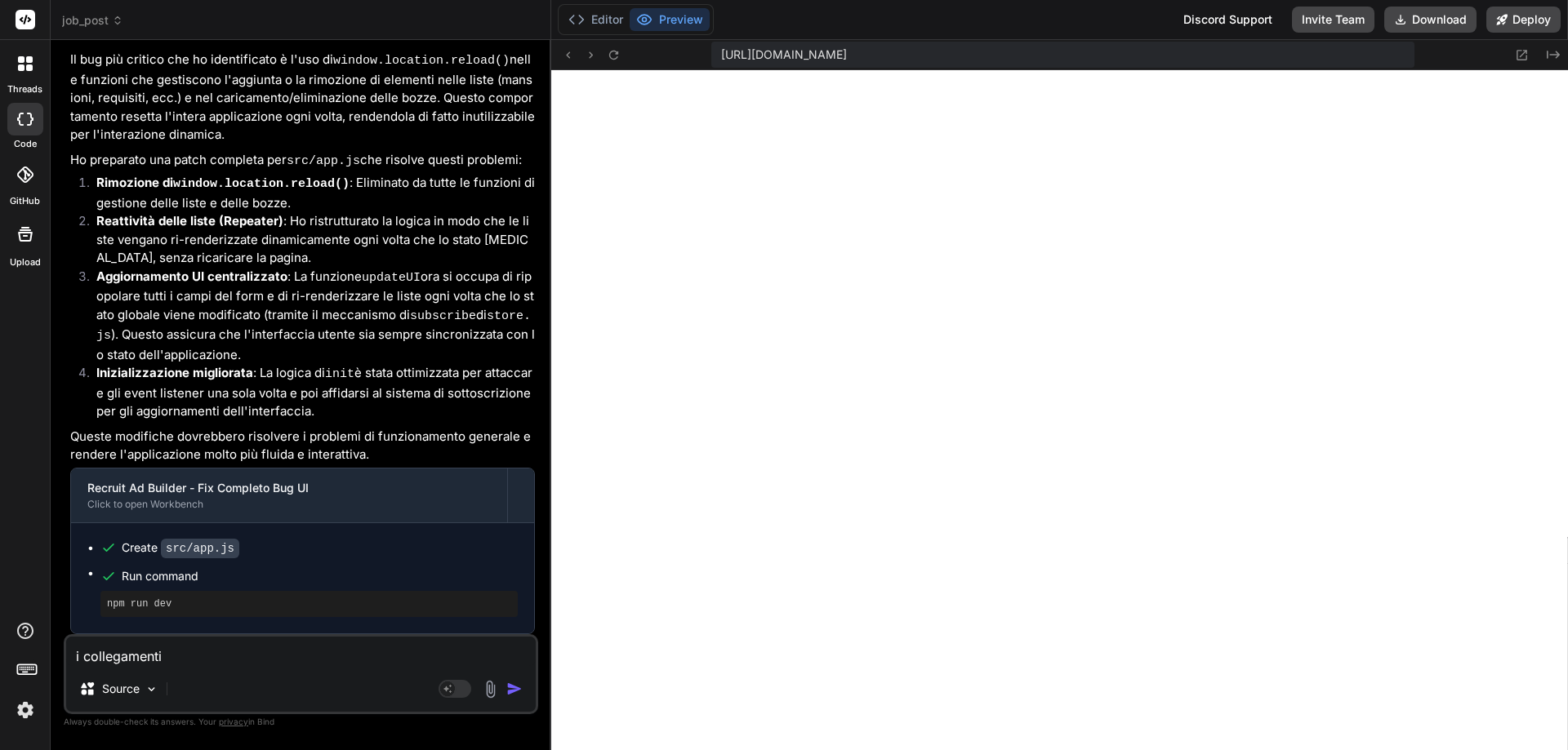
type textarea "x"
type textarea "i collegamenti"
type textarea "x"
type textarea "i collegamenti e"
type textarea "x"
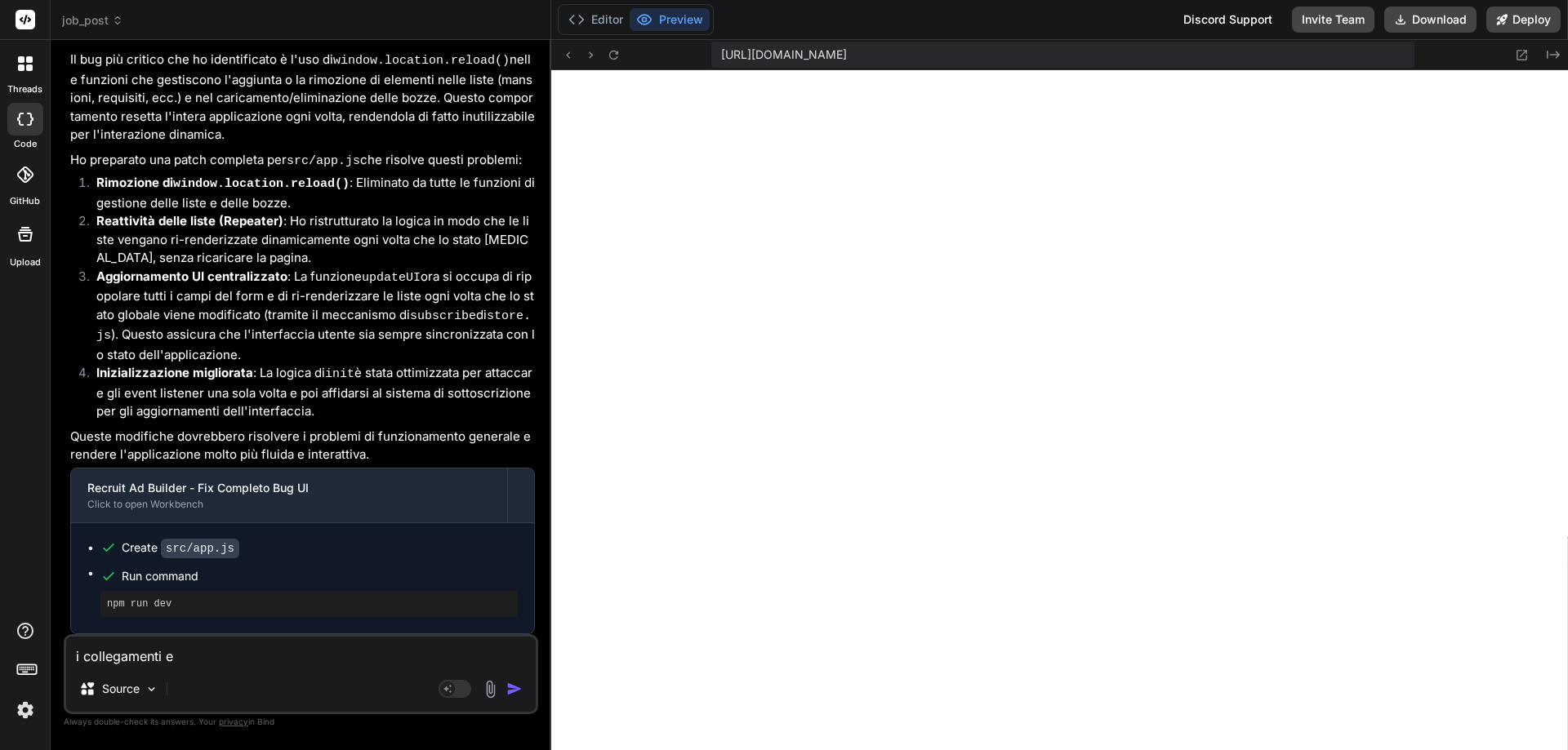
type textarea "i collegamenti e"
type textarea "x"
type textarea "i collegamenti e p"
type textarea "x"
type textarea "i collegamenti e pu"
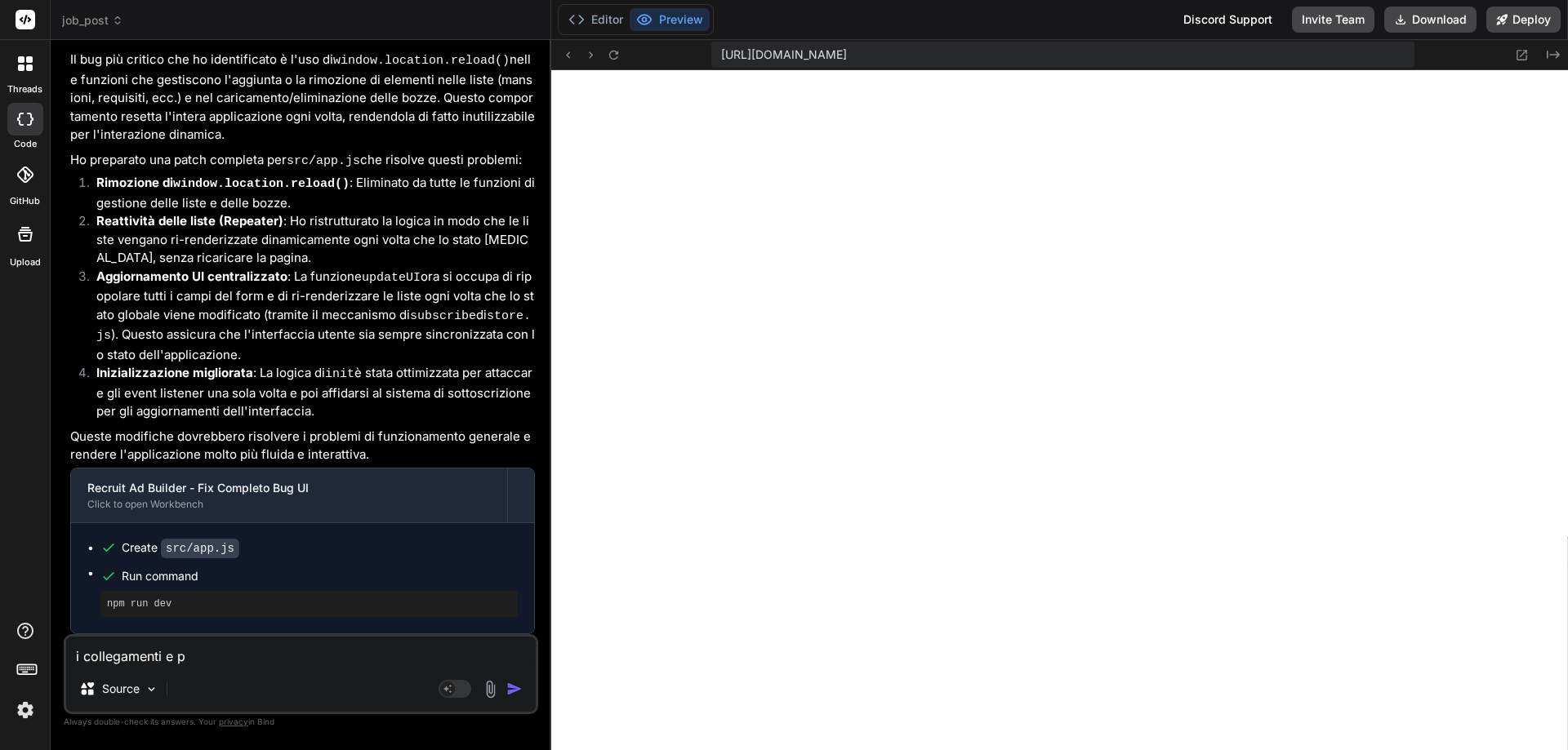
type textarea "x"
type textarea "i collegamenti e pul"
type textarea "x"
type textarea "i collegamenti e puls"
type textarea "x"
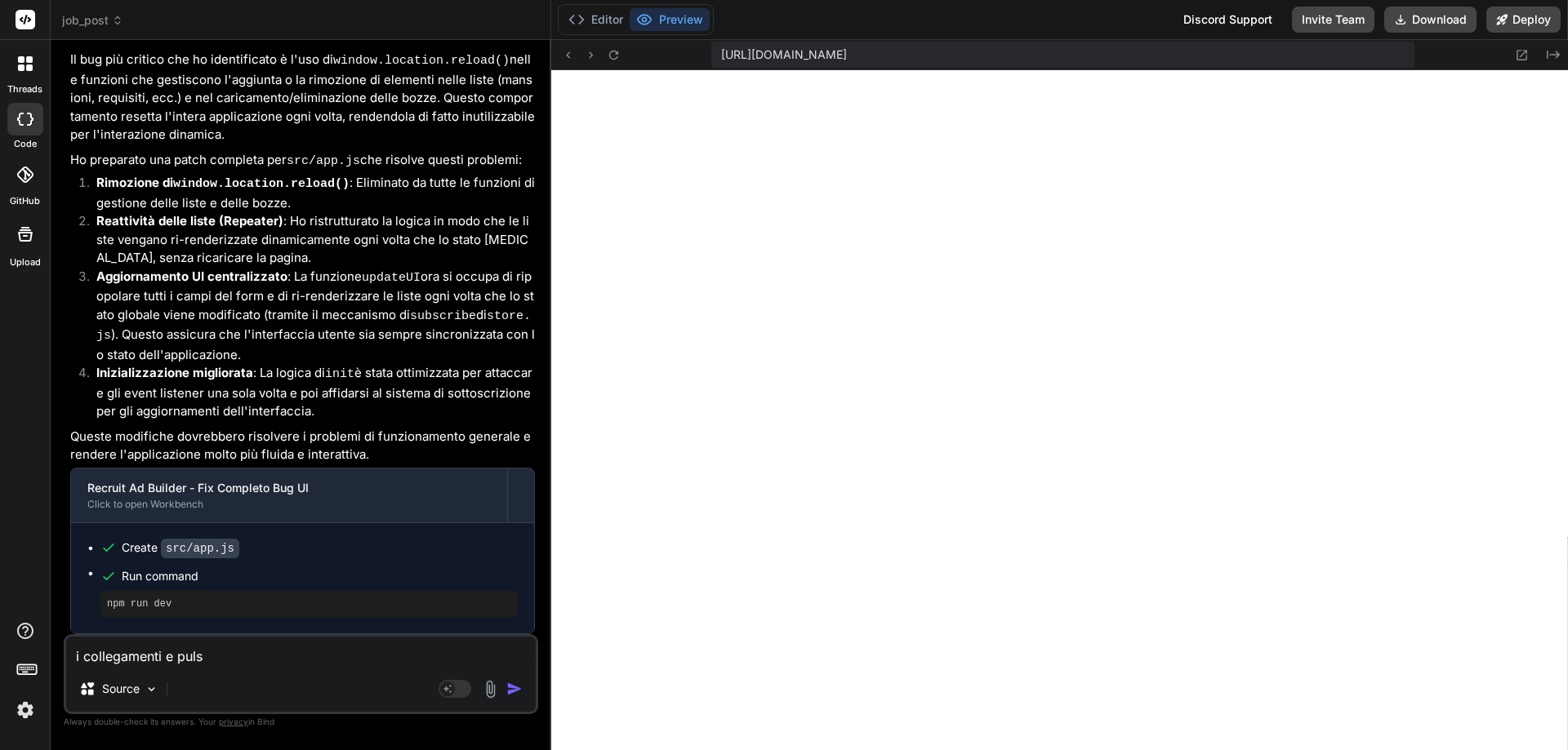
type textarea "i collegamenti e pulsa"
type textarea "x"
type textarea "i collegamenti e pulsan"
type textarea "x"
type textarea "i collegamenti e pulsant"
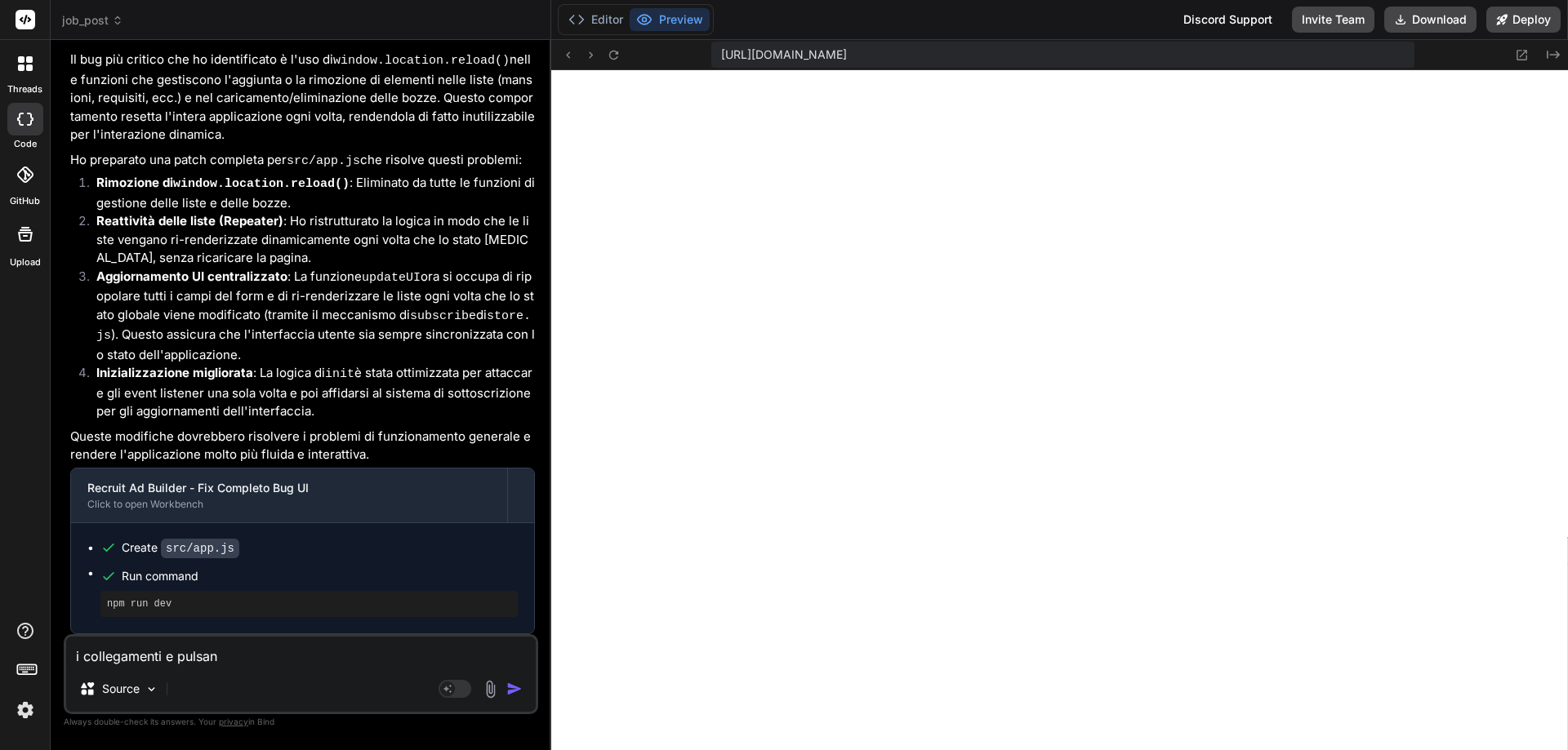
type textarea "x"
type textarea "i collegamenti e pulsanti"
type textarea "x"
type textarea "i collegamenti e pulsanti"
type textarea "x"
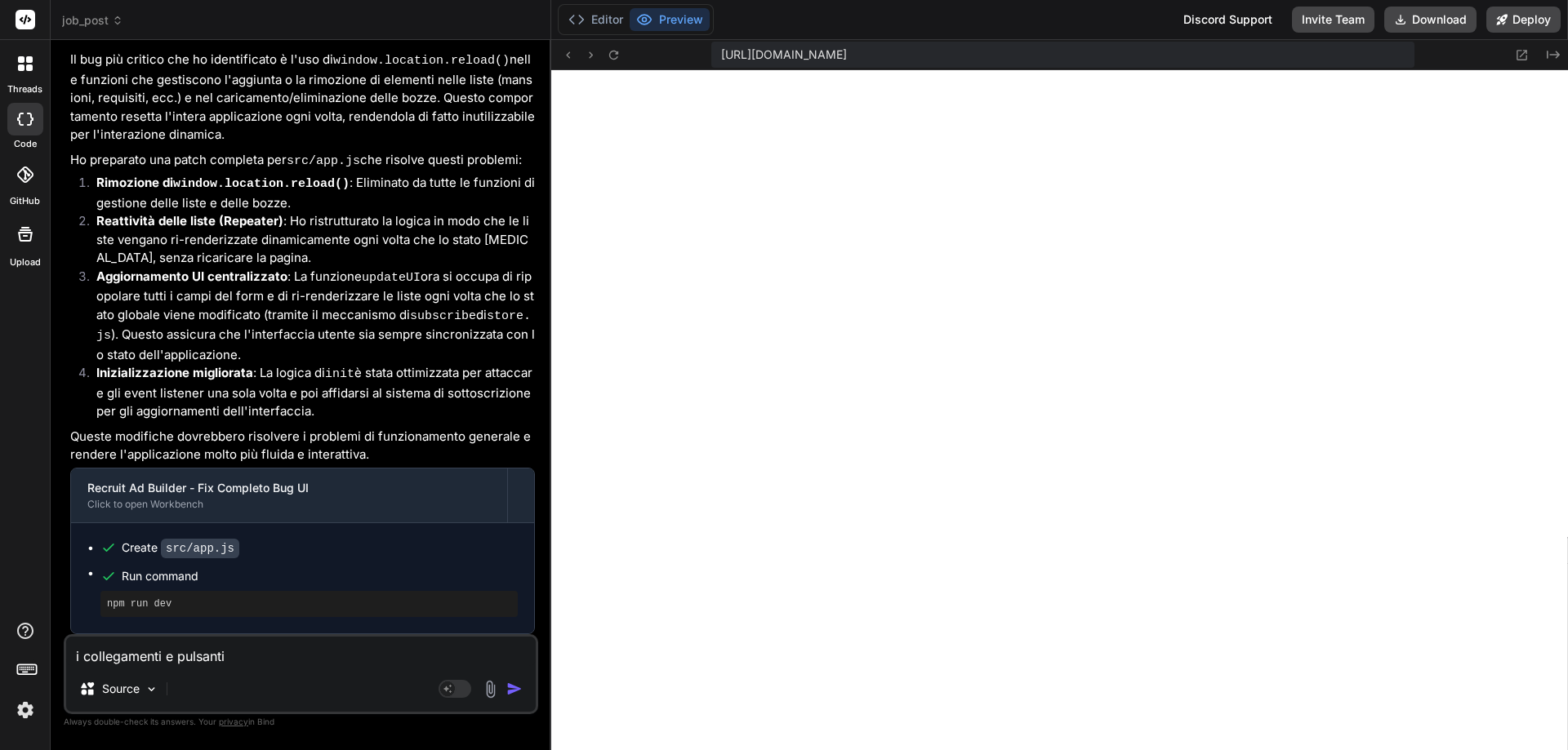
type textarea "i collegamenti e pulsanti n"
type textarea "x"
type textarea "i collegamenti e pulsanti no"
type textarea "x"
type textarea "i collegamenti e pulsanti non"
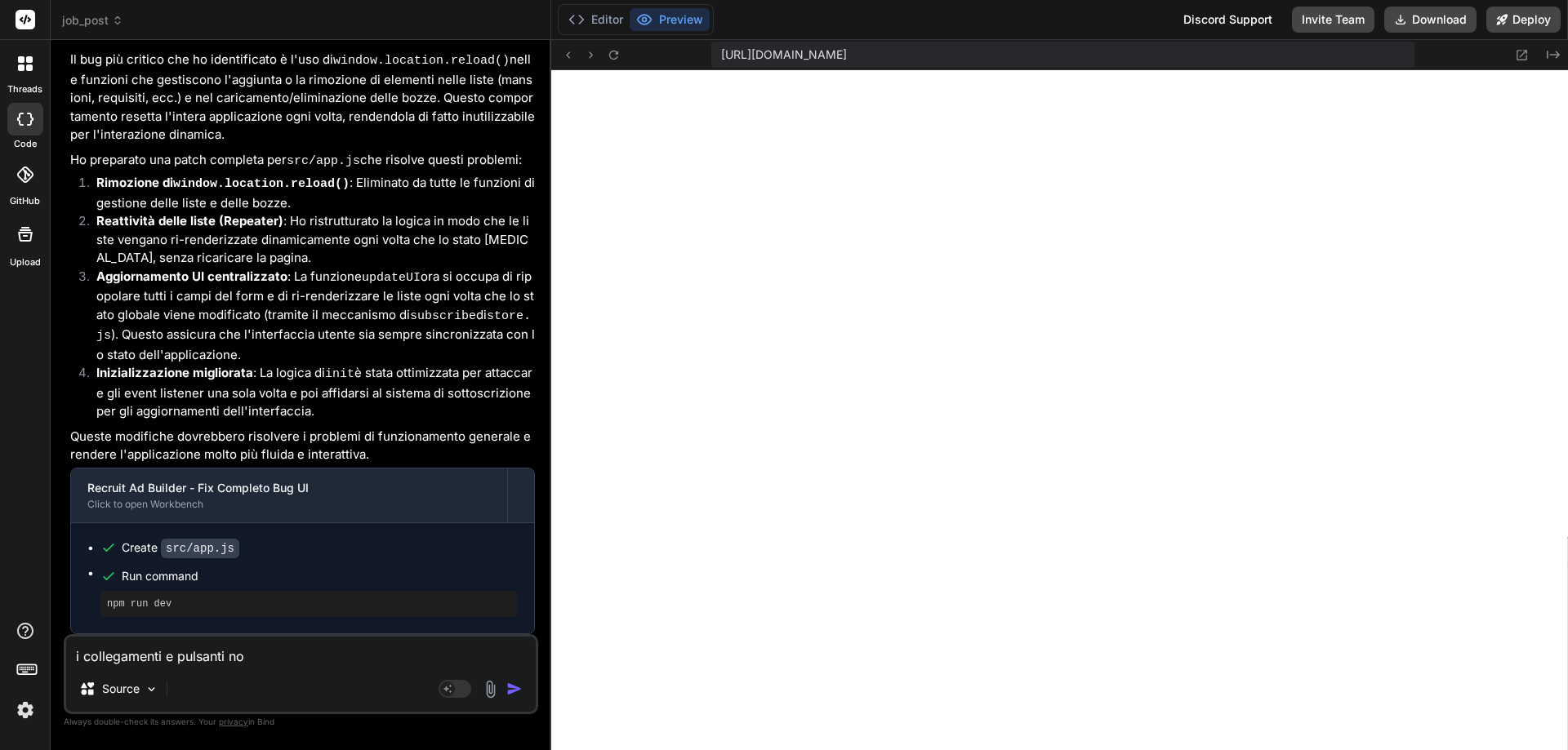
type textarea "x"
type textarea "i collegamenti e pulsanti non"
type textarea "x"
type textarea "i collegamenti e pulsanti non f"
type textarea "x"
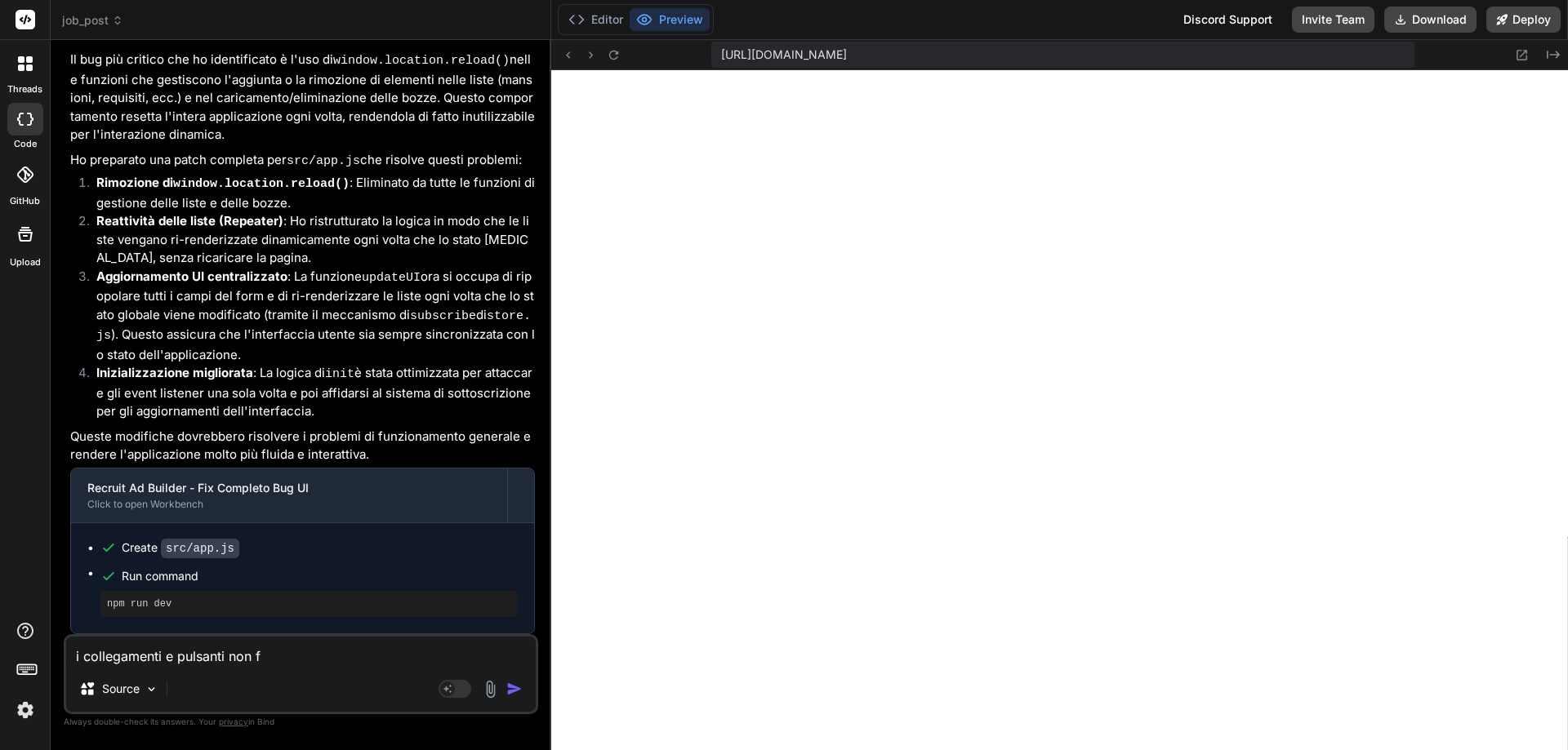
type textarea "i collegamenti e pulsanti non fu"
type textarea "x"
type textarea "i collegamenti e pulsanti non fun"
type textarea "x"
type textarea "i collegamenti e pulsanti non funz"
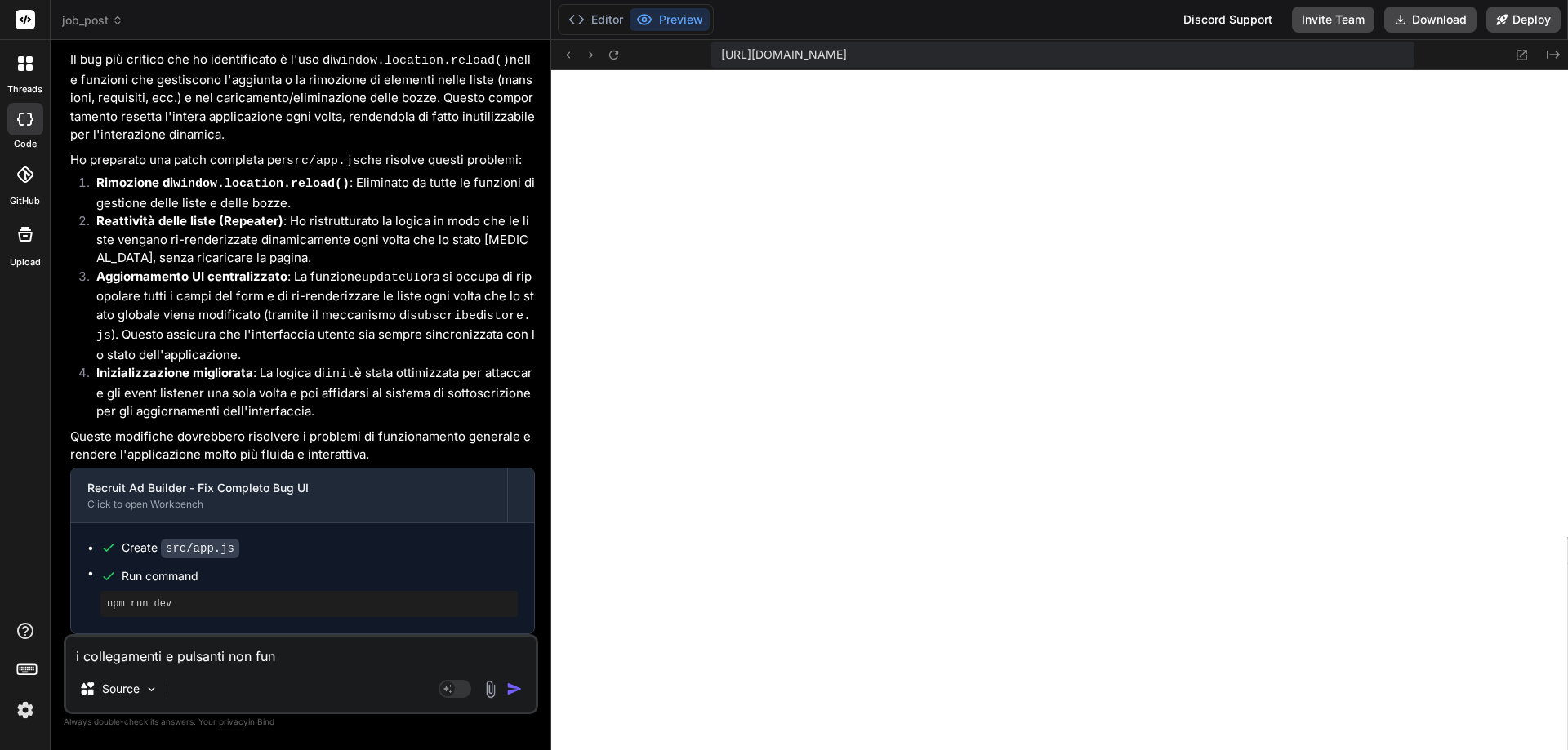
type textarea "x"
type textarea "i collegamenti e pulsanti non funzi"
type textarea "x"
type textarea "i collegamenti e pulsanti non funzio"
type textarea "x"
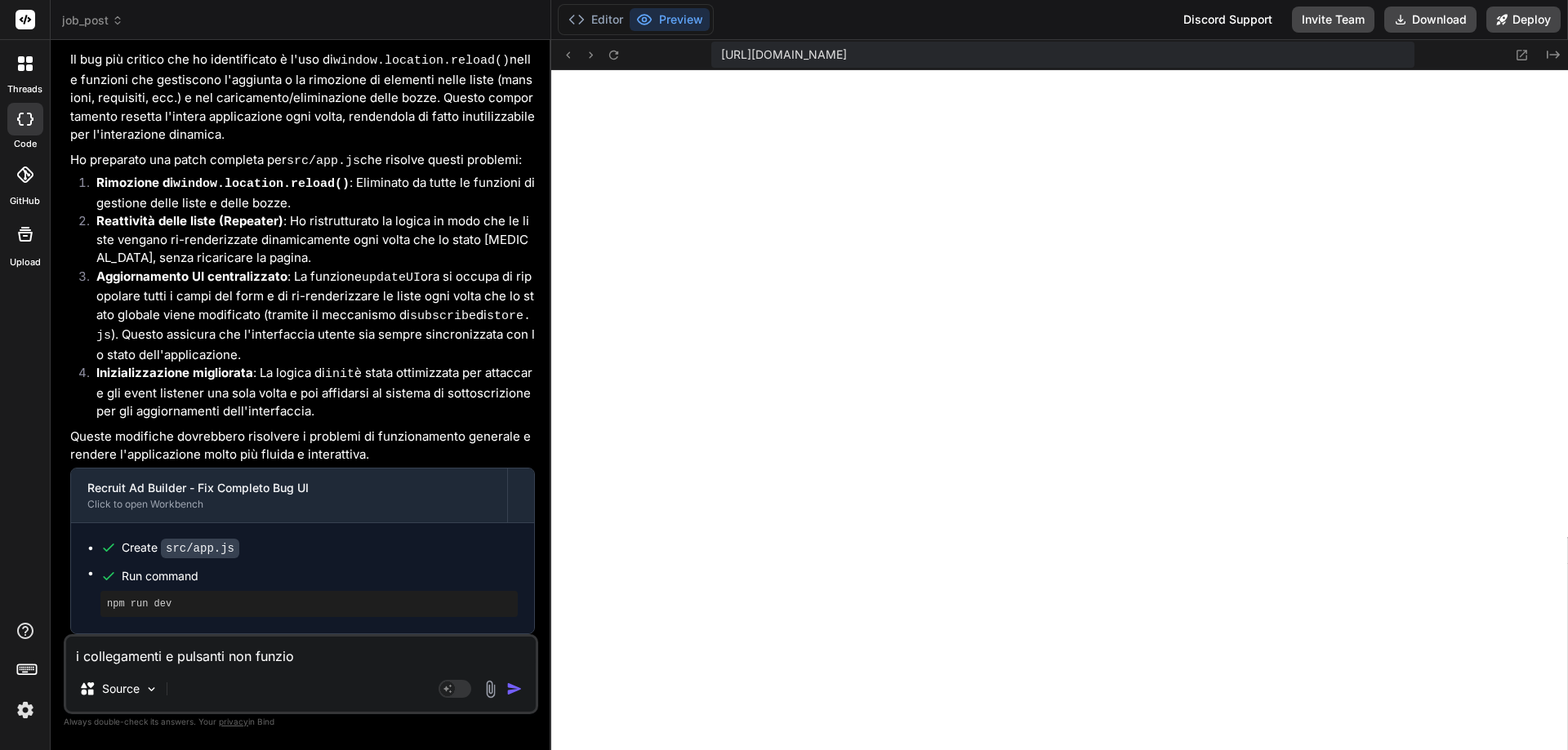
type textarea "i collegamenti e pulsanti non funzion"
type textarea "x"
type textarea "i collegamenti e pulsanti non funziona"
type textarea "x"
type textarea "i collegamenti e pulsanti non funzionan"
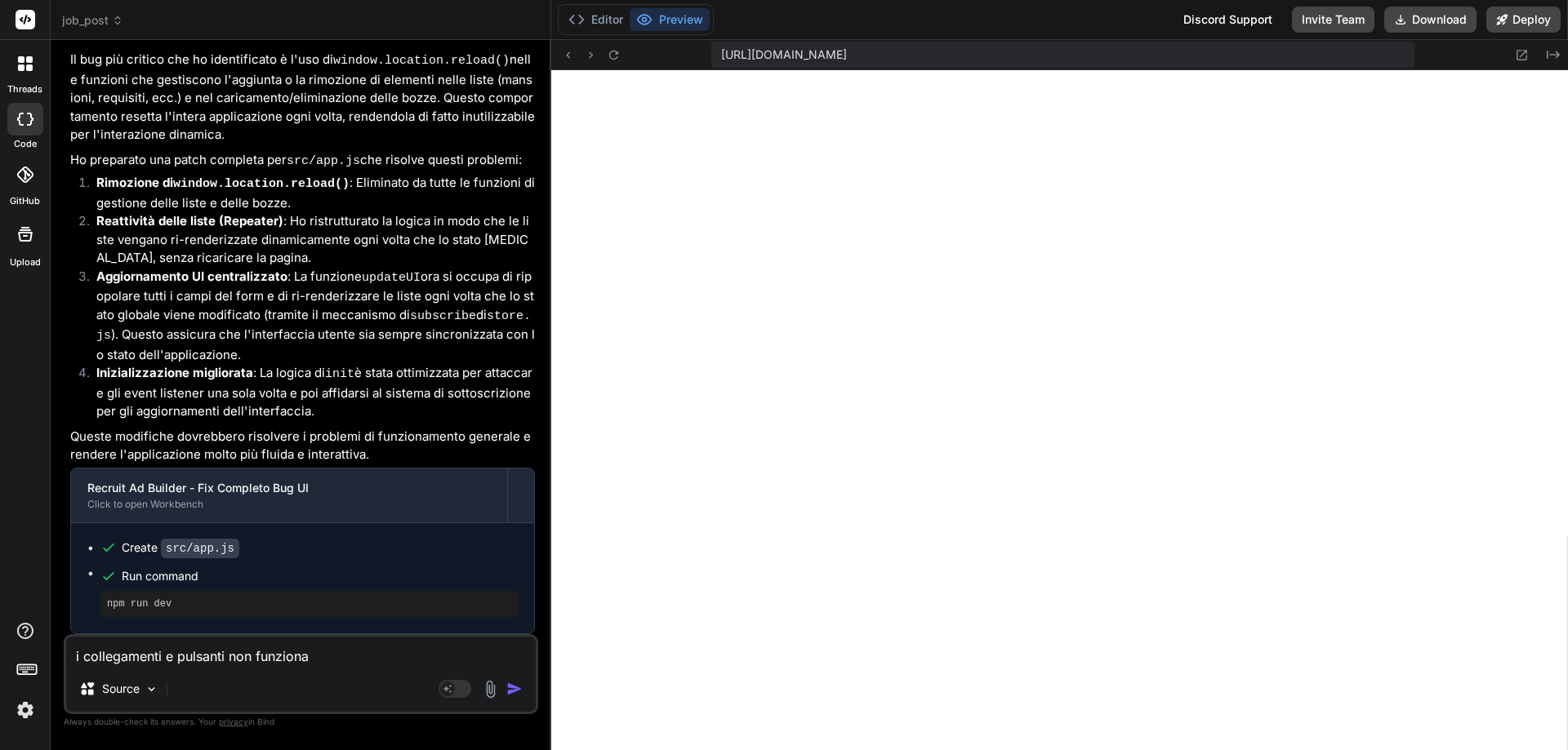
type textarea "x"
type textarea "i collegamenti e pulsanti non funzionano"
type textarea "x"
type textarea "i collegamenti e pulsanti non funzionano,"
type textarea "x"
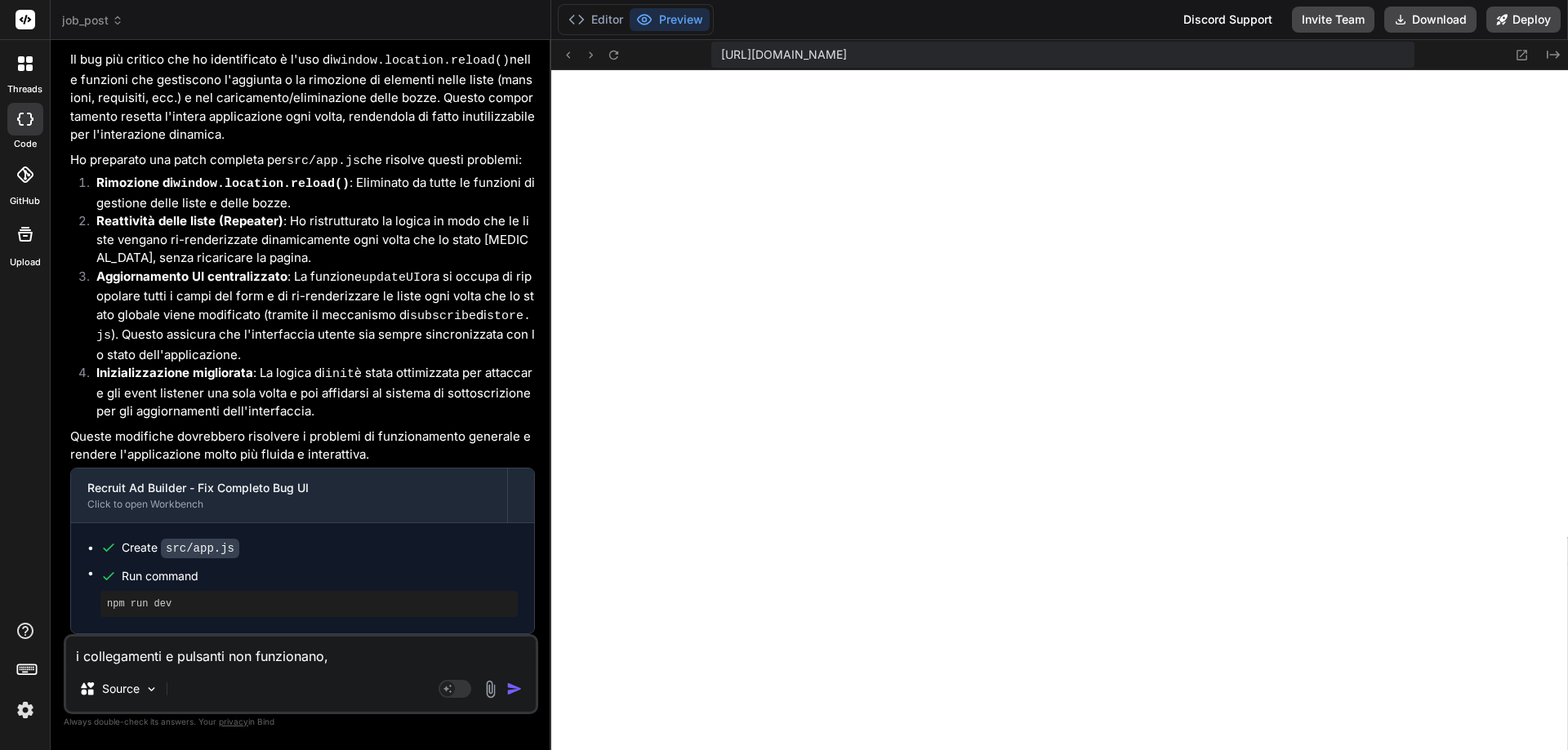
type textarea "i collegamenti e pulsanti non funzionano,"
type textarea "x"
type textarea "i collegamenti e pulsanti non funzionano, b"
type textarea "x"
type textarea "i collegamenti e pulsanti non funzionano,"
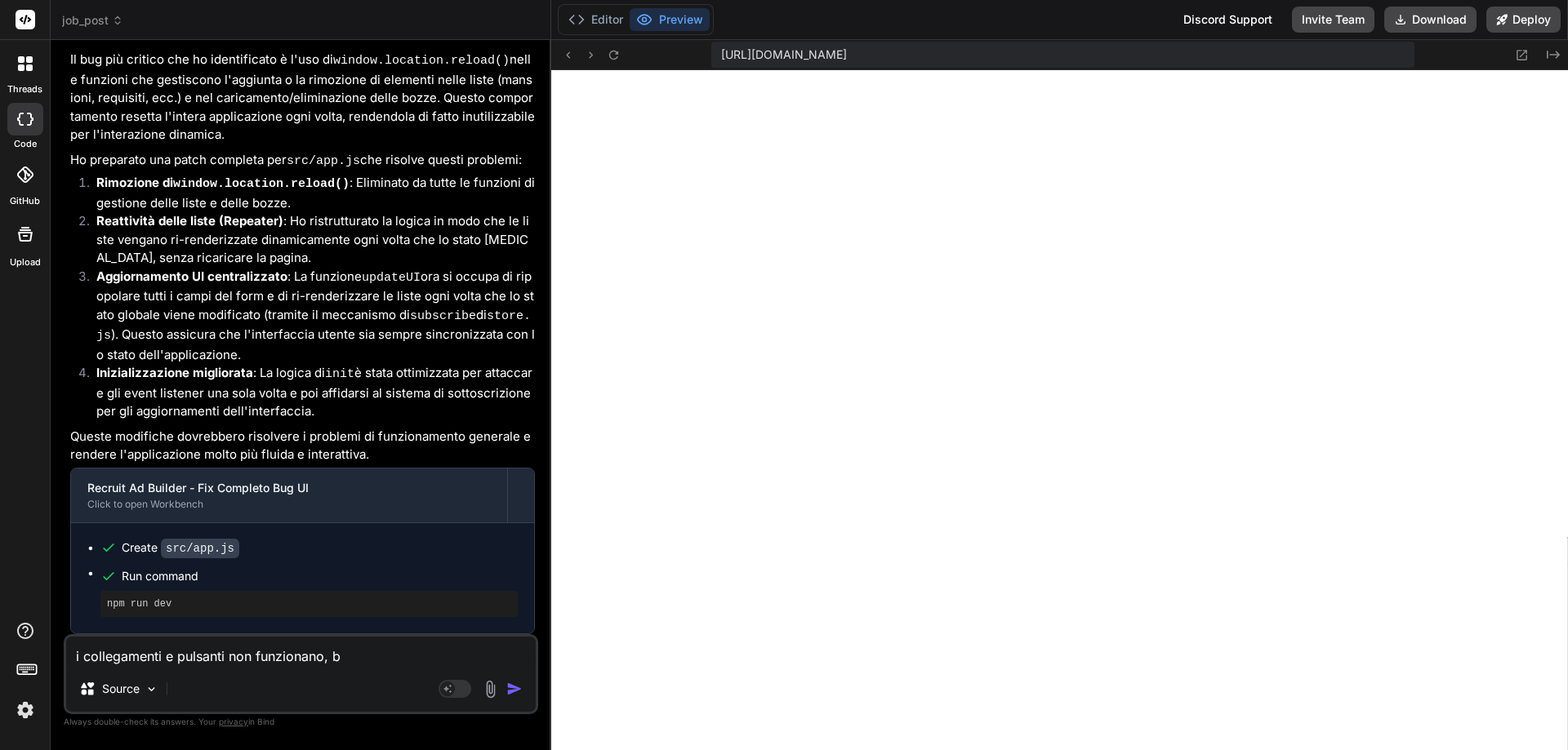
type textarea "x"
type textarea "i collegamenti e pulsanti non funzionano, n"
type textarea "x"
type textarea "i collegamenti e pulsanti non funzionano, nu"
type textarea "x"
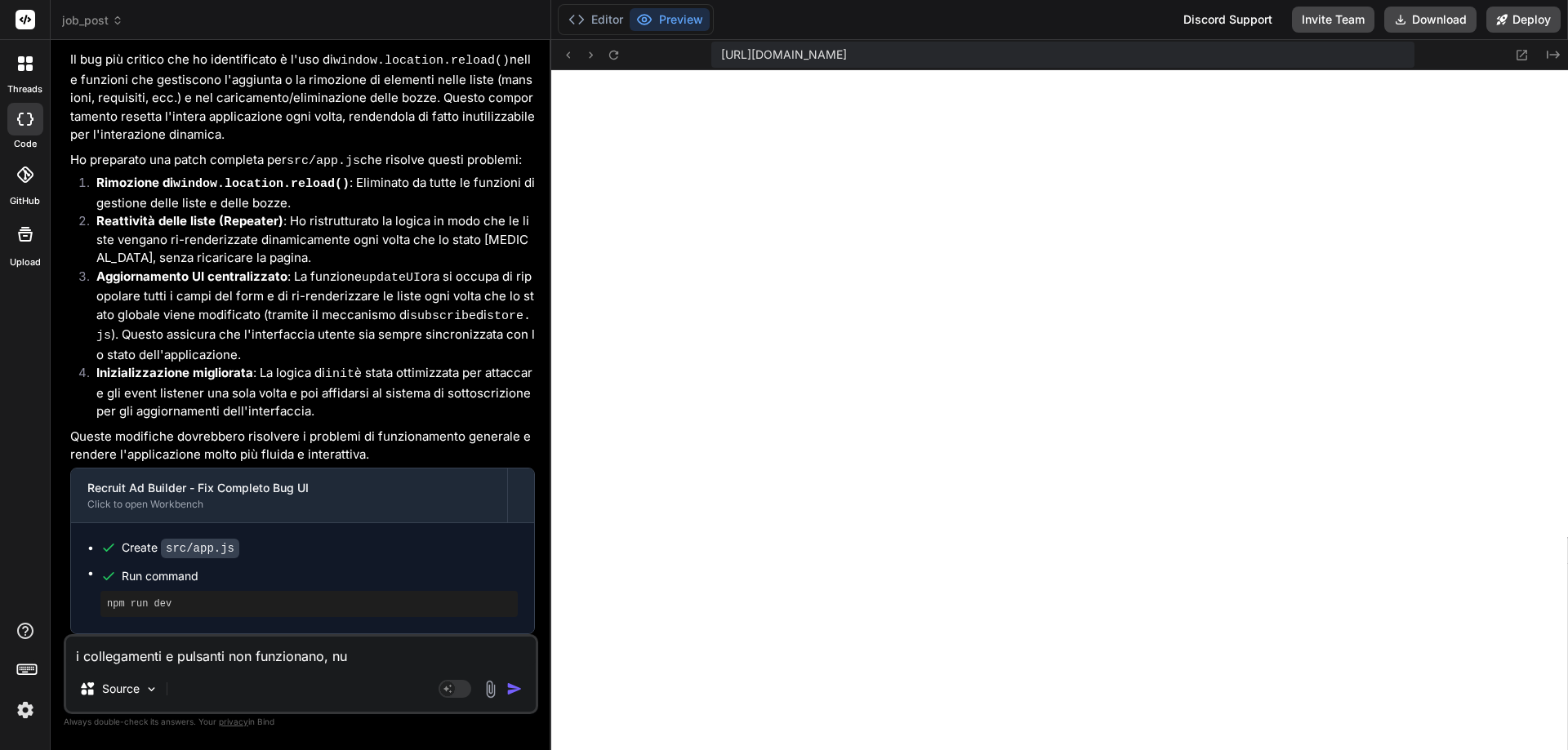
type textarea "i collegamenti e pulsanti non funzionano, nul"
type textarea "x"
type textarea "i collegamenti e pulsanti non funzionano, null"
type textarea "x"
type textarea "i collegamenti e pulsanti non funzionano, nulla"
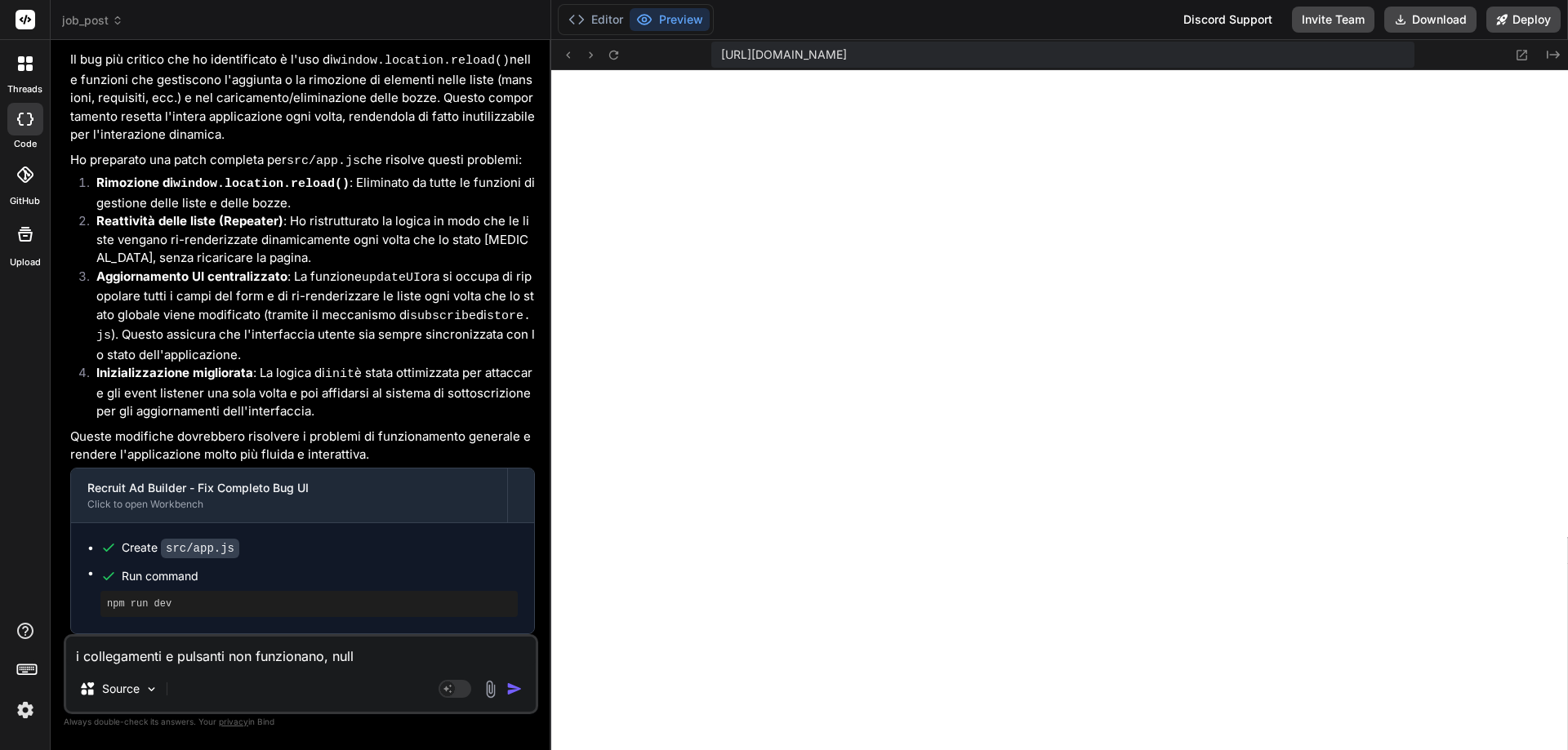
type textarea "x"
type textarea "i collegamenti e pulsanti non funzionano, nulla"
type textarea "x"
type textarea "i collegamenti e pulsanti non funzionano, nulla a"
type textarea "x"
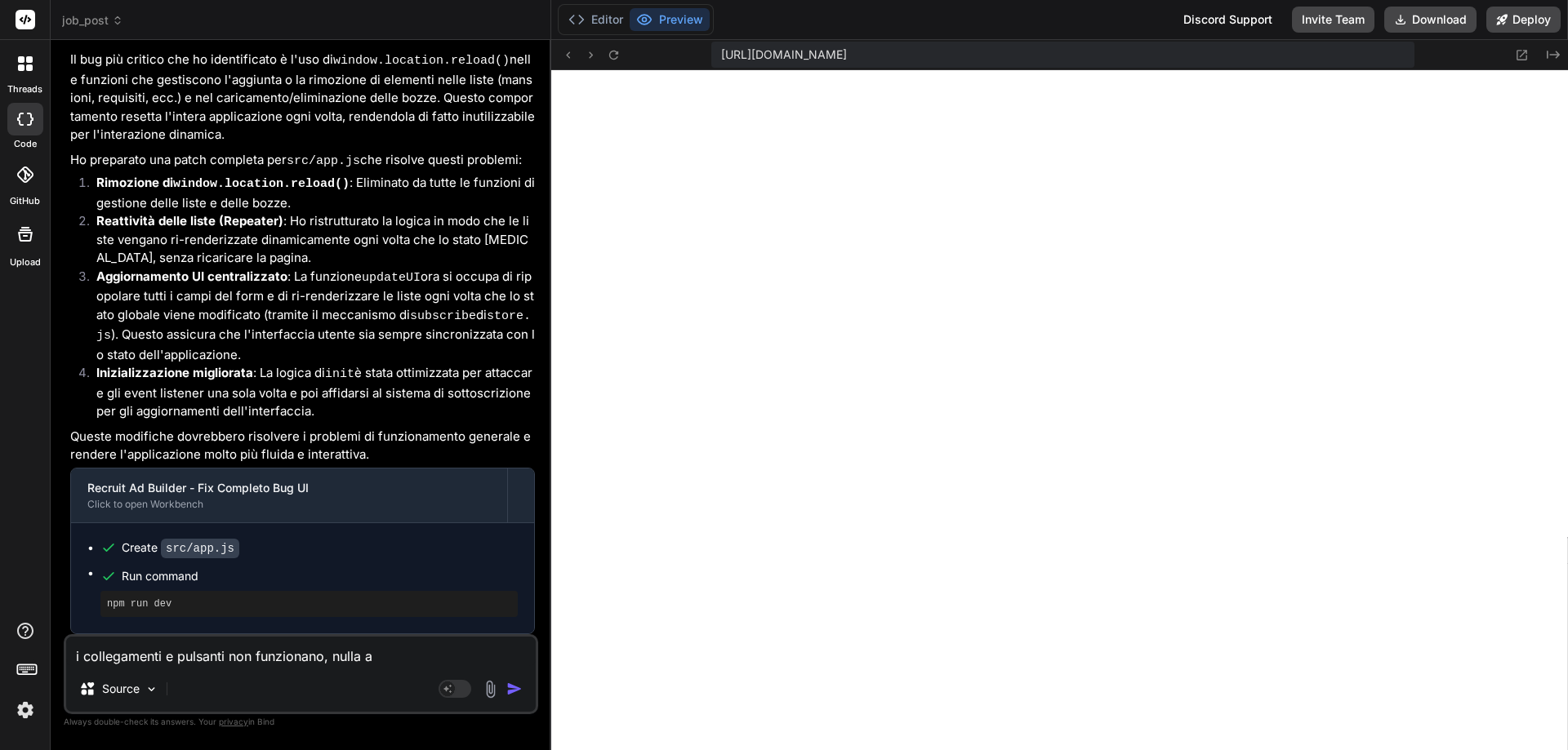
type textarea "i collegamenti e pulsanti non funzionano, nulla ac"
type textarea "x"
type textarea "i collegamenti e pulsanti non funzionano, nulla acc"
type textarea "x"
type textarea "i collegamenti e pulsanti non funzionano, nulla acca"
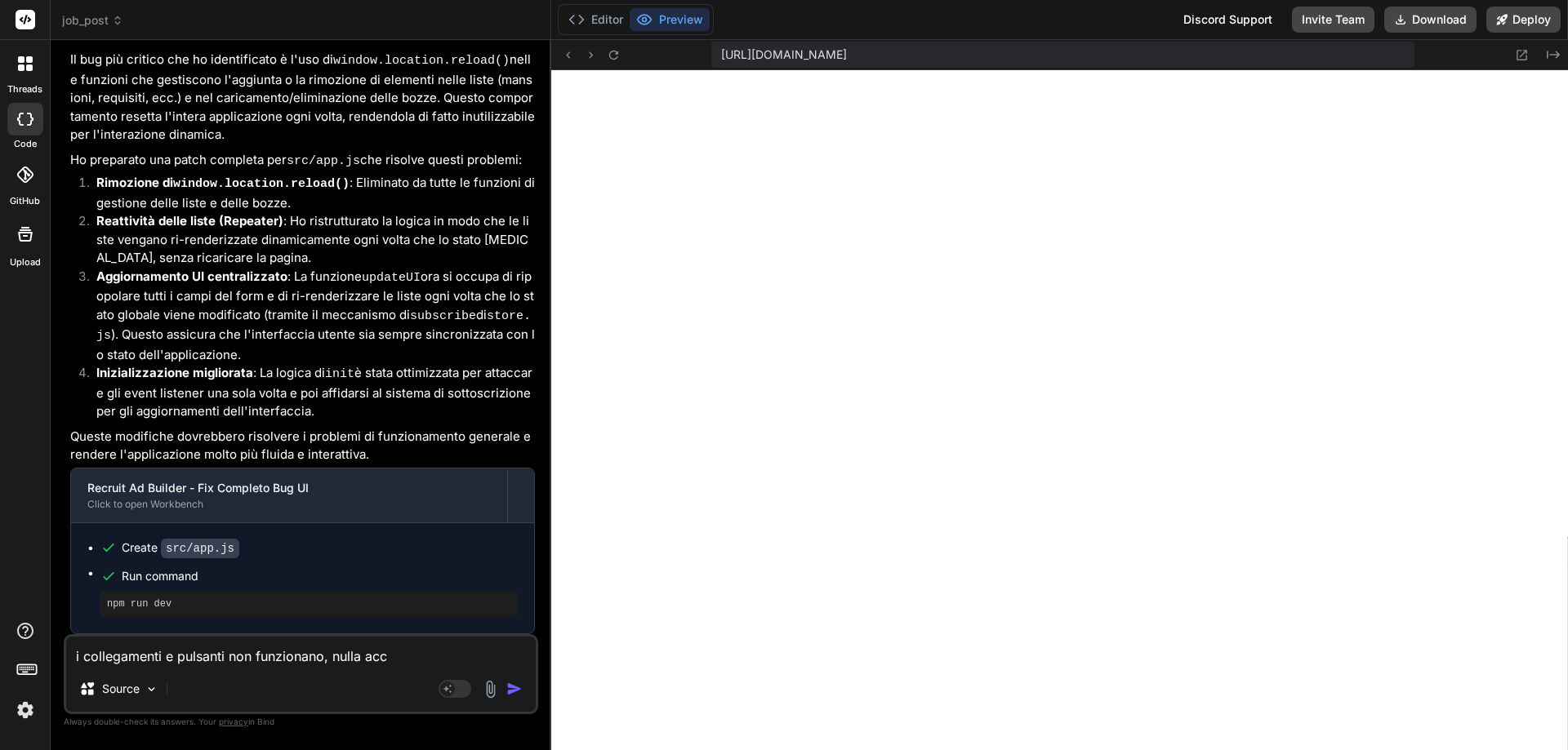
type textarea "x"
type textarea "i collegamenti e pulsanti non funzionano, nulla accad"
type textarea "x"
type textarea "i collegamenti e pulsanti non funzionano, nulla accade"
type textarea "x"
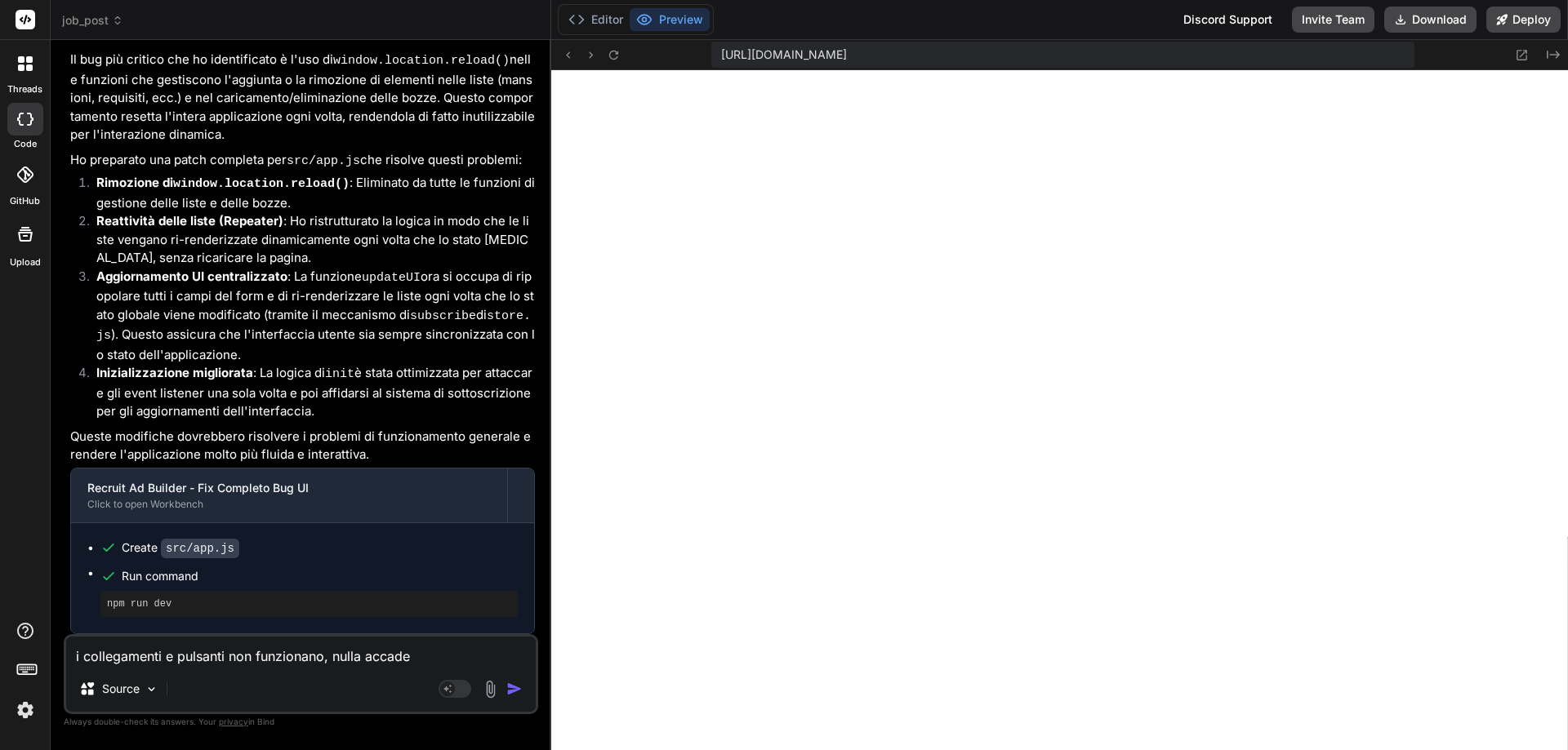
type textarea "i collegamenti e pulsanti non funzionano, nulla accade"
type textarea "x"
type textarea "i collegamenti e pulsanti non funzionano, nulla accade q"
type textarea "x"
type textarea "i collegamenti e pulsanti non funzionano, nulla accade qu"
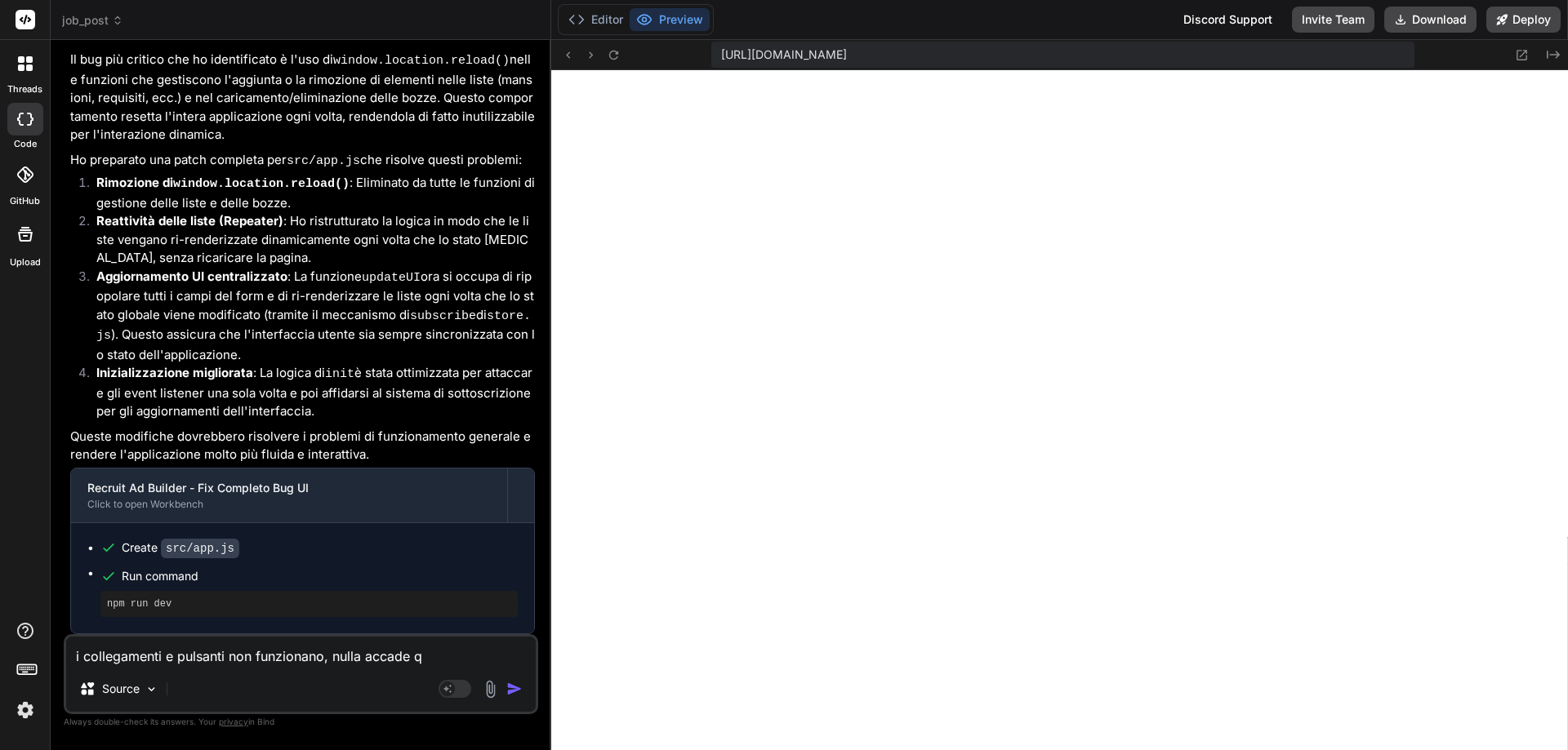
type textarea "x"
type textarea "i collegamenti e pulsanti non funzionano, nulla accade qua"
type textarea "x"
type textarea "i collegamenti e pulsanti non funzionano, nulla accade quan"
type textarea "x"
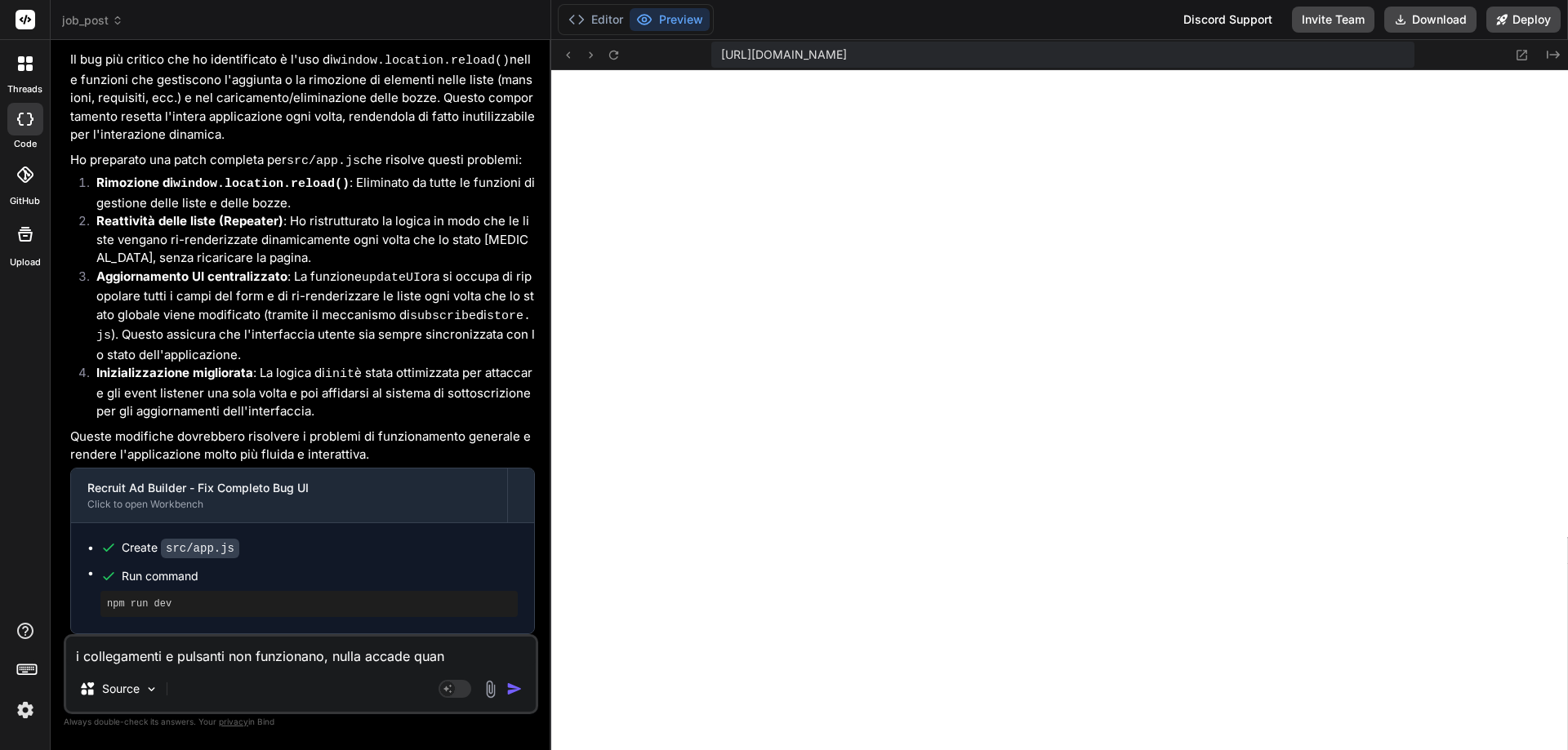
type textarea "i collegamenti e pulsanti non funzionano, nulla accade quand"
type textarea "x"
type textarea "i collegamenti e pulsanti non funzionano, nulla accade quando"
type textarea "x"
type textarea "i collegamenti e pulsanti non funzionano, nulla accade quando"
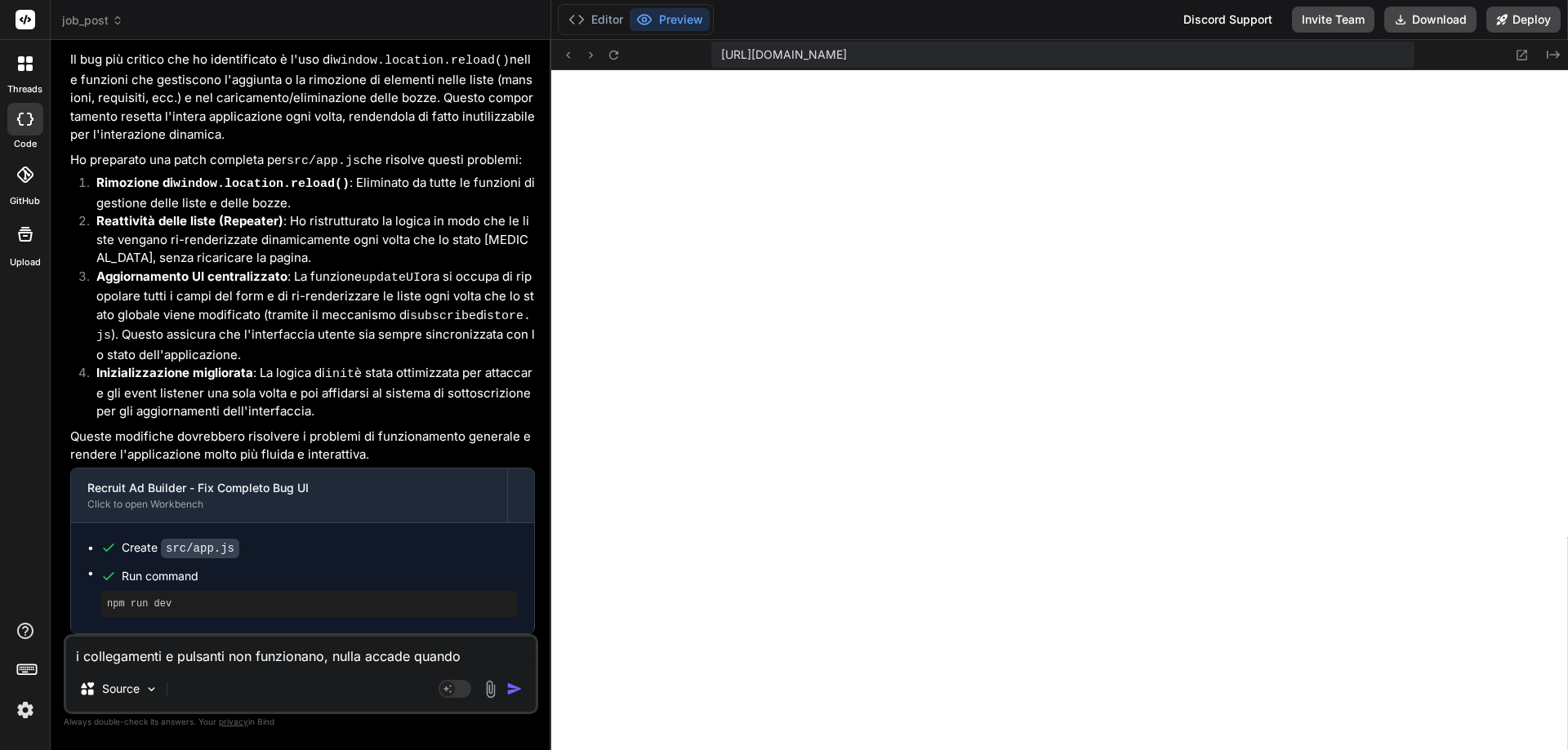
type textarea "x"
type textarea "i collegamenti e pulsanti non funzionano, nulla accade quando c"
type textarea "x"
type textarea "i collegamenti e pulsanti non funzionano, nulla accade quando ci"
type textarea "x"
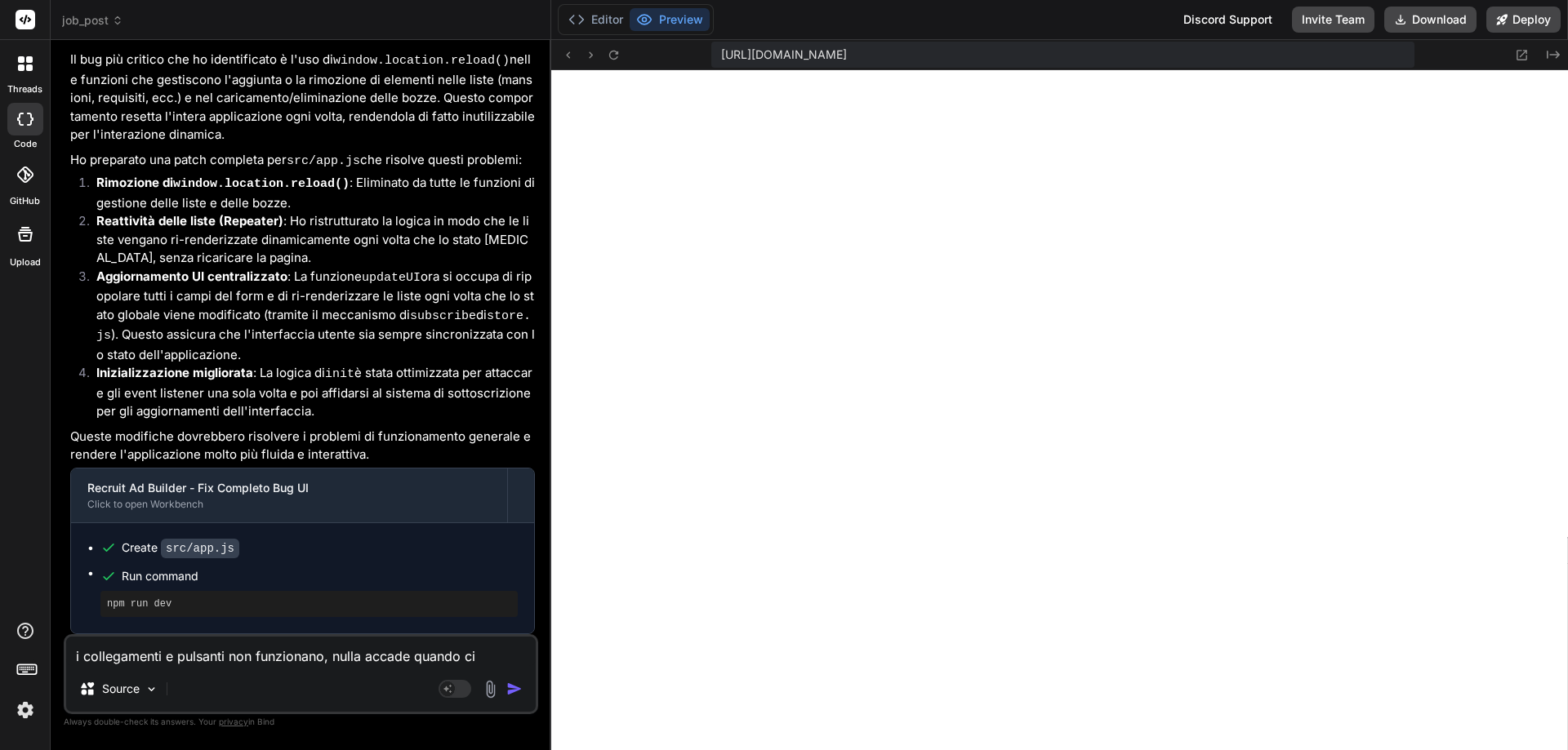
type textarea "i collegamenti e pulsanti non funzionano, nulla accade quando ci"
type textarea "x"
type textarea "i collegamenti e pulsanti non funzionano, nulla accade quando ci s"
type textarea "x"
type textarea "i collegamenti e pulsanti non funzionano, nulla accade quando ci si"
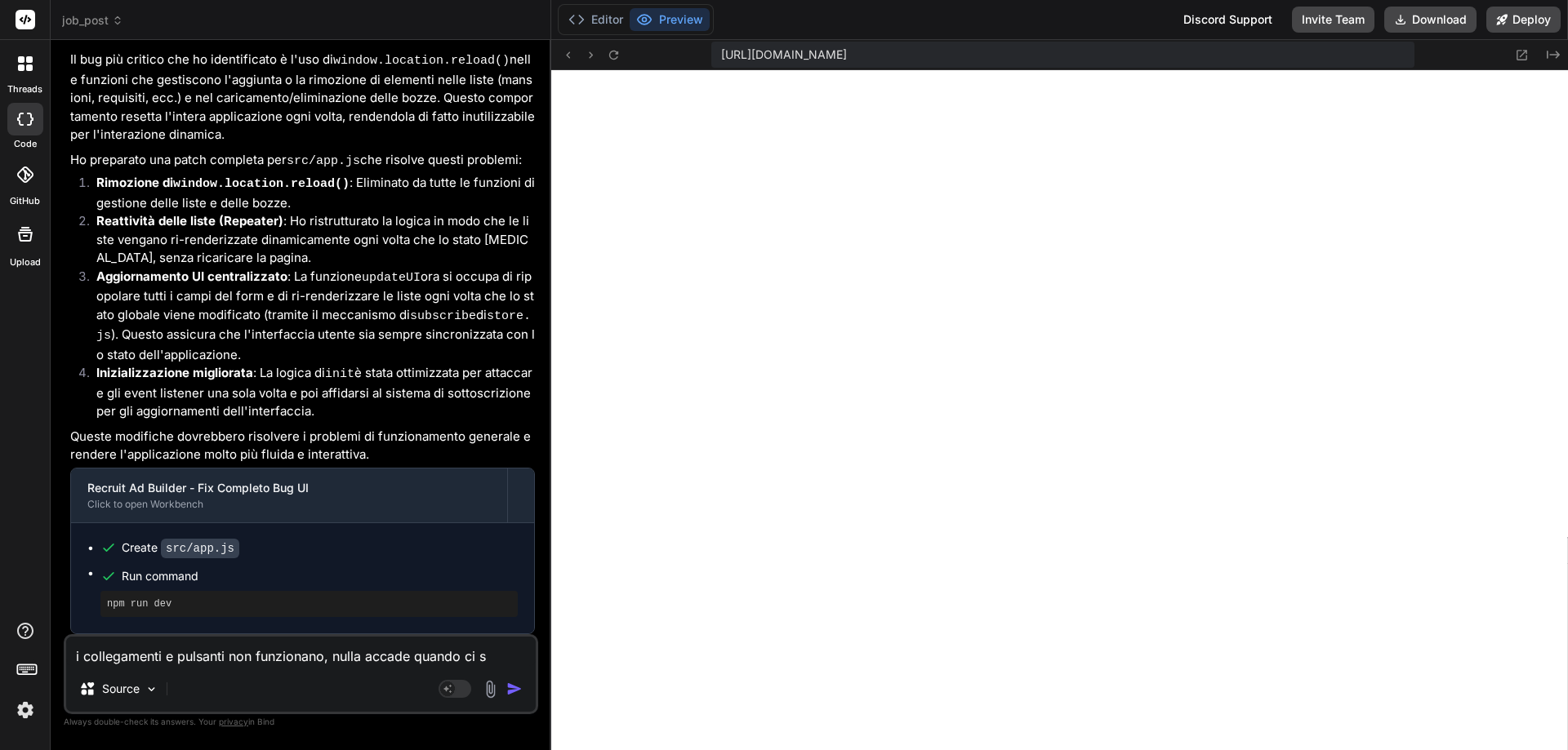
type textarea "x"
type textarea "i collegamenti e pulsanti non funzionano, nulla accade quando ci si"
type textarea "x"
type textarea "i collegamenti e pulsanti non funzionano, nulla accade quando ci si c"
type textarea "x"
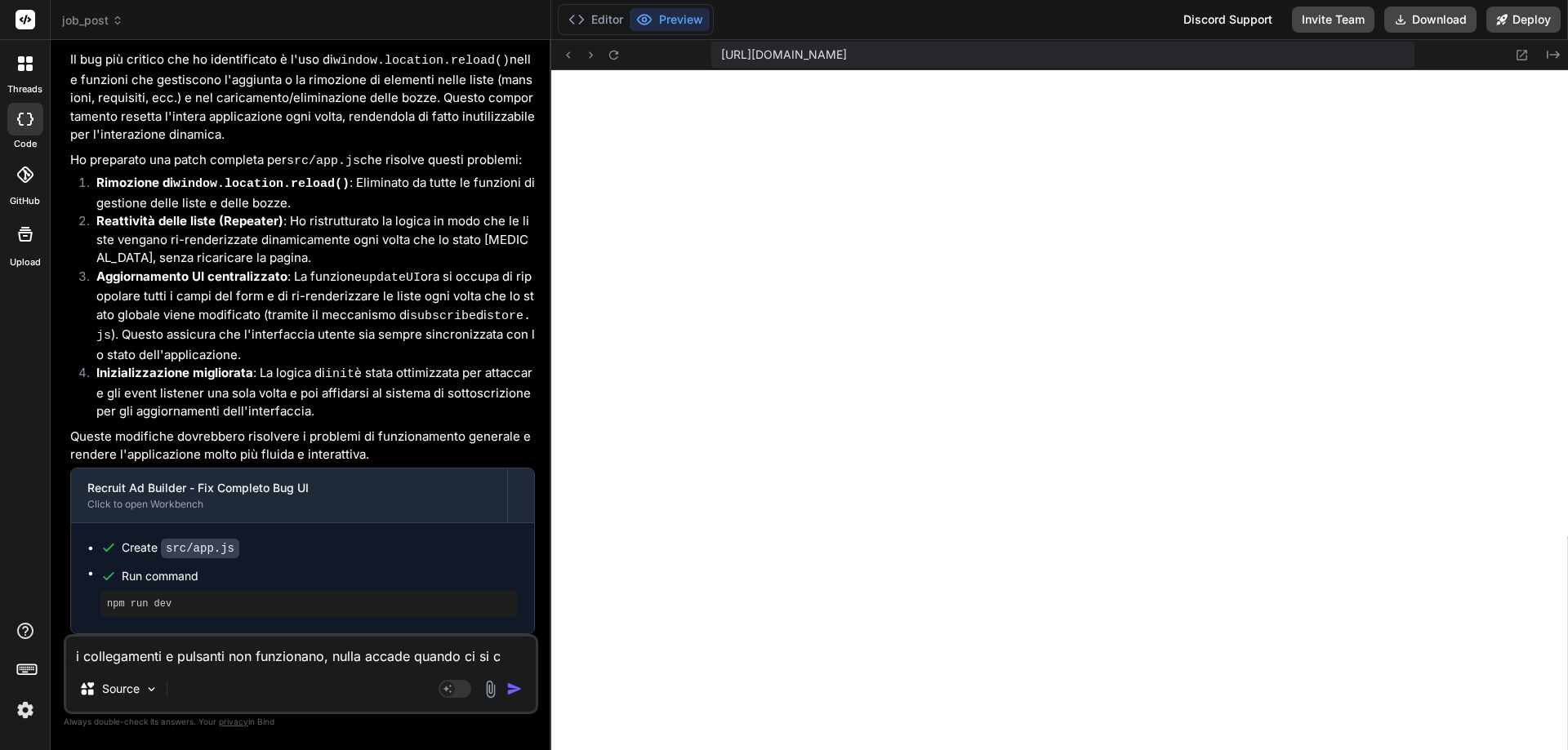
type textarea "i collegamenti e pulsanti non funzionano, nulla accade quando ci si cl"
type textarea "x"
type textarea "i collegamenti e pulsanti non funzionano, nulla accade quando ci si cli"
type textarea "x"
type textarea "i collegamenti e pulsanti non funzionano, nulla accade quando ci si clic"
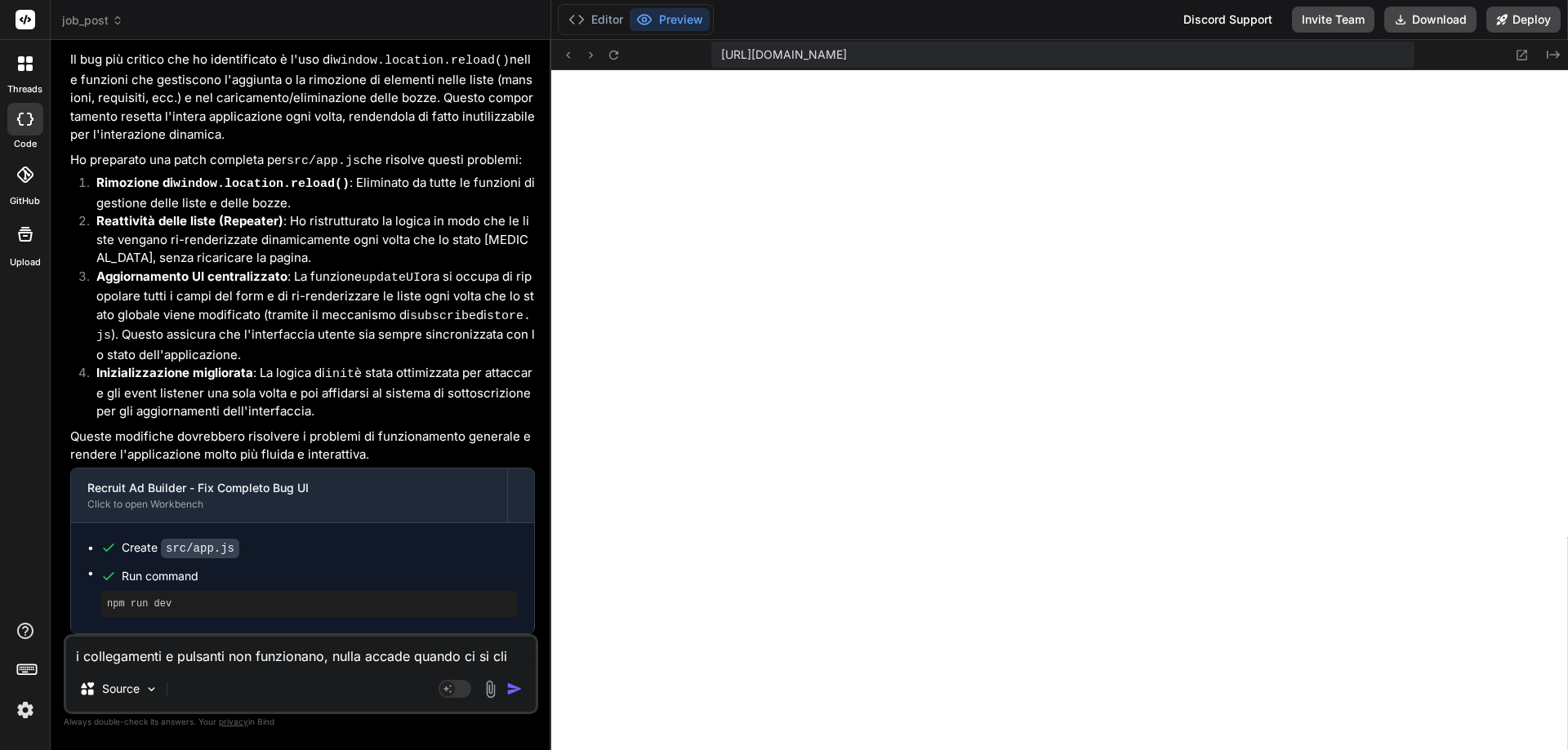
type textarea "x"
type textarea "i collegamenti e pulsanti non funzionano, nulla accade quando ci si clicc"
type textarea "x"
type textarea "i collegamenti e pulsanti non funzionano, nulla accade quando ci si clicca"
type textarea "x"
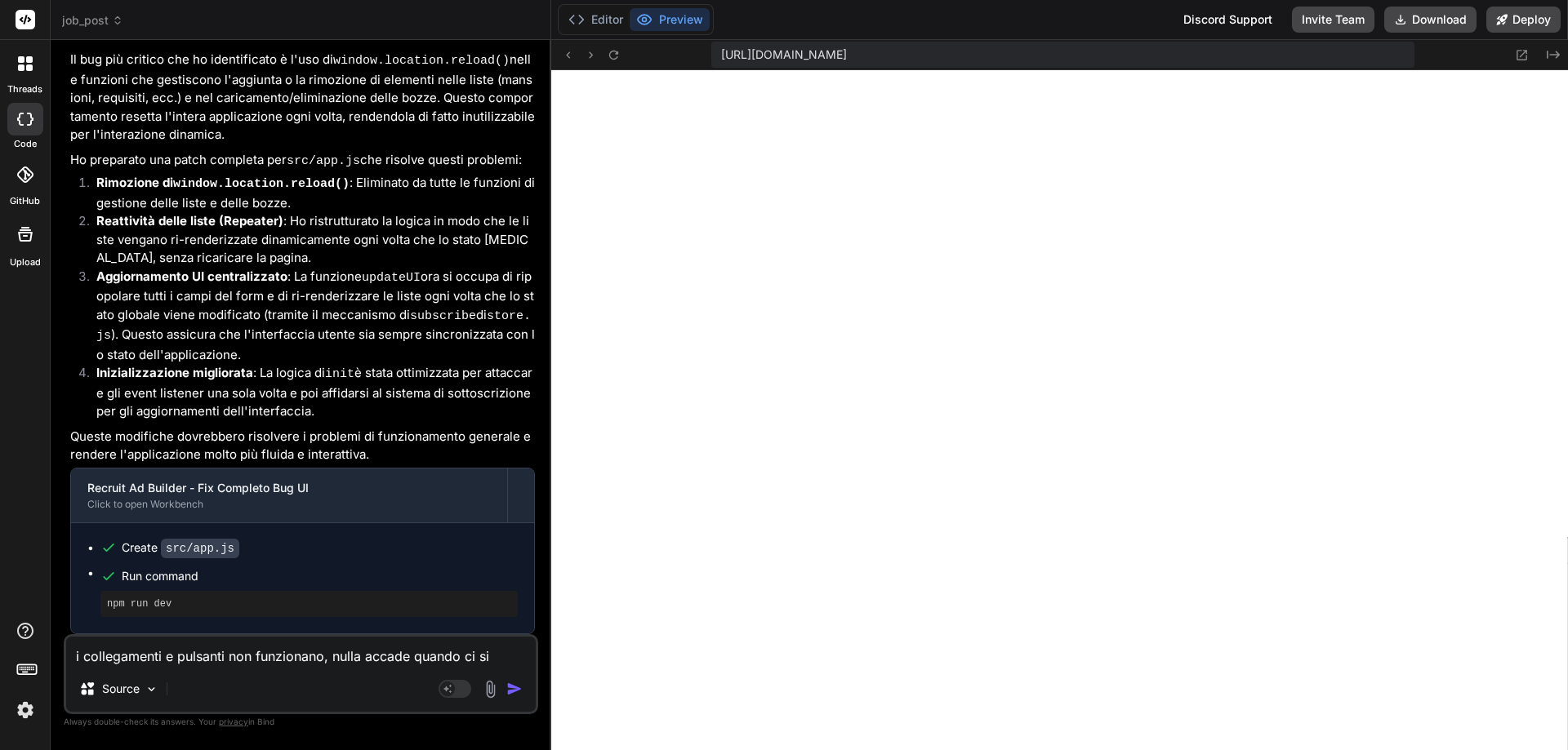
type textarea "i collegamenti e pulsanti non funzionano, nulla accade quando ci si clicca"
type textarea "x"
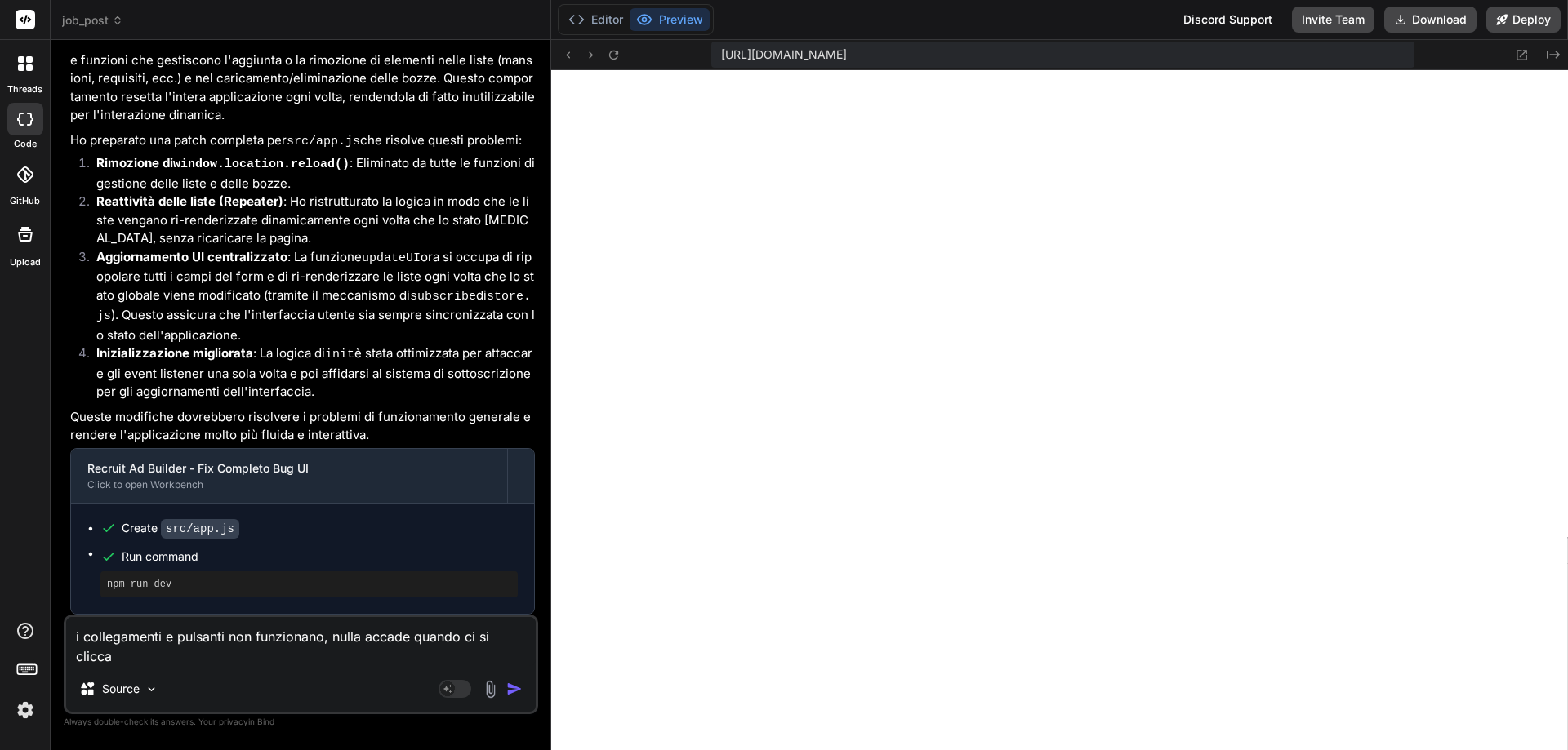
type textarea "i collegamenti e pulsanti non funzionano, nulla accade quando ci si clicca s"
type textarea "x"
type textarea "i collegamenti e pulsanti non funzionano, nulla accade quando ci si clicca so"
type textarea "x"
type textarea "i collegamenti e pulsanti non funzionano, nulla accade quando ci si clicca sop"
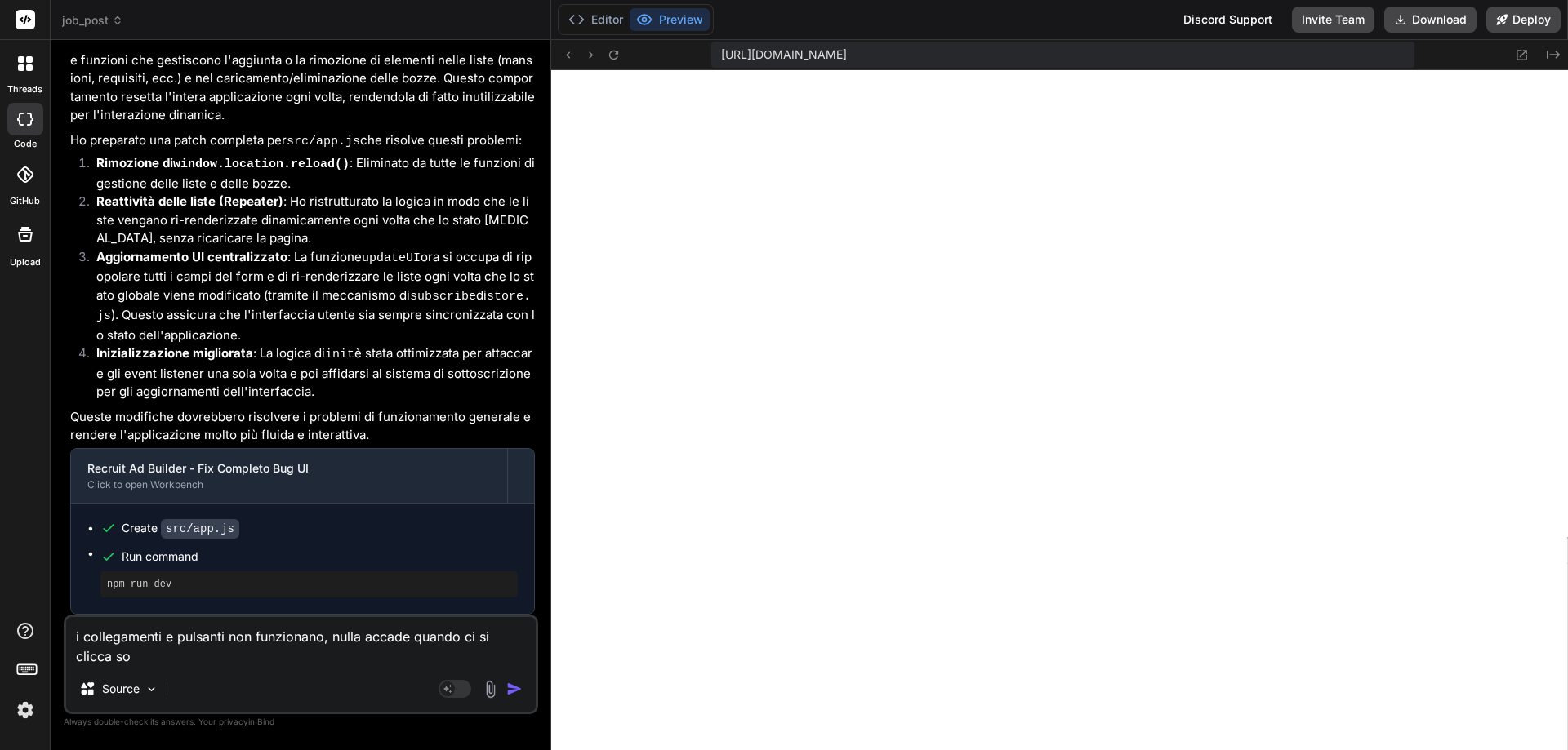
type textarea "x"
type textarea "i collegamenti e pulsanti non funzionano, nulla accade quando ci si clicca sopr"
type textarea "x"
type textarea "i collegamenti e pulsanti non funzionano, nulla accade quando ci si clicca sopra"
type textarea "x"
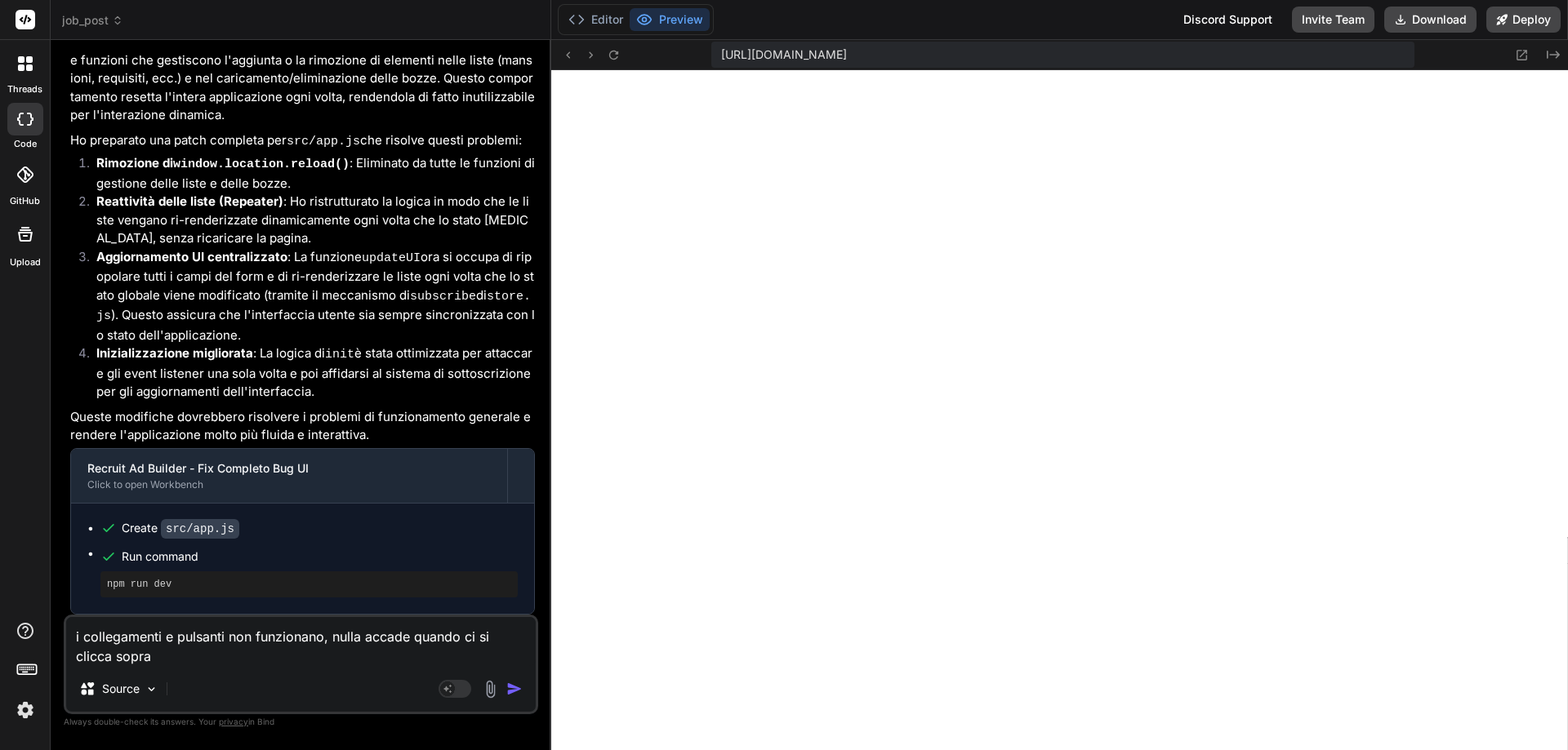
type textarea "i collegamenti e pulsanti non funzionano, nulla accade quando ci si clicca sopra"
click at [521, 688] on img "button" at bounding box center [515, 689] width 17 height 17
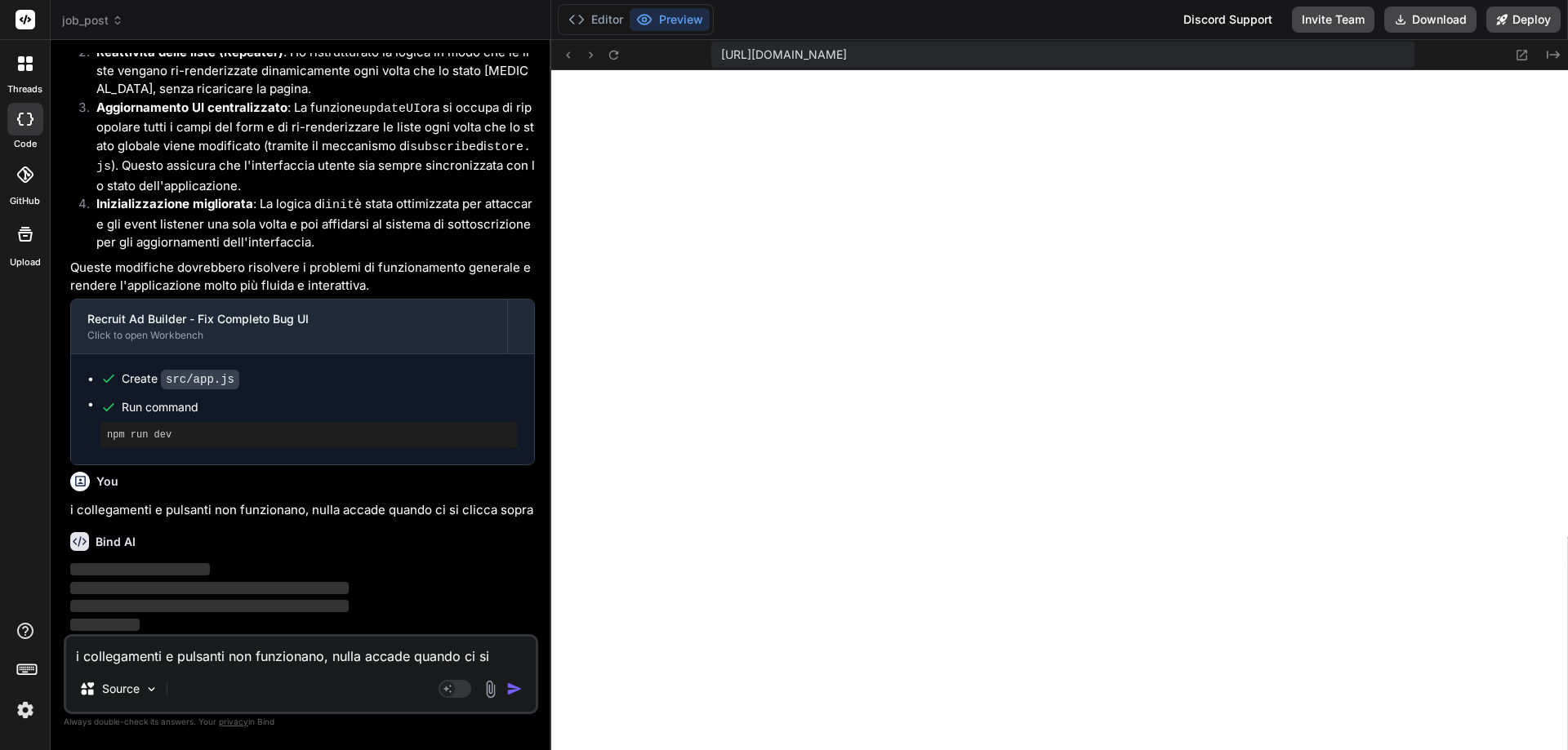
scroll to position [2018, 0]
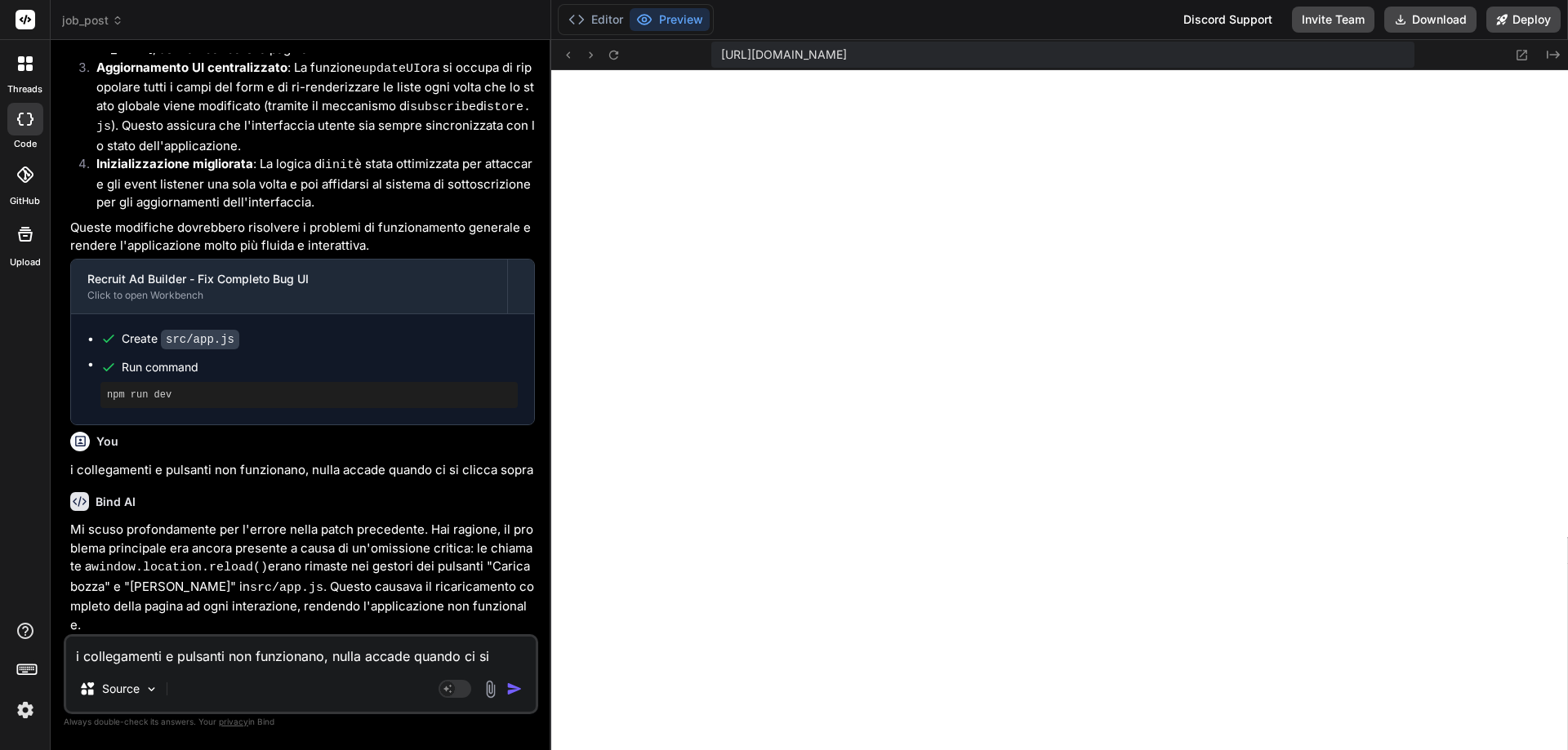
type textarea "x"
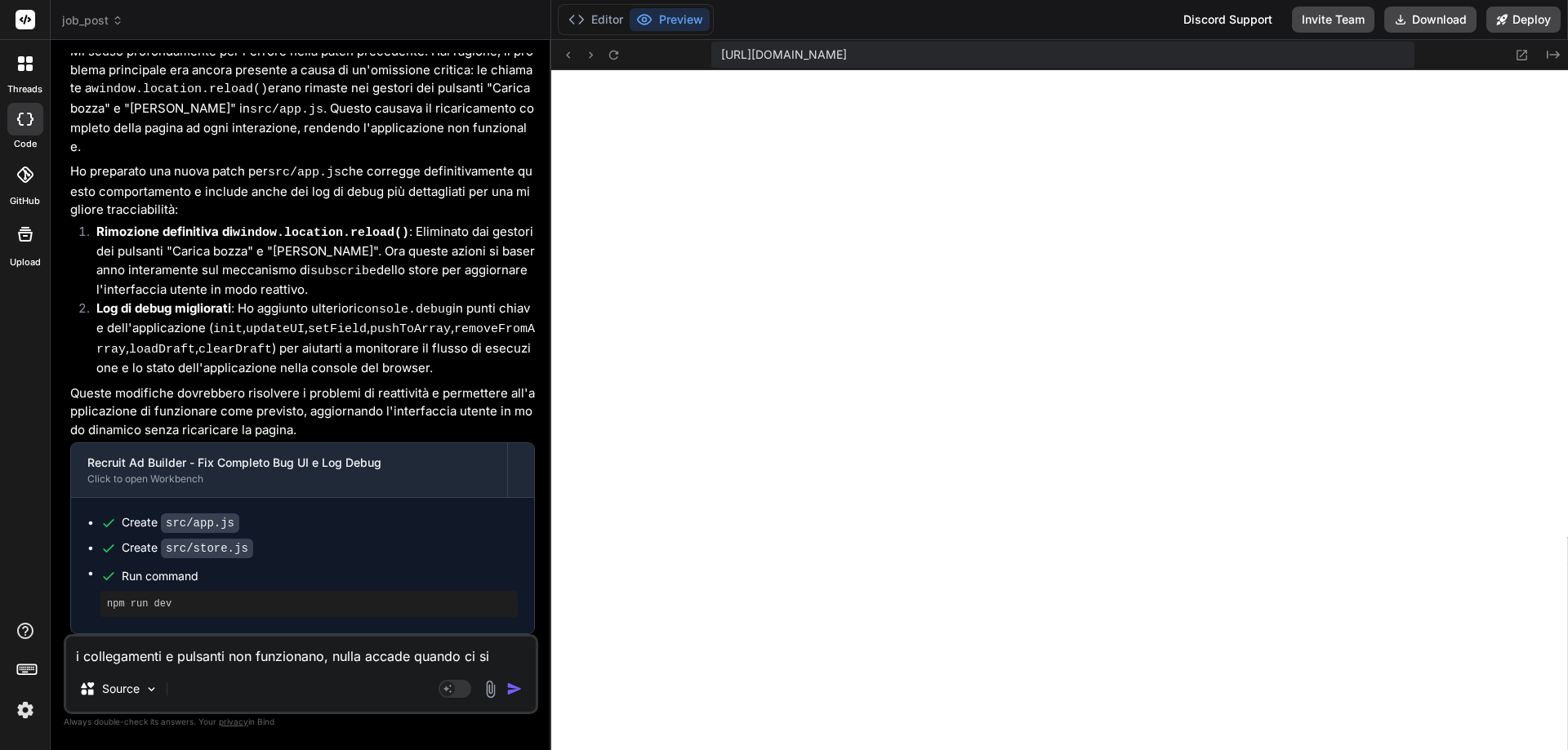
scroll to position [2503, 0]
click at [612, 55] on icon at bounding box center [614, 55] width 14 height 14
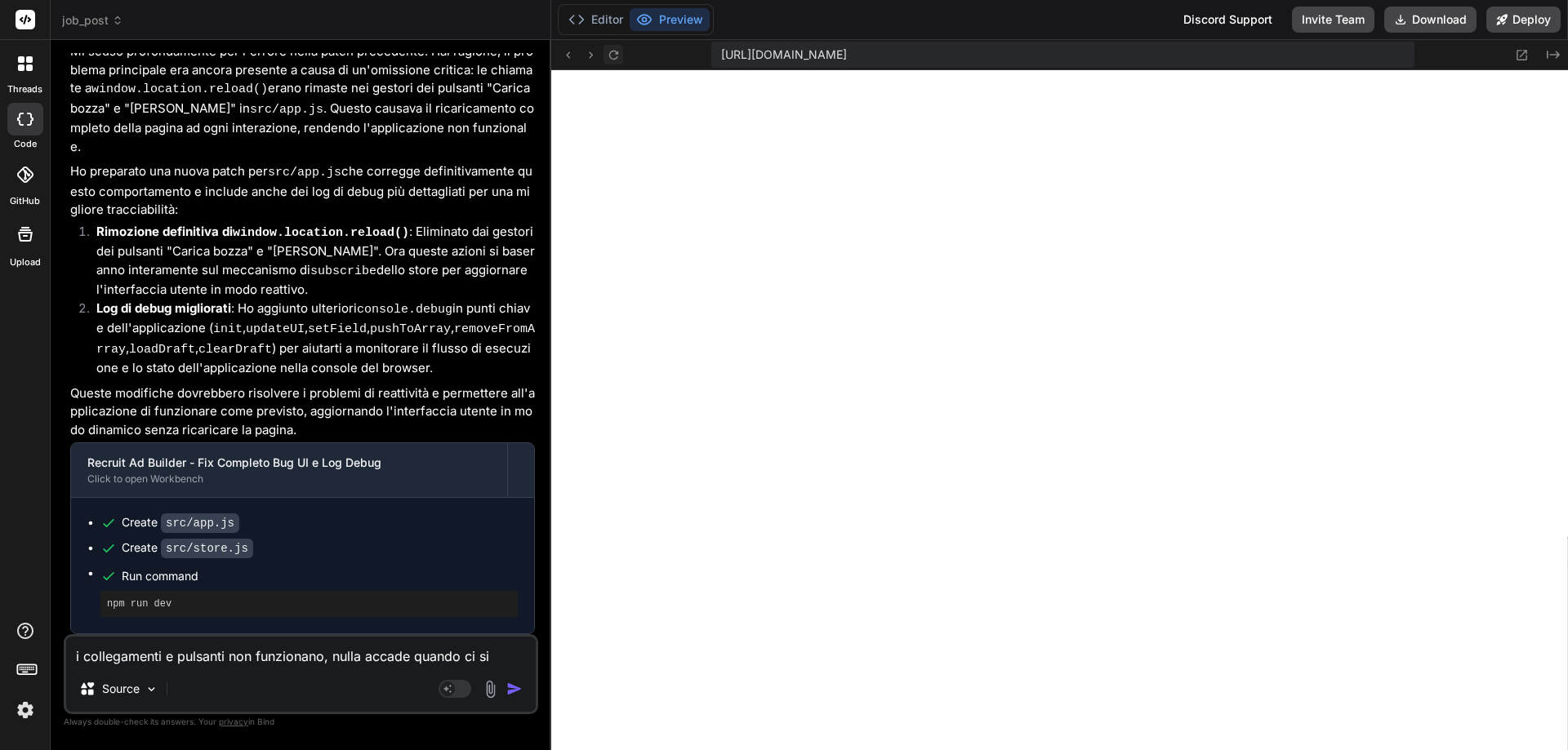
click at [615, 55] on icon at bounding box center [614, 55] width 14 height 14
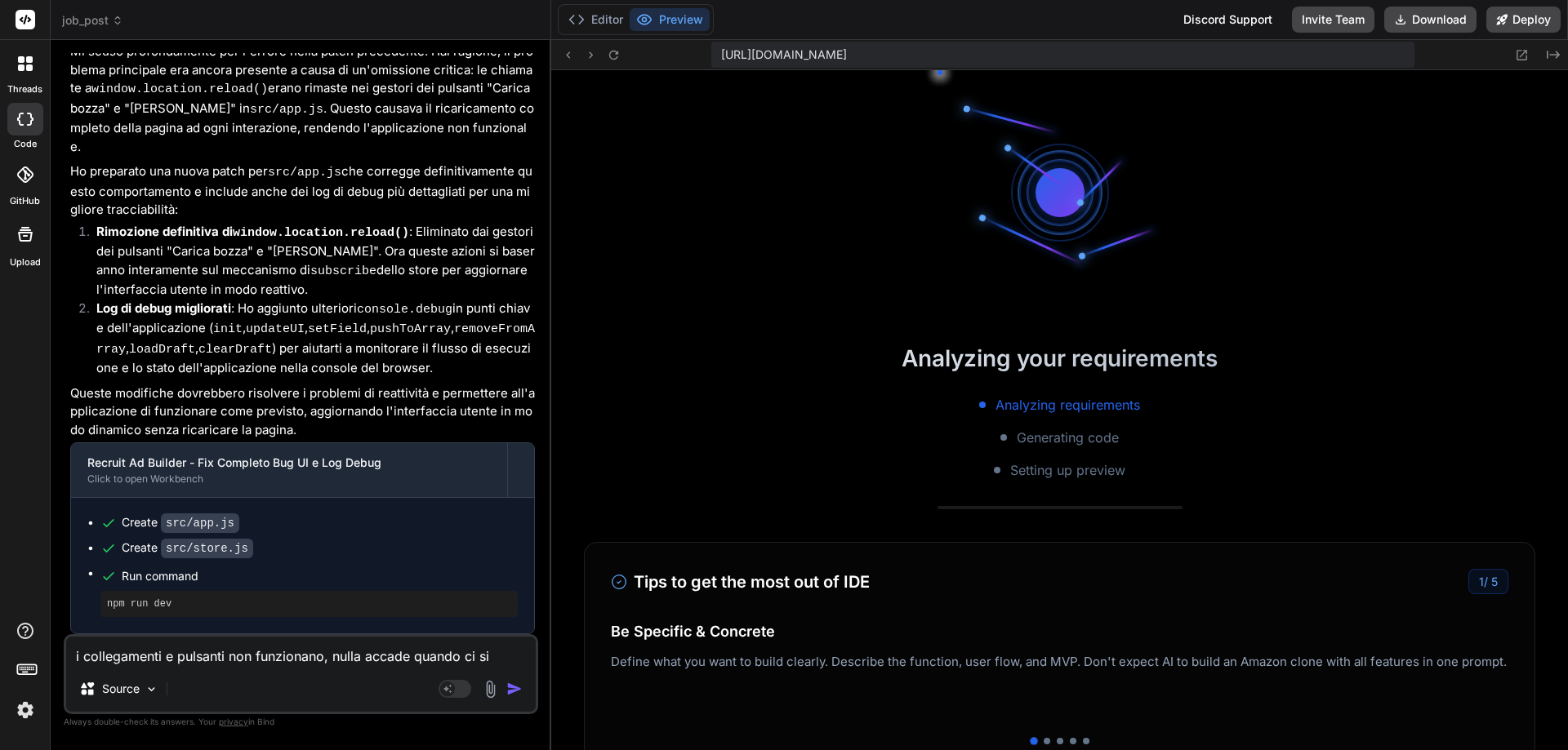
scroll to position [3641, 0]
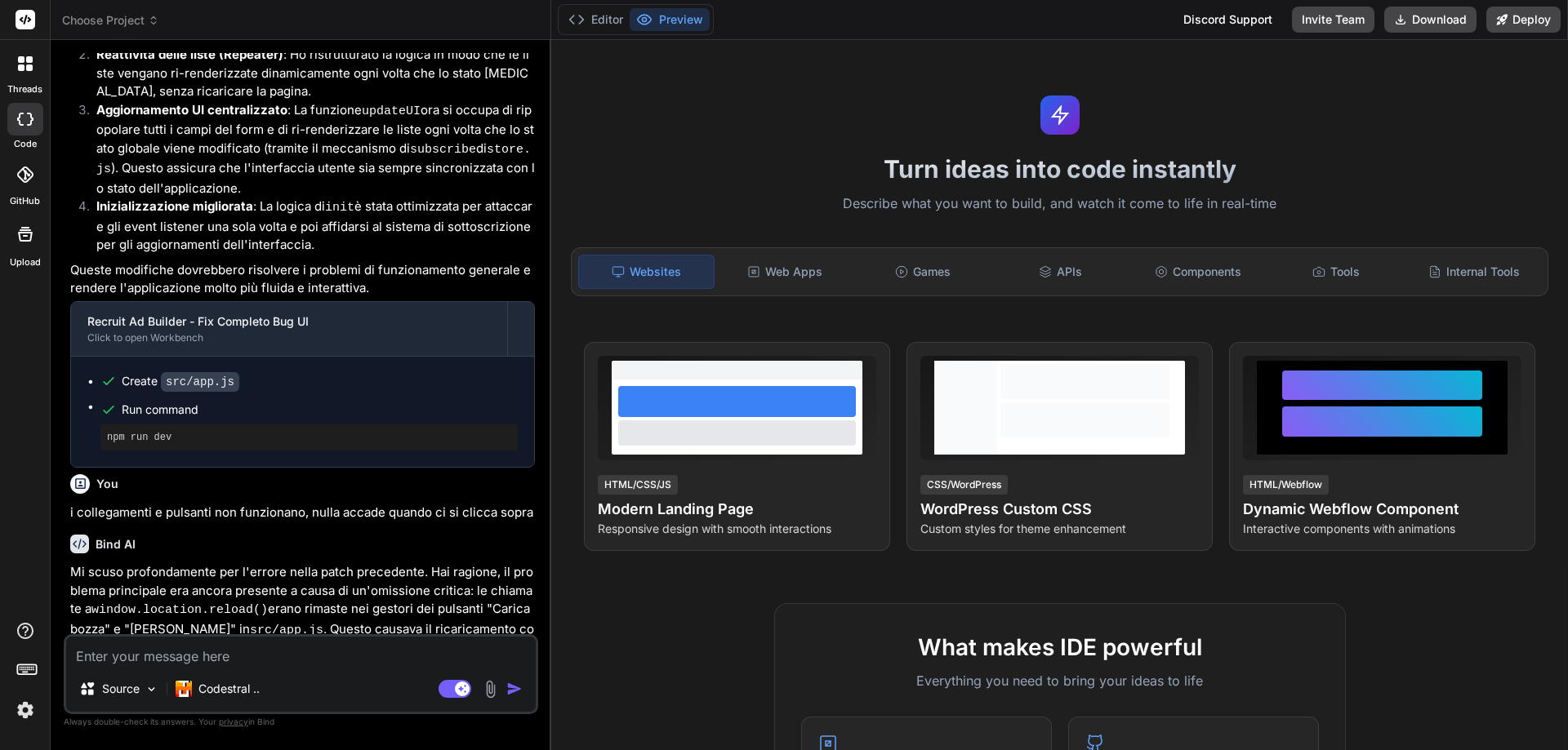
scroll to position [1610, 0]
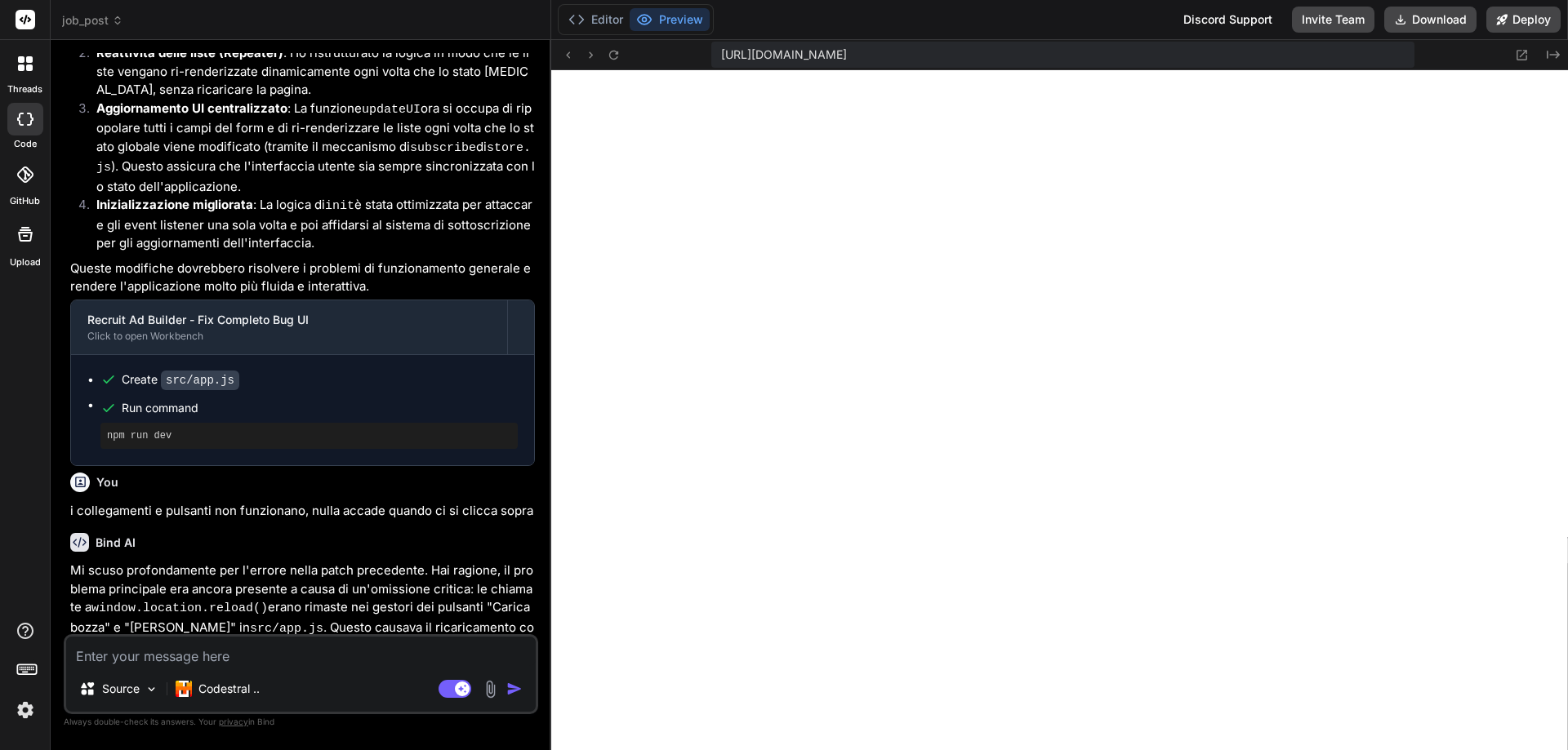
type textarea "x"
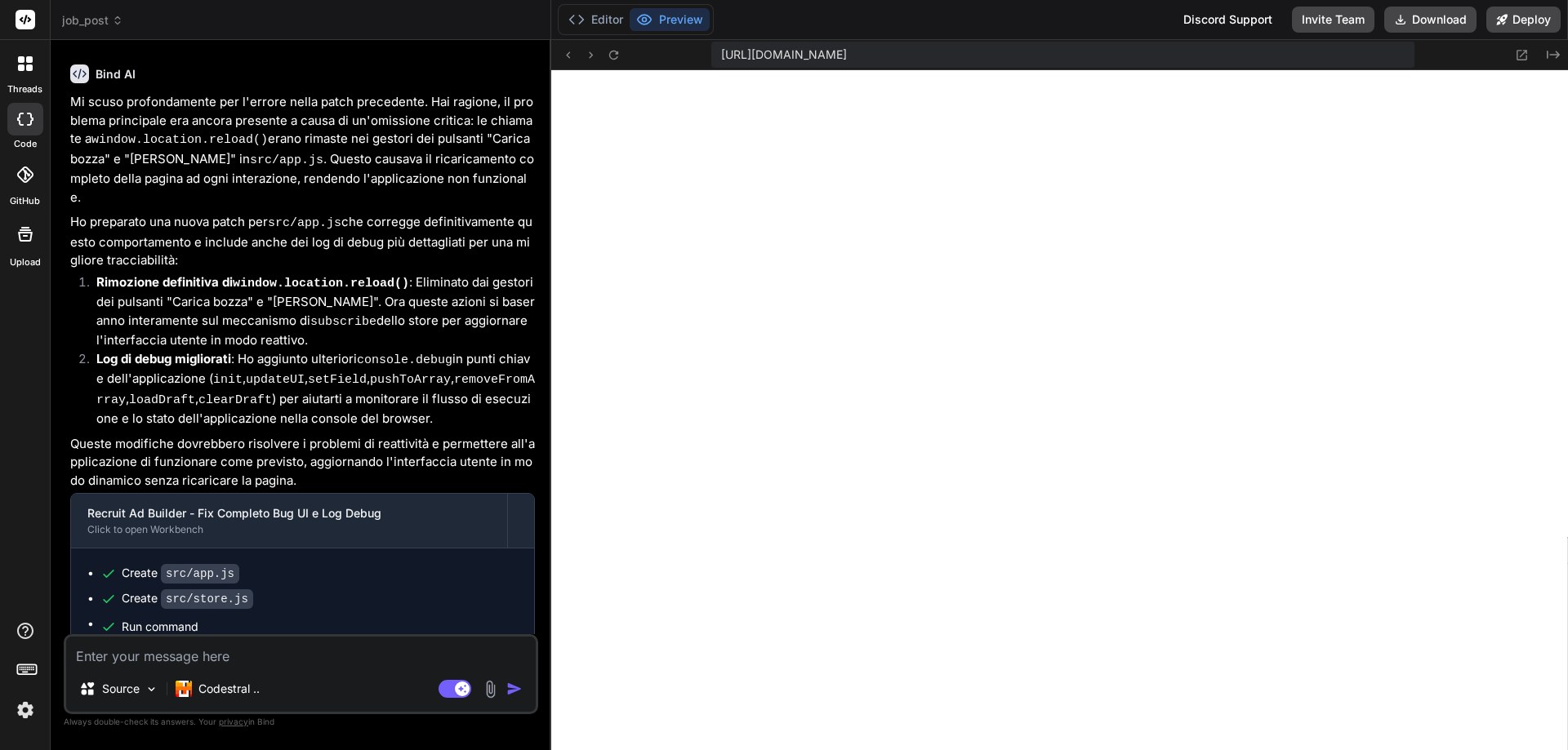
scroll to position [2099, 0]
